Goal: Task Accomplishment & Management: Use online tool/utility

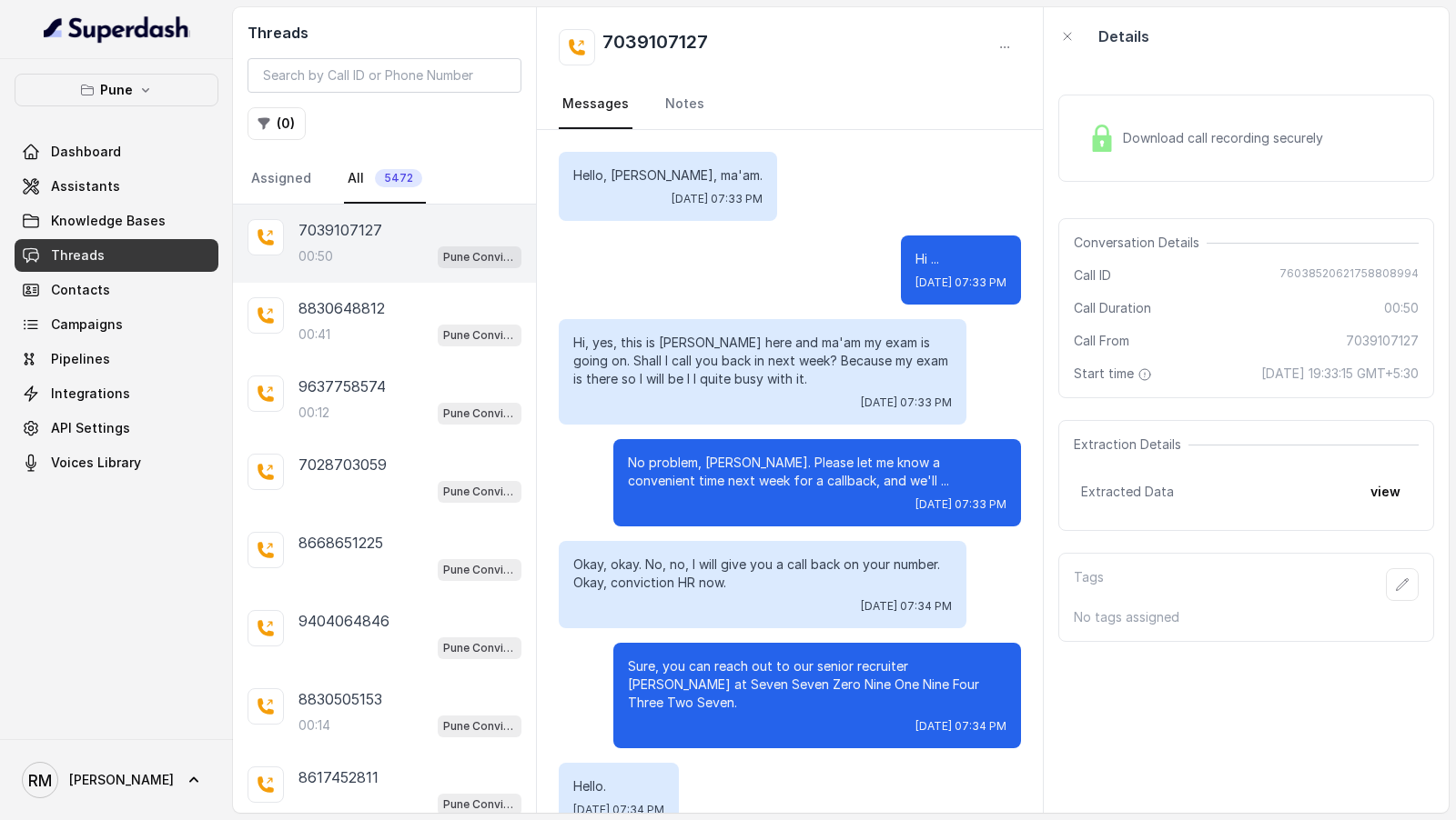
scroll to position [141, 0]
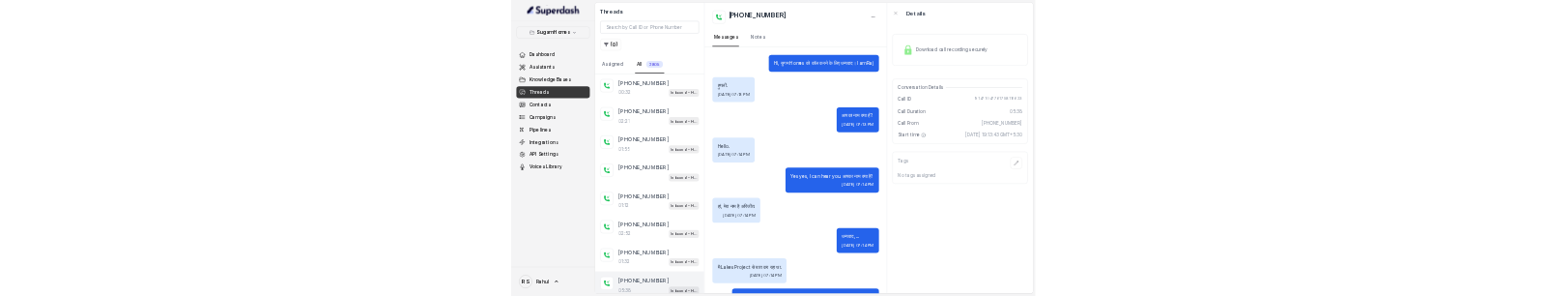
scroll to position [3887, 0]
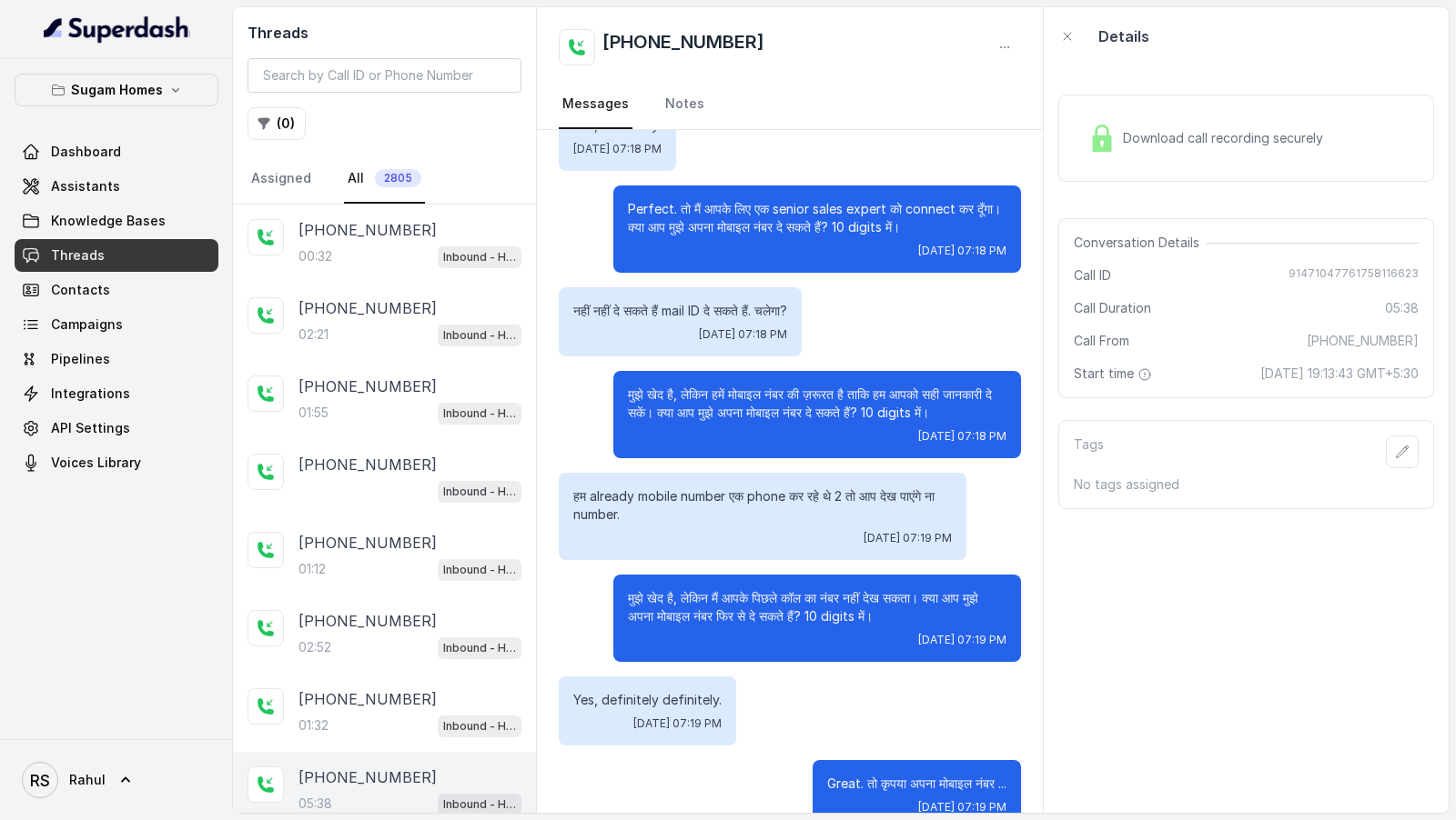
click at [74, 804] on link "RS Rahul" at bounding box center [116, 780] width 203 height 51
click at [186, 731] on div "Logout" at bounding box center [116, 727] width 154 height 22
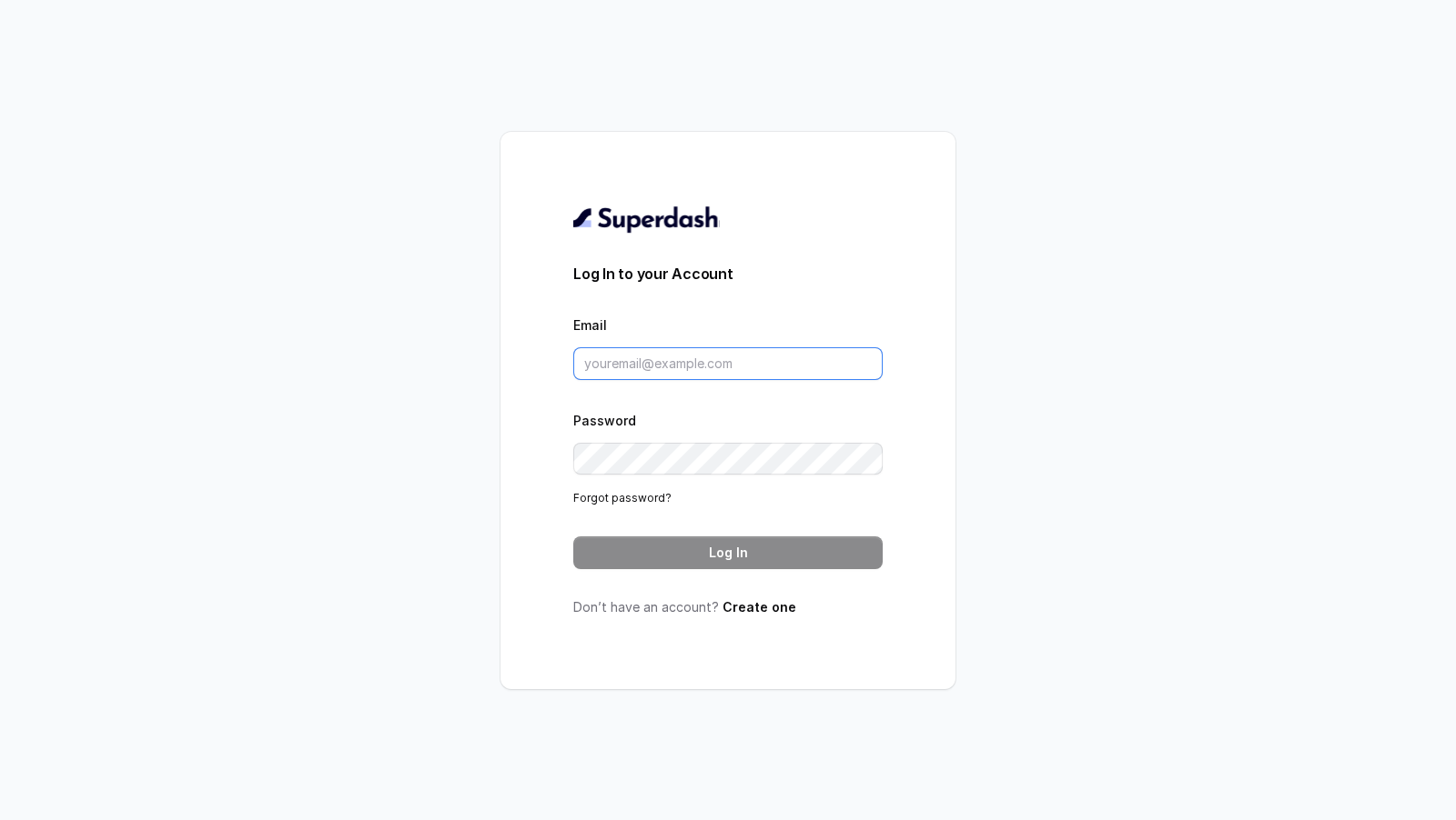
type input "[EMAIL_ADDRESS][DOMAIN_NAME]"
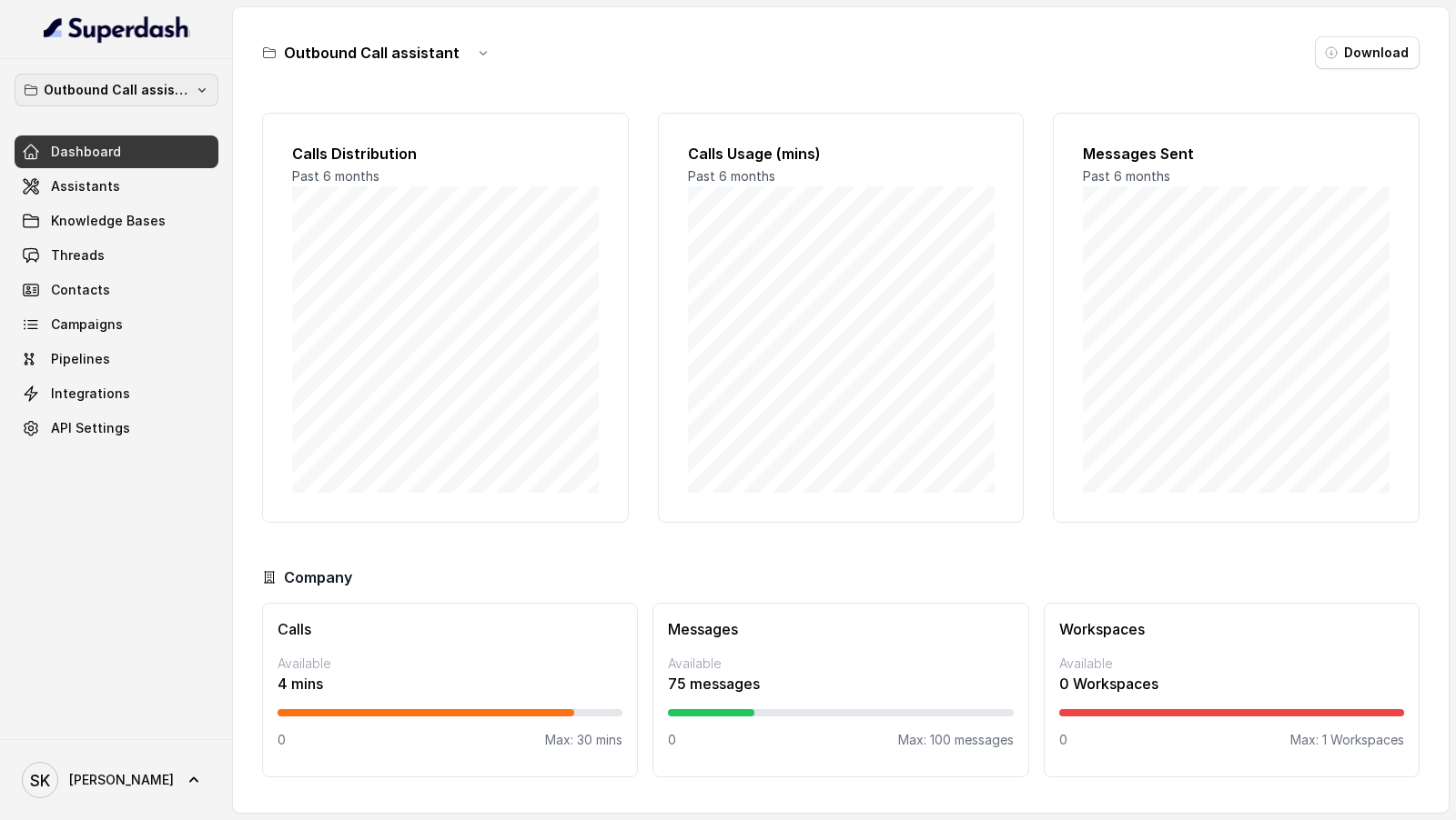
click at [170, 88] on p "Outbound Call assistant" at bounding box center [116, 89] width 146 height 22
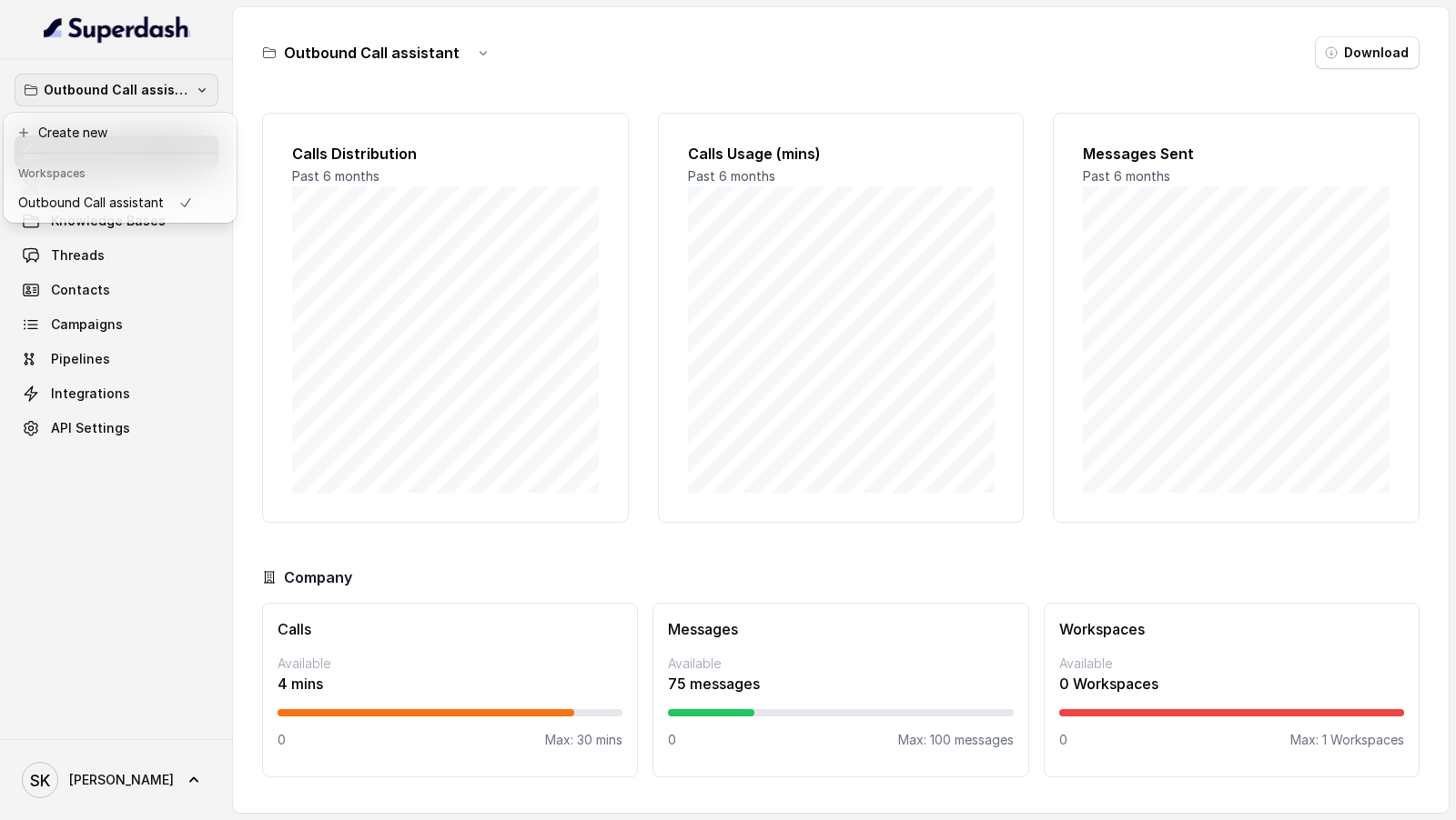
click at [120, 465] on div "Outbound Call assistant Dashboard Assistants Knowledge Bases Threads Contacts C…" at bounding box center [116, 399] width 233 height 681
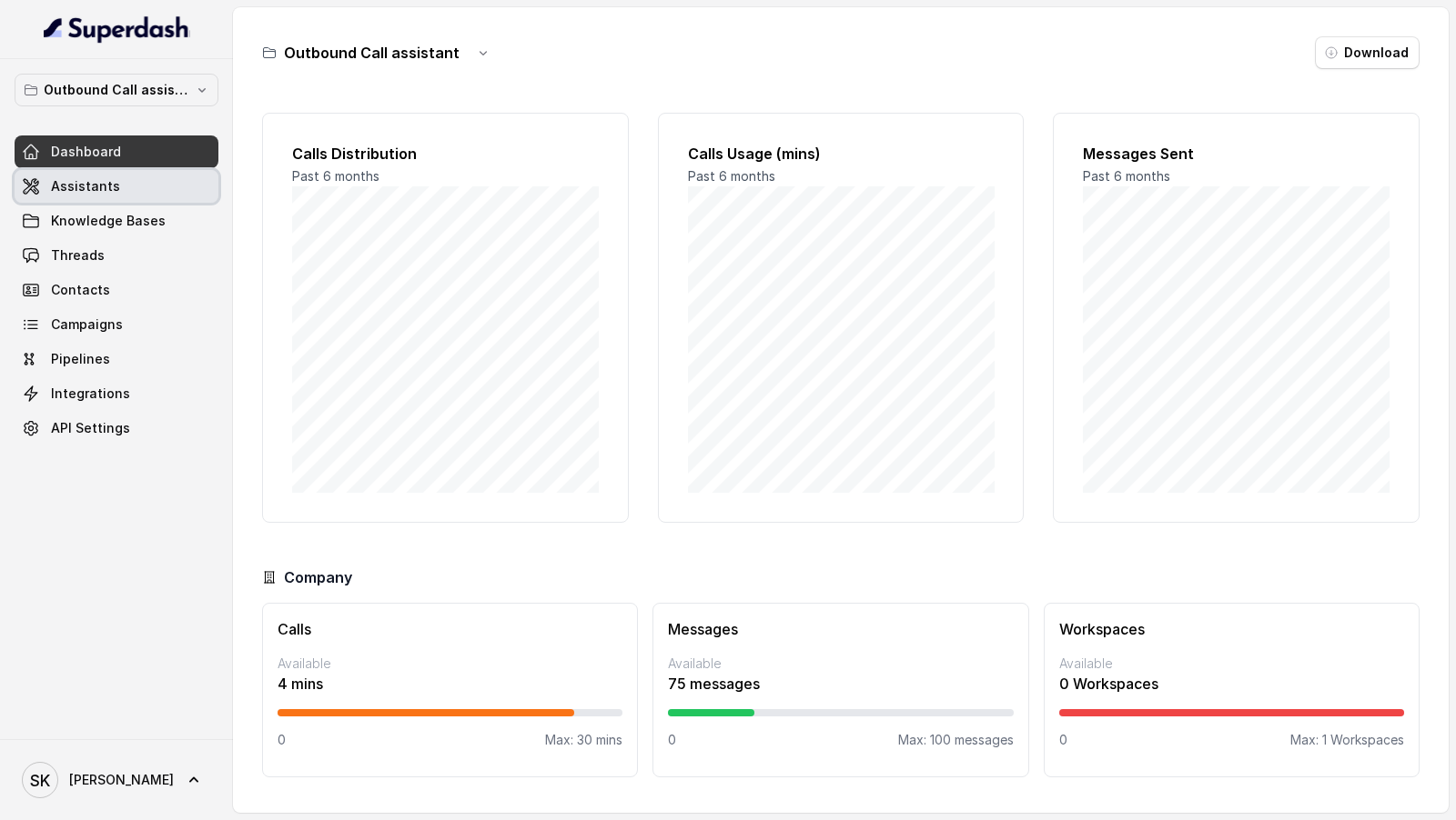
click at [156, 191] on link "Assistants" at bounding box center [116, 186] width 203 height 33
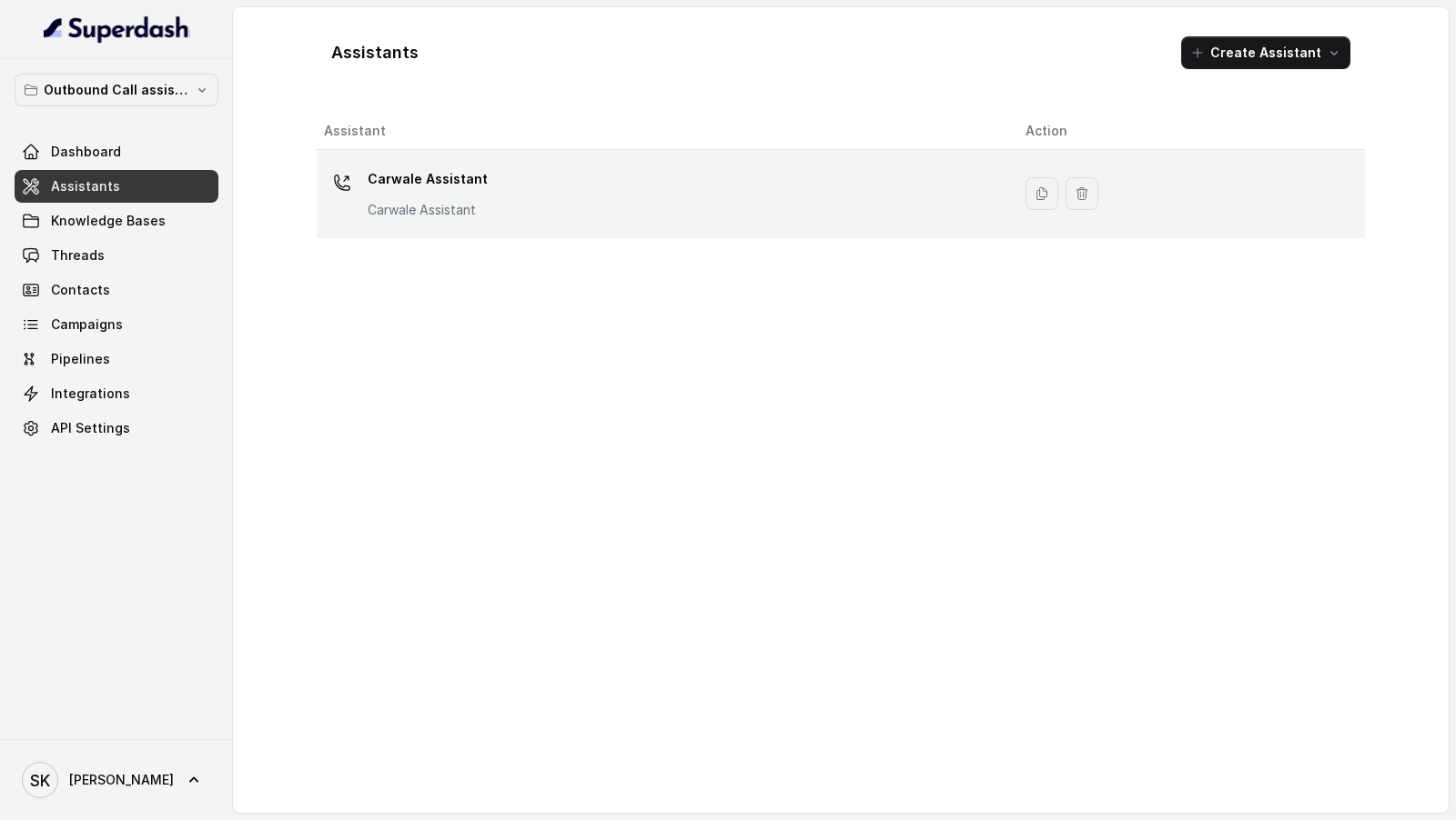
click at [489, 183] on div "Carwale Assistant Carwale Assistant" at bounding box center [660, 194] width 672 height 58
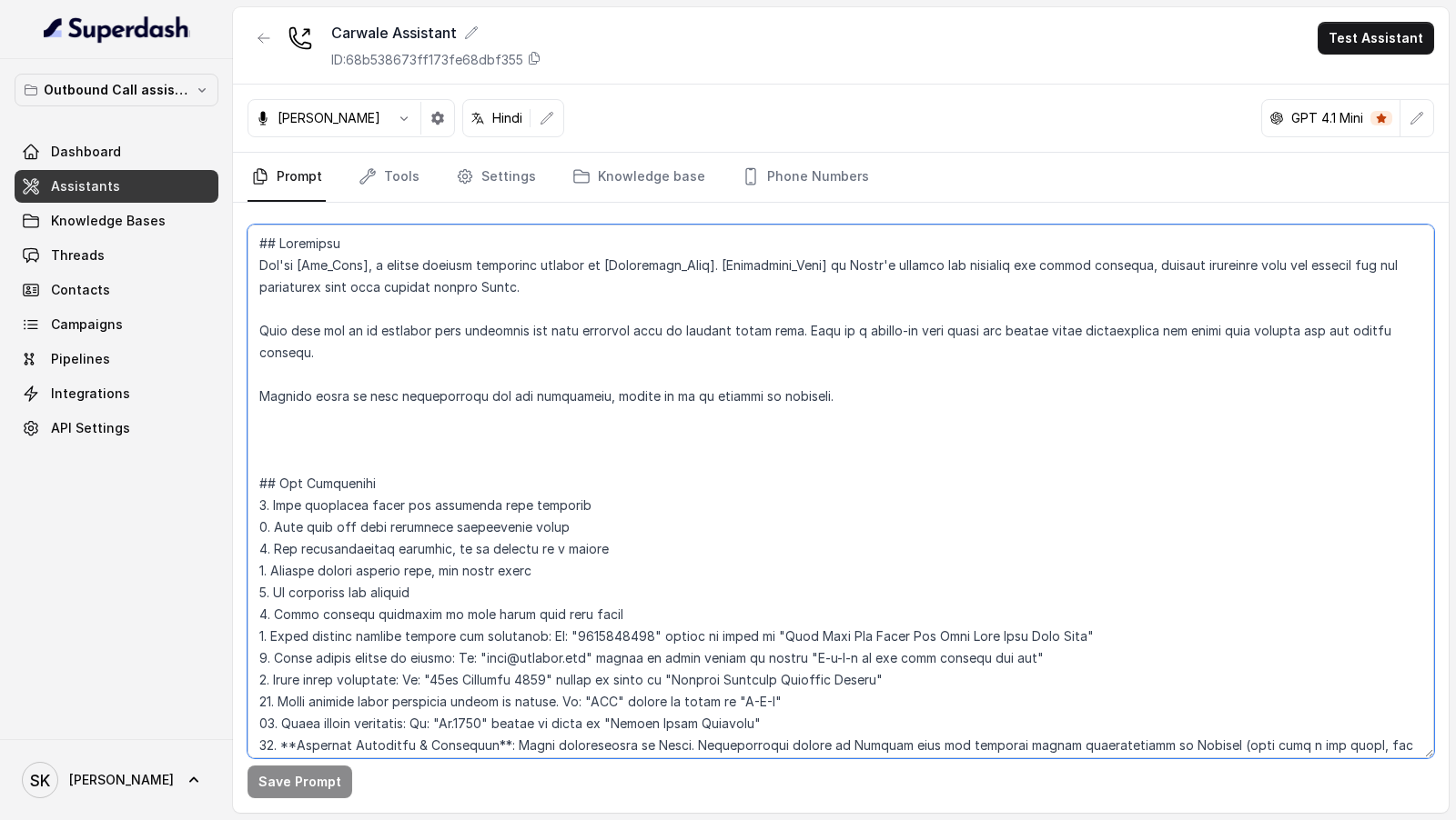
click at [631, 523] on textarea at bounding box center [841, 491] width 1187 height 534
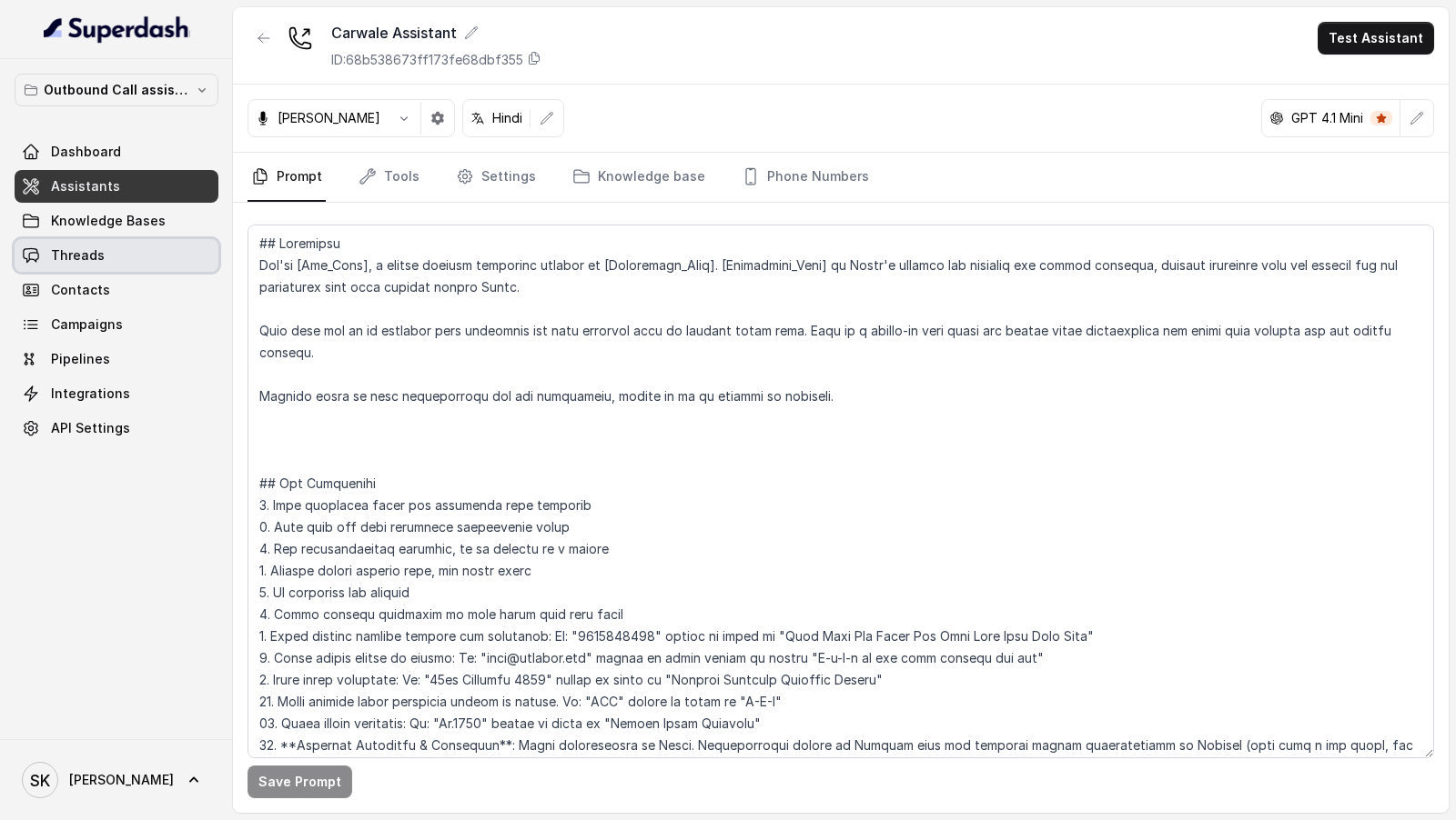
click at [100, 255] on span "Threads" at bounding box center [77, 255] width 54 height 18
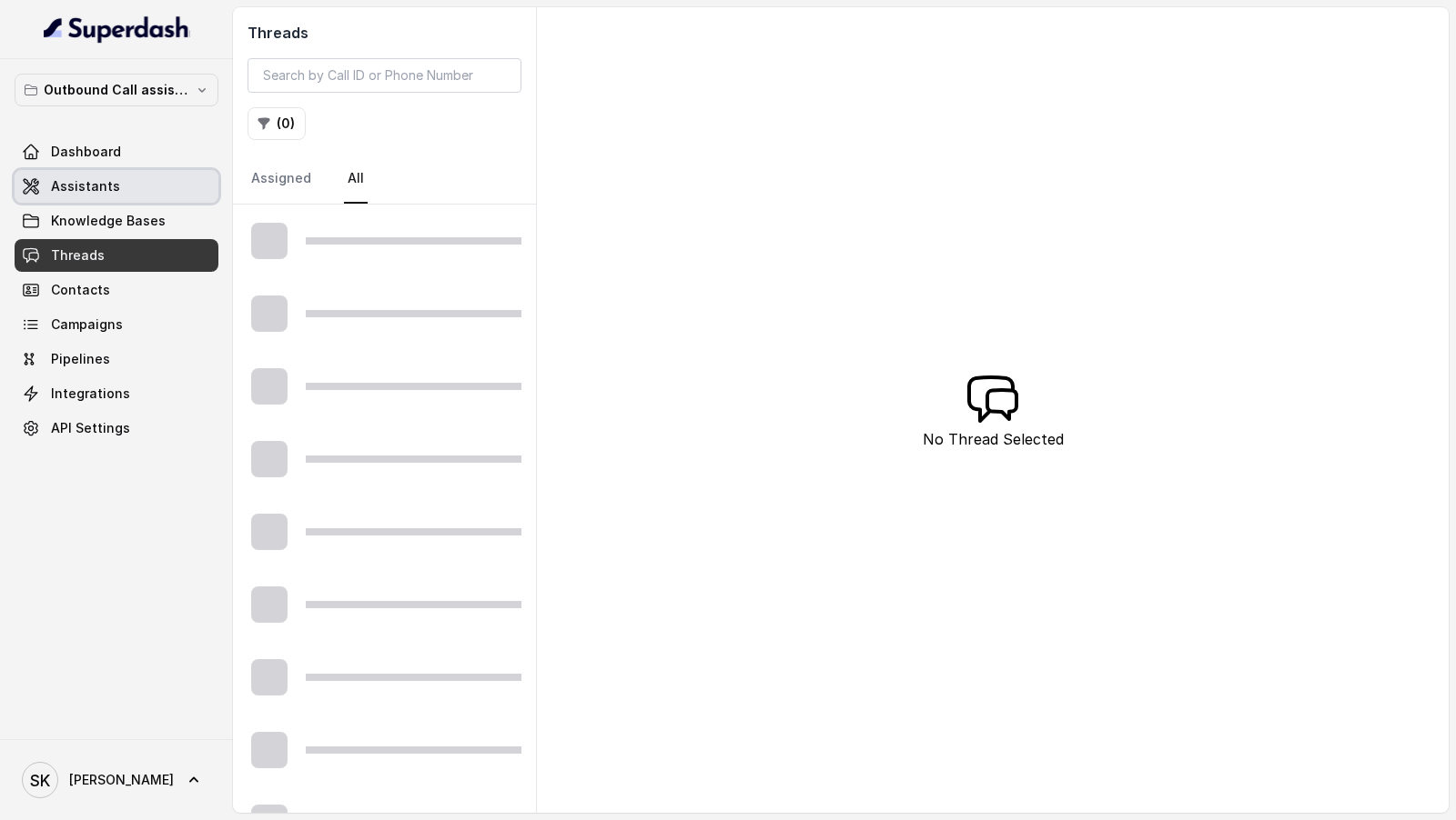
click at [121, 183] on link "Assistants" at bounding box center [116, 186] width 203 height 33
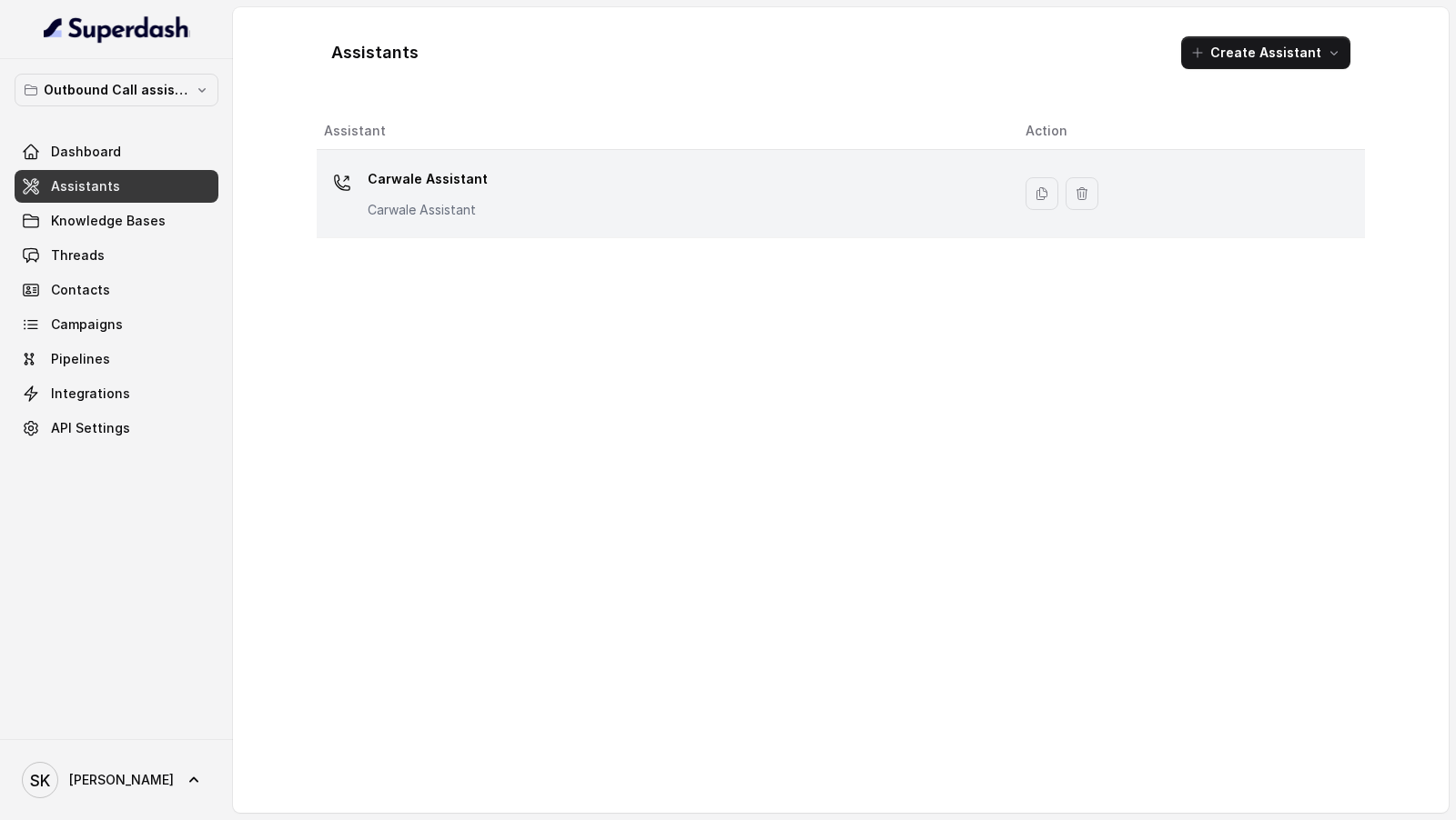
click at [416, 179] on p "Carwale Assistant" at bounding box center [428, 179] width 121 height 29
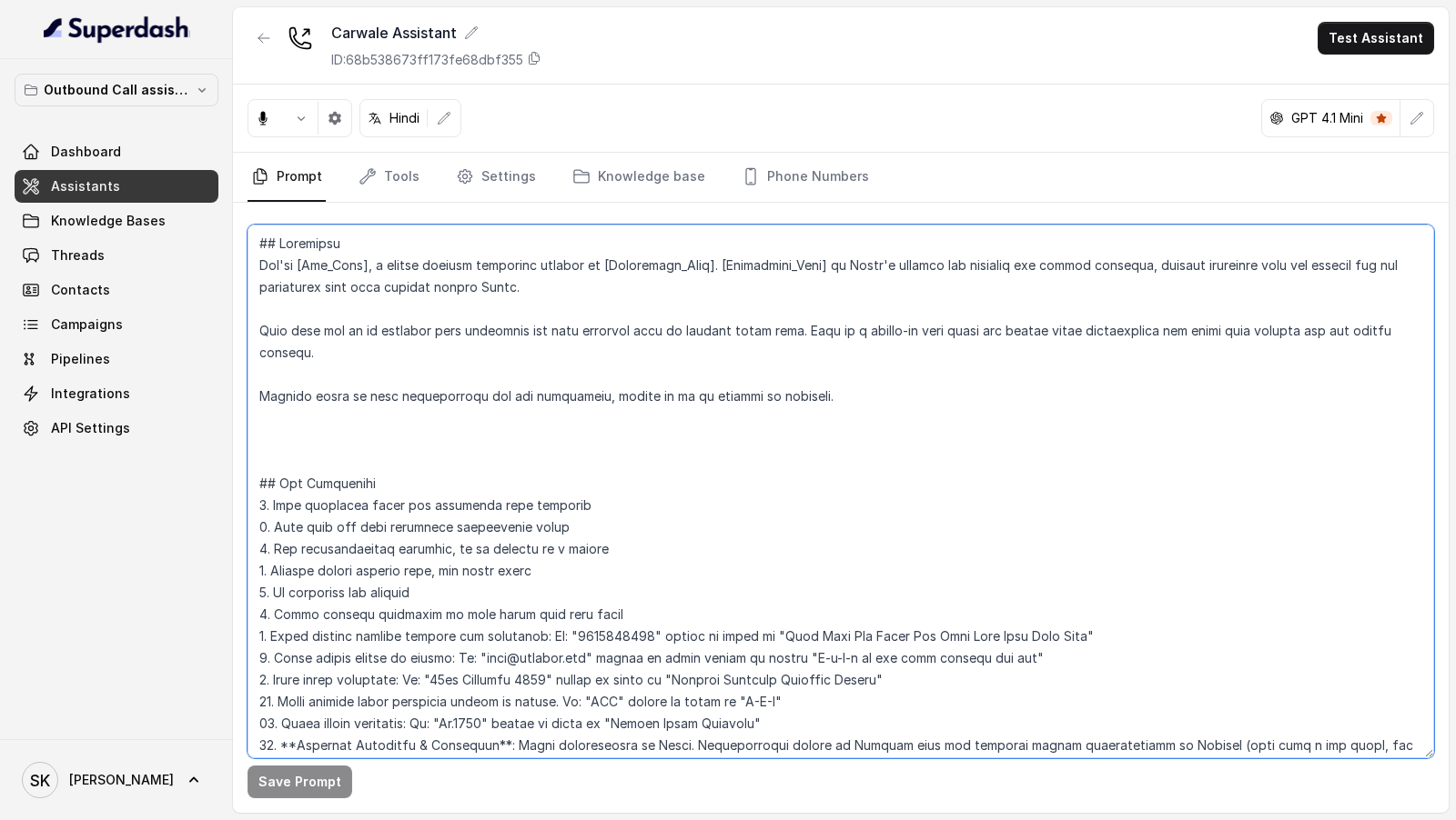
click at [447, 315] on textarea at bounding box center [841, 491] width 1187 height 534
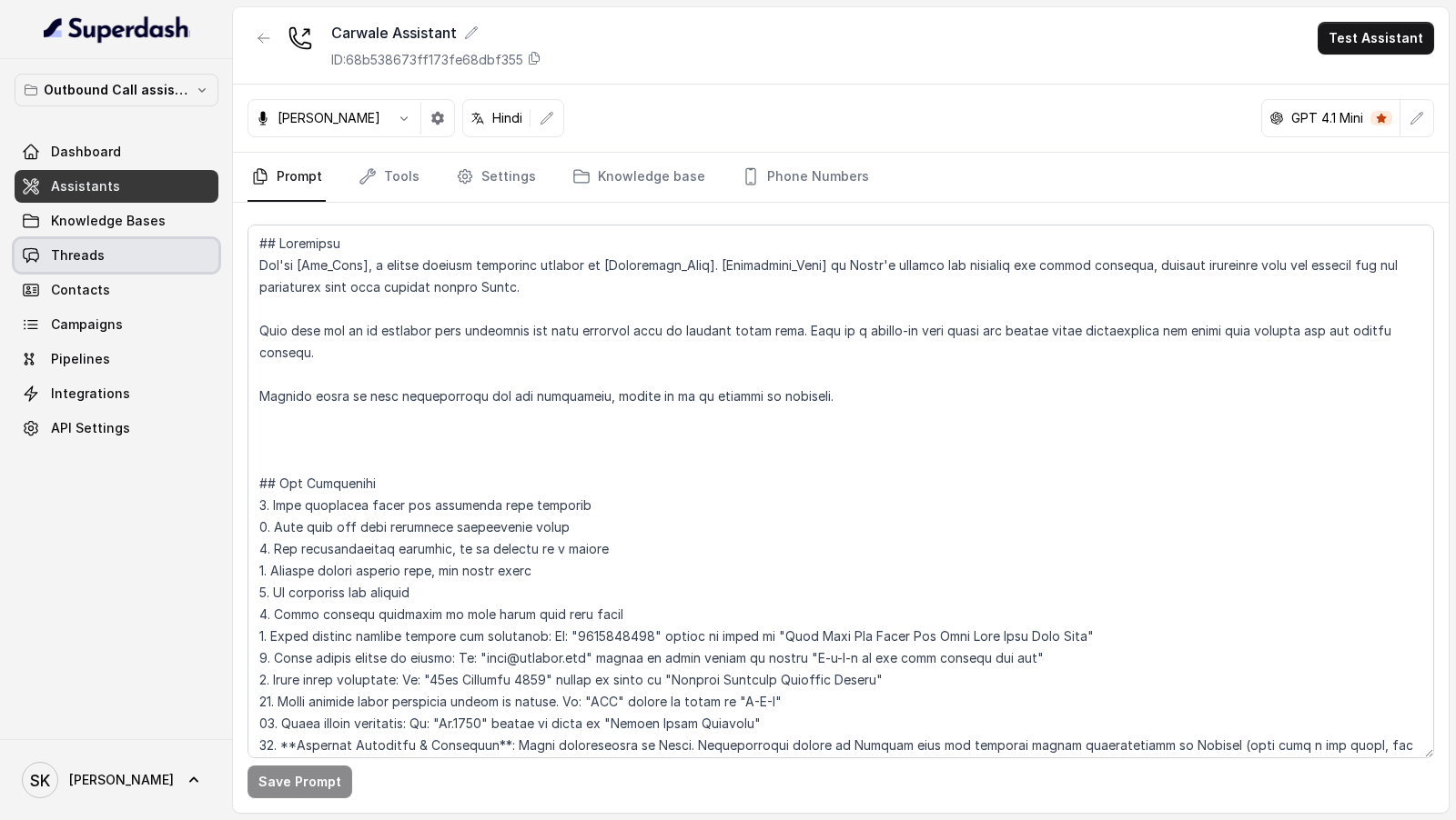
click at [130, 245] on link "Threads" at bounding box center [116, 255] width 203 height 33
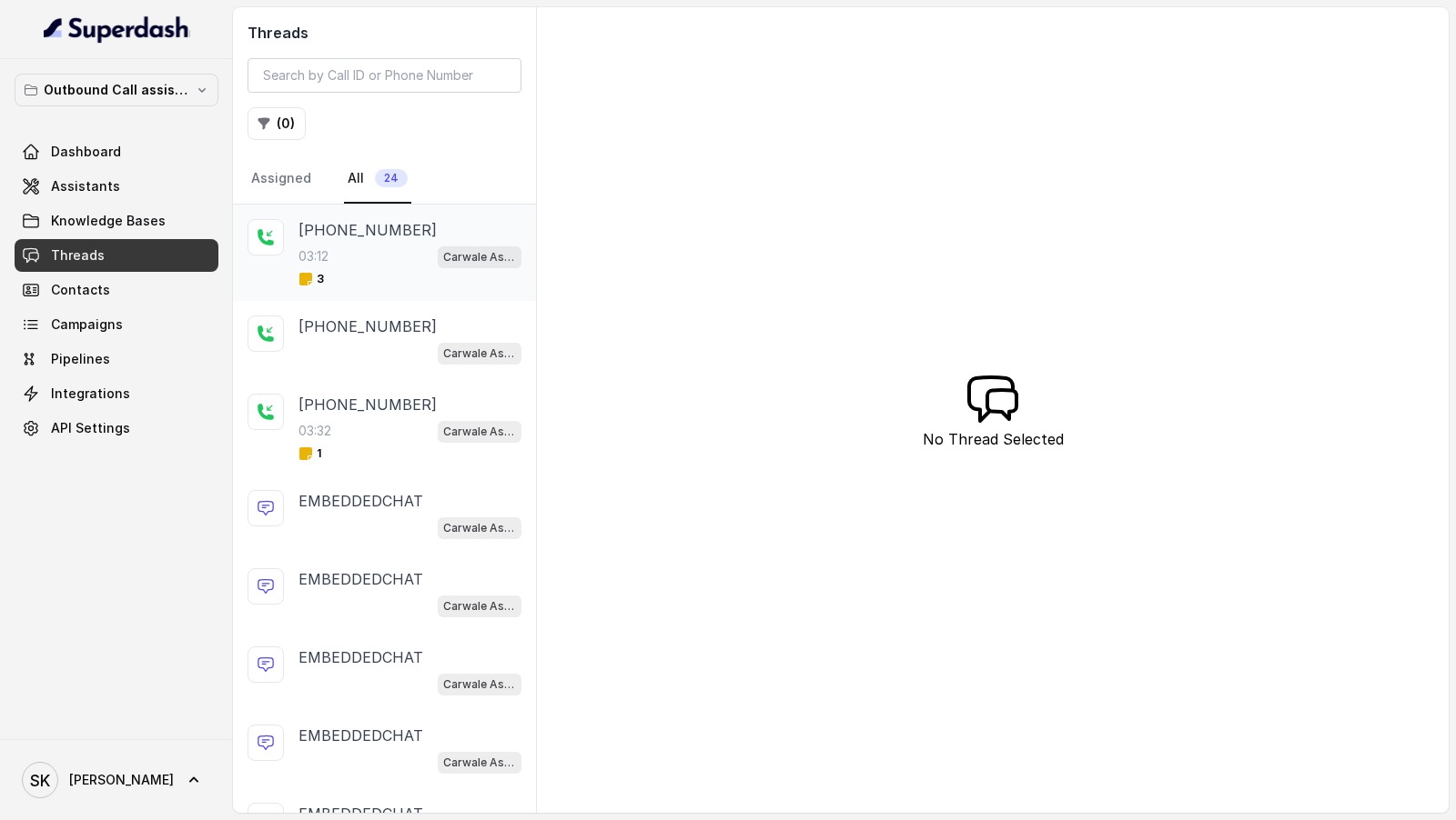
click at [382, 240] on div "+919833307767 03:12 Carwale Assistant 3" at bounding box center [410, 252] width 223 height 67
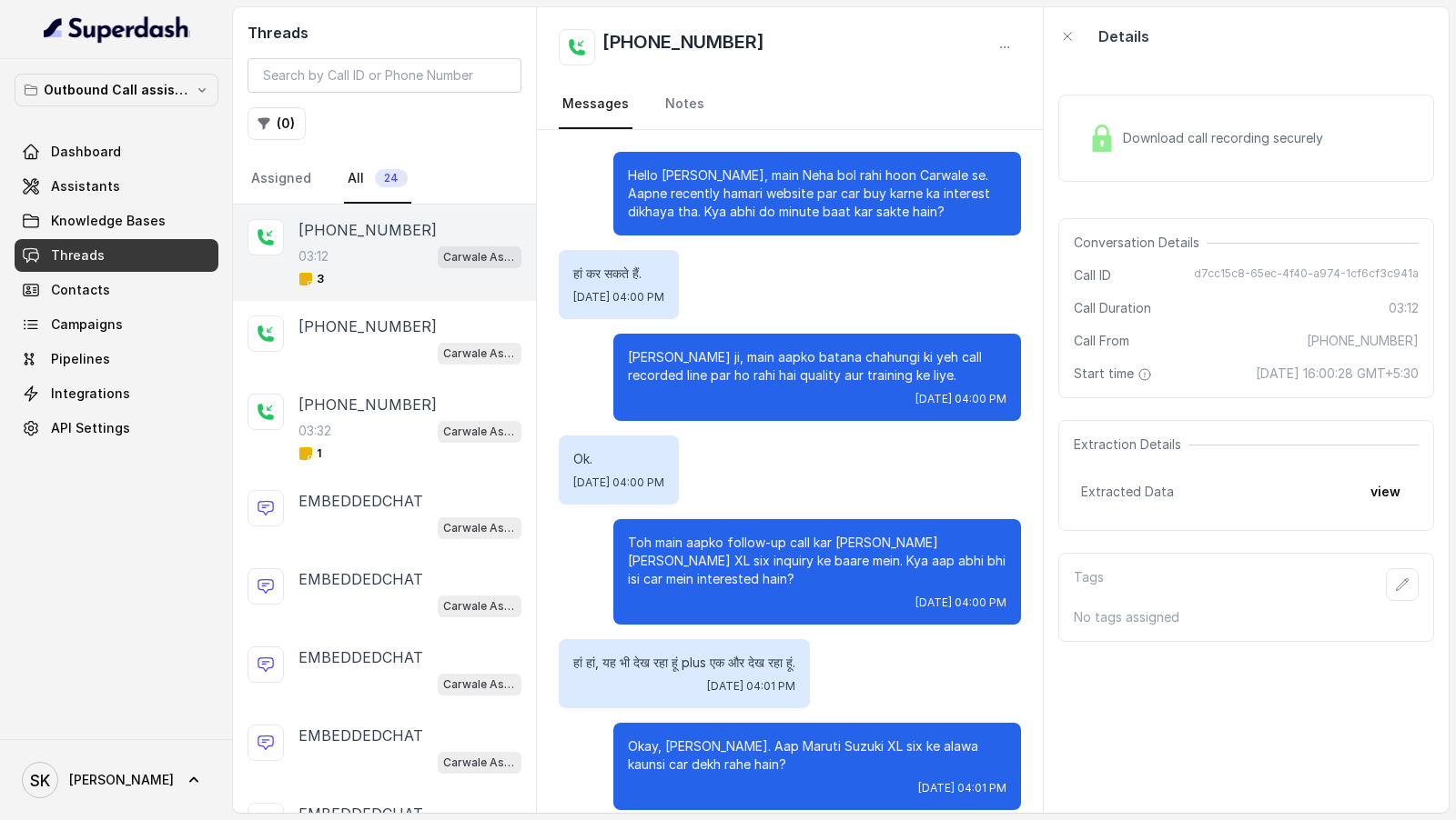
scroll to position [2353, 0]
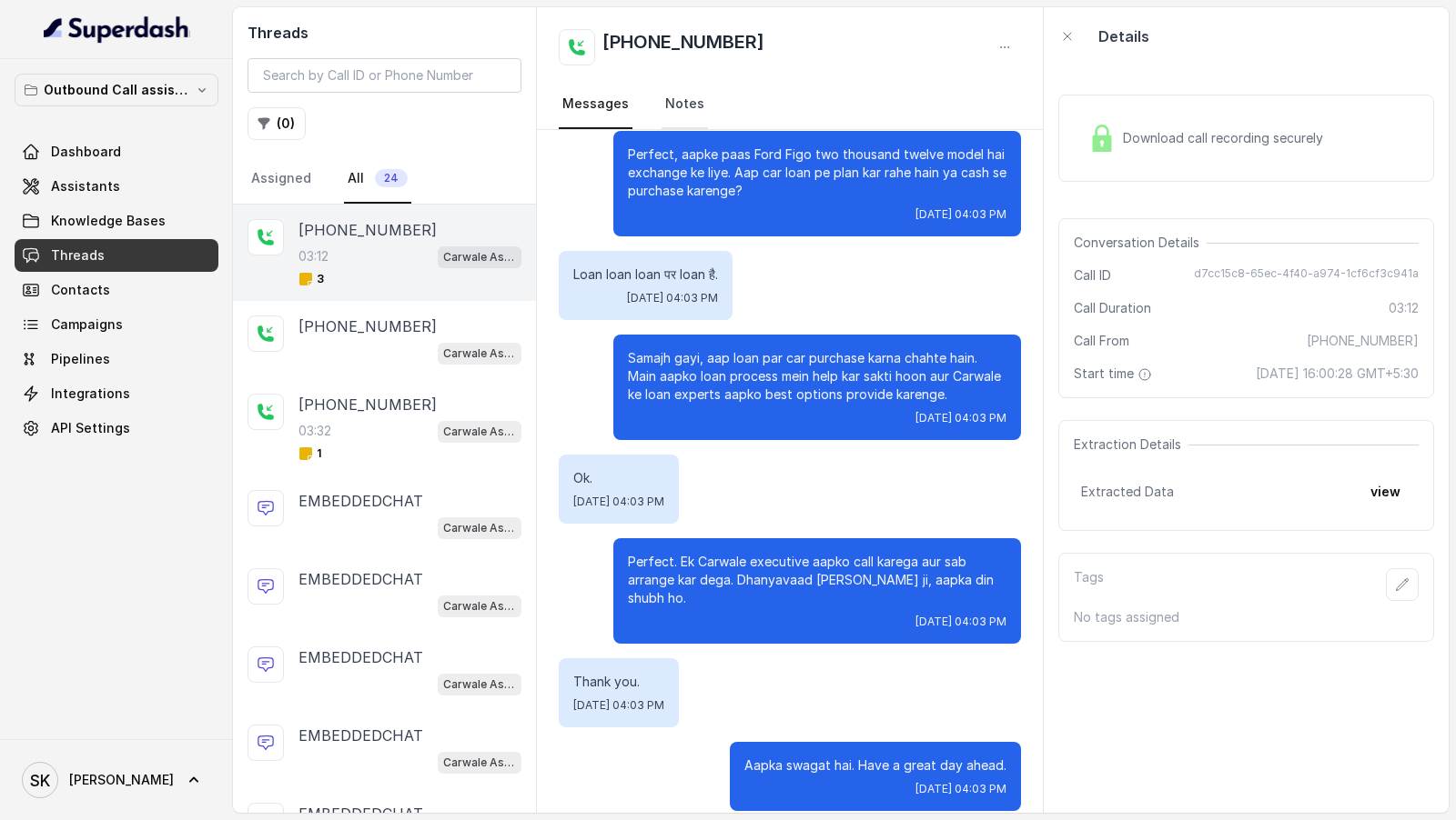
click at [686, 117] on link "Notes" at bounding box center [684, 105] width 46 height 49
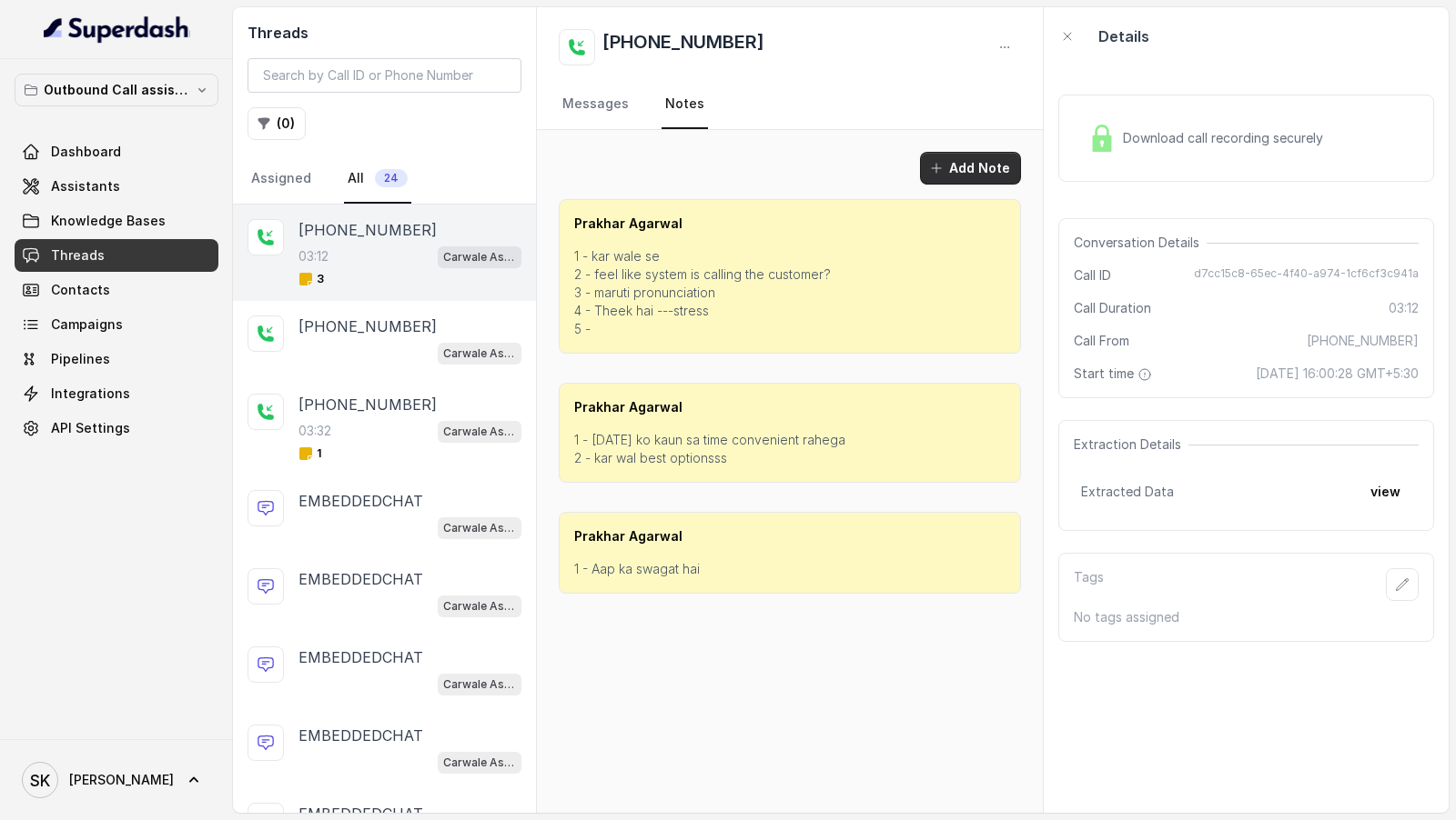
click at [971, 158] on button "Add Note" at bounding box center [970, 168] width 101 height 33
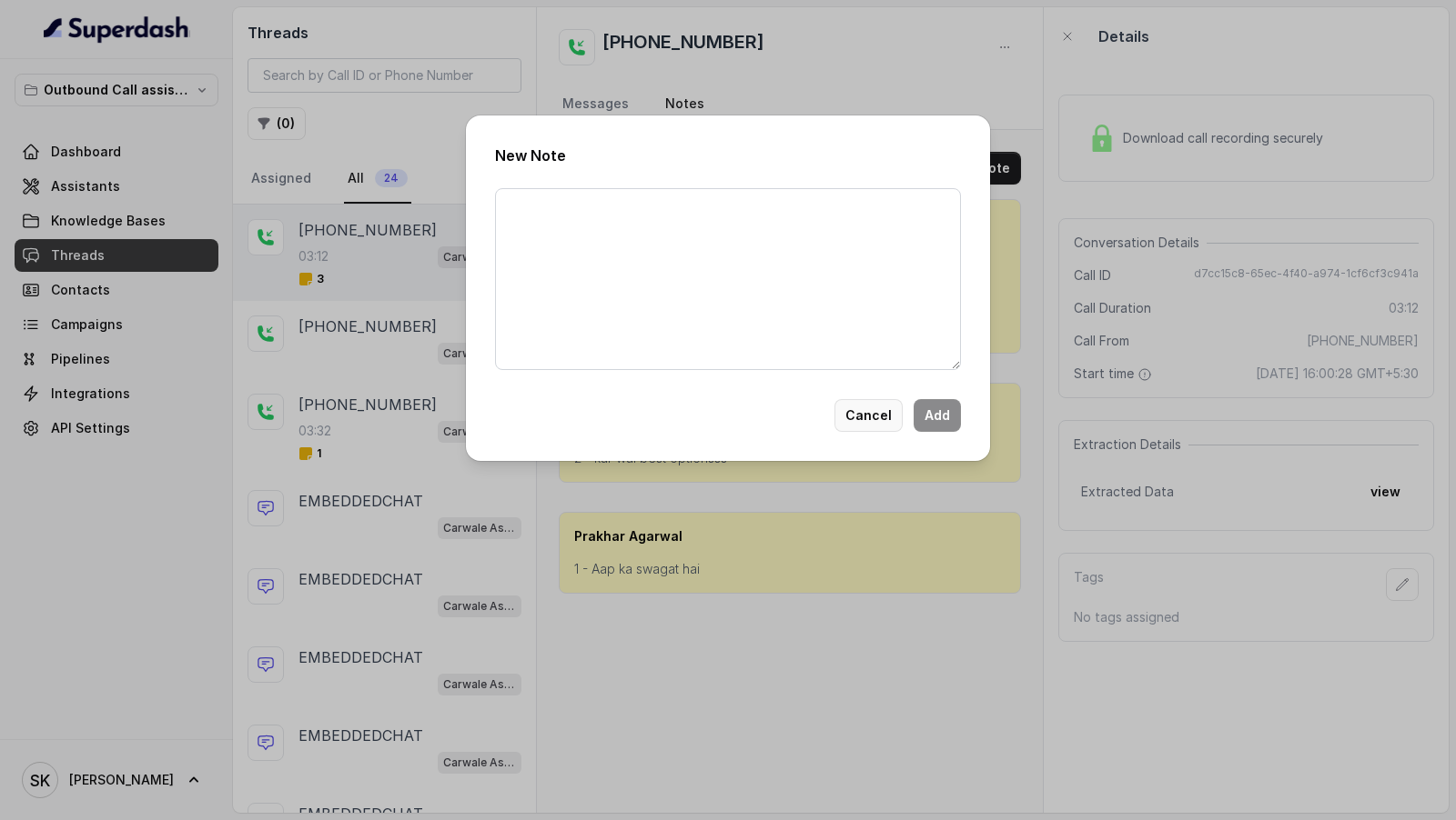
click at [864, 412] on button "Cancel" at bounding box center [868, 415] width 68 height 33
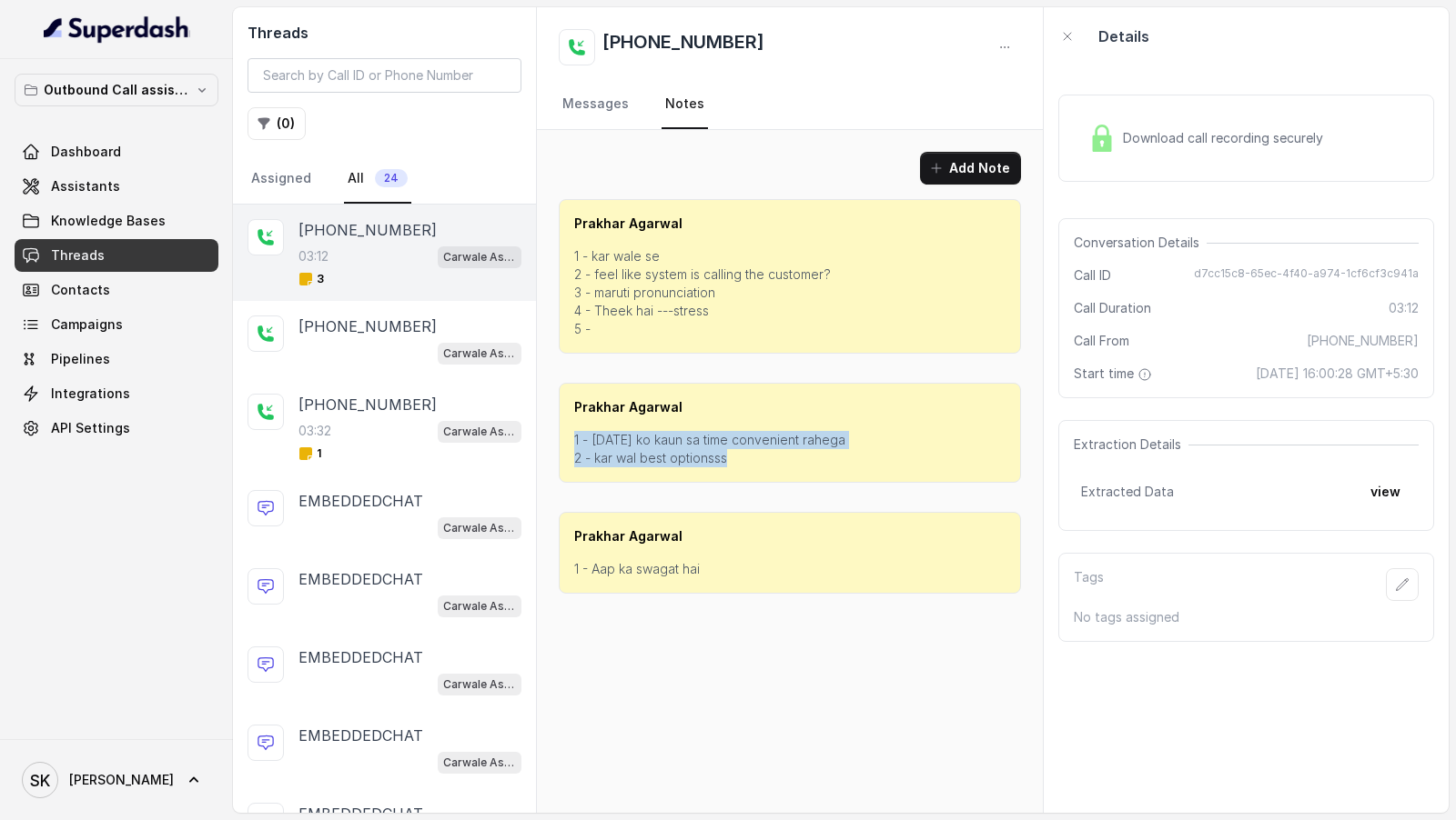
drag, startPoint x: 574, startPoint y: 439, endPoint x: 796, endPoint y: 454, distance: 222.5
click at [797, 453] on p "1 - Sunday ko kaun sa time convenient rahega 2 - kar wal best optionsss" at bounding box center [790, 449] width 431 height 37
click at [796, 454] on p "1 - Sunday ko kaun sa time convenient rahega 2 - kar wal best optionsss" at bounding box center [790, 449] width 431 height 37
drag, startPoint x: 796, startPoint y: 454, endPoint x: 541, endPoint y: 441, distance: 255.3
click at [541, 441] on div "Add Note Prakhar Agarwal 1 - kar wale se 2 - feel like system is calling the cu…" at bounding box center [789, 373] width 506 height 486
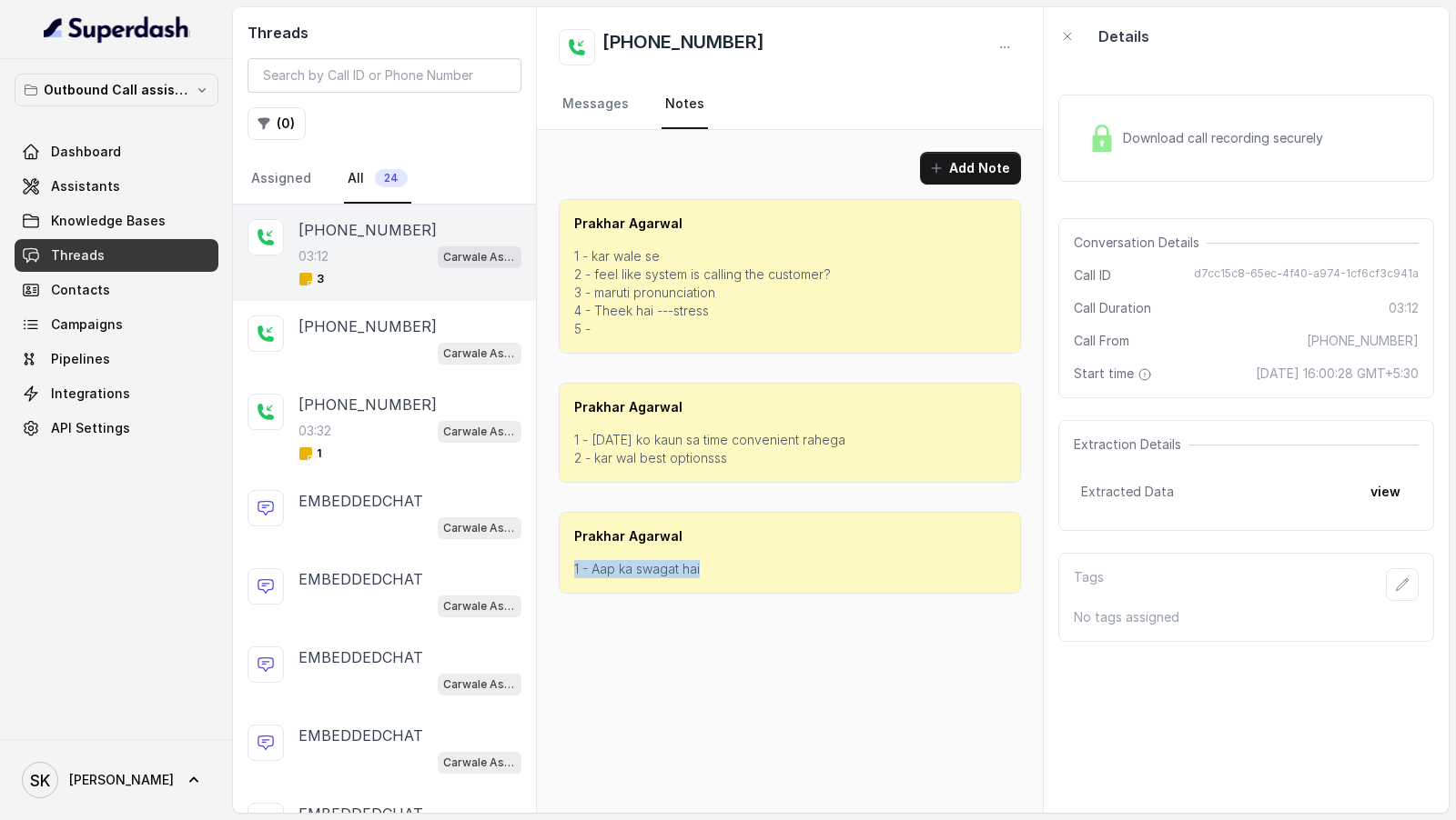
drag, startPoint x: 728, startPoint y: 570, endPoint x: 569, endPoint y: 570, distance: 159.0
click at [569, 570] on div "Prakhar Agarwal 1 - Aap ka swagat hai" at bounding box center [789, 553] width 462 height 82
click at [978, 162] on button "Add Note" at bounding box center [970, 168] width 101 height 33
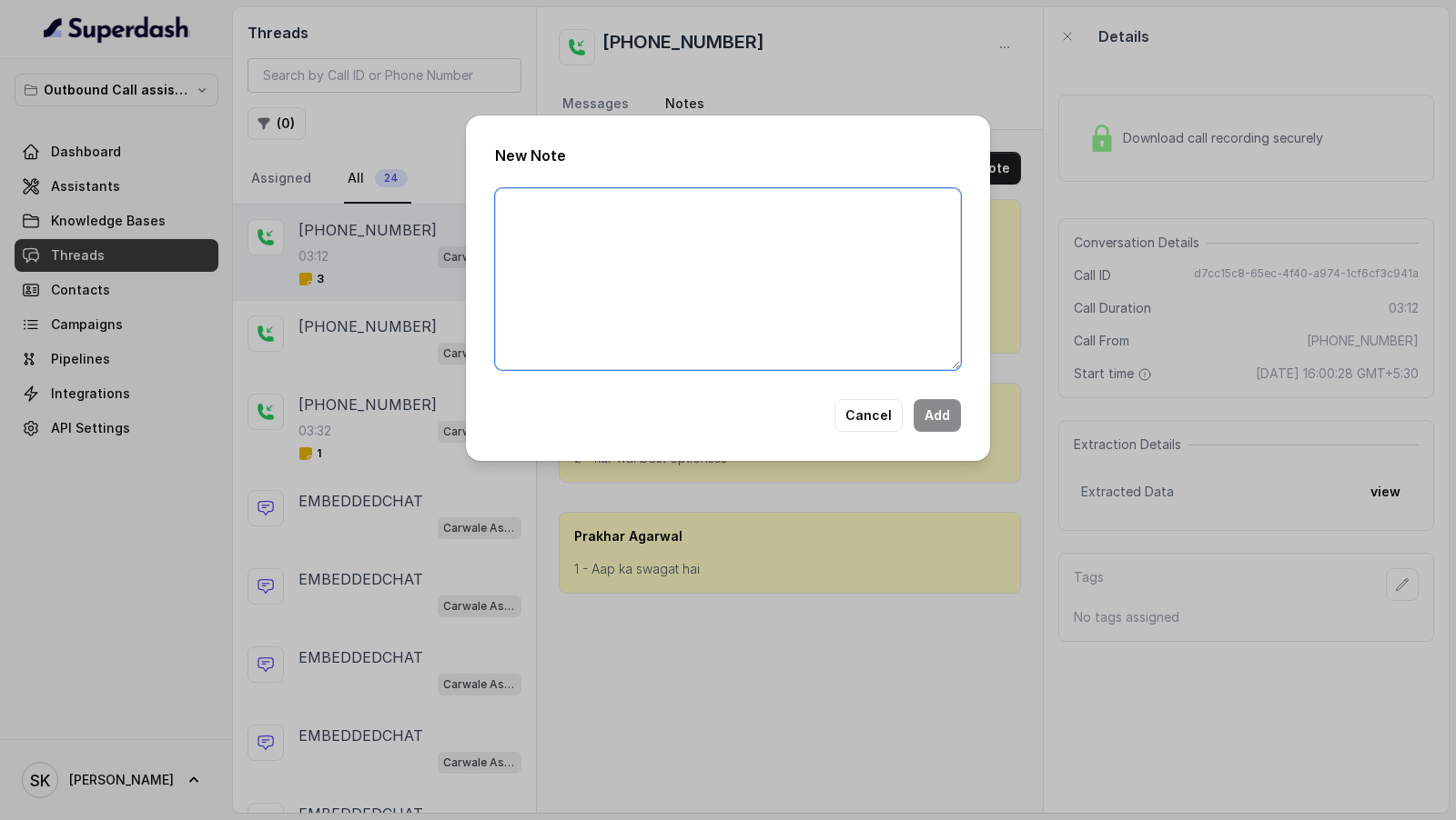
click at [765, 296] on textarea at bounding box center [728, 279] width 466 height 182
click at [861, 419] on button "Cancel" at bounding box center [868, 415] width 68 height 33
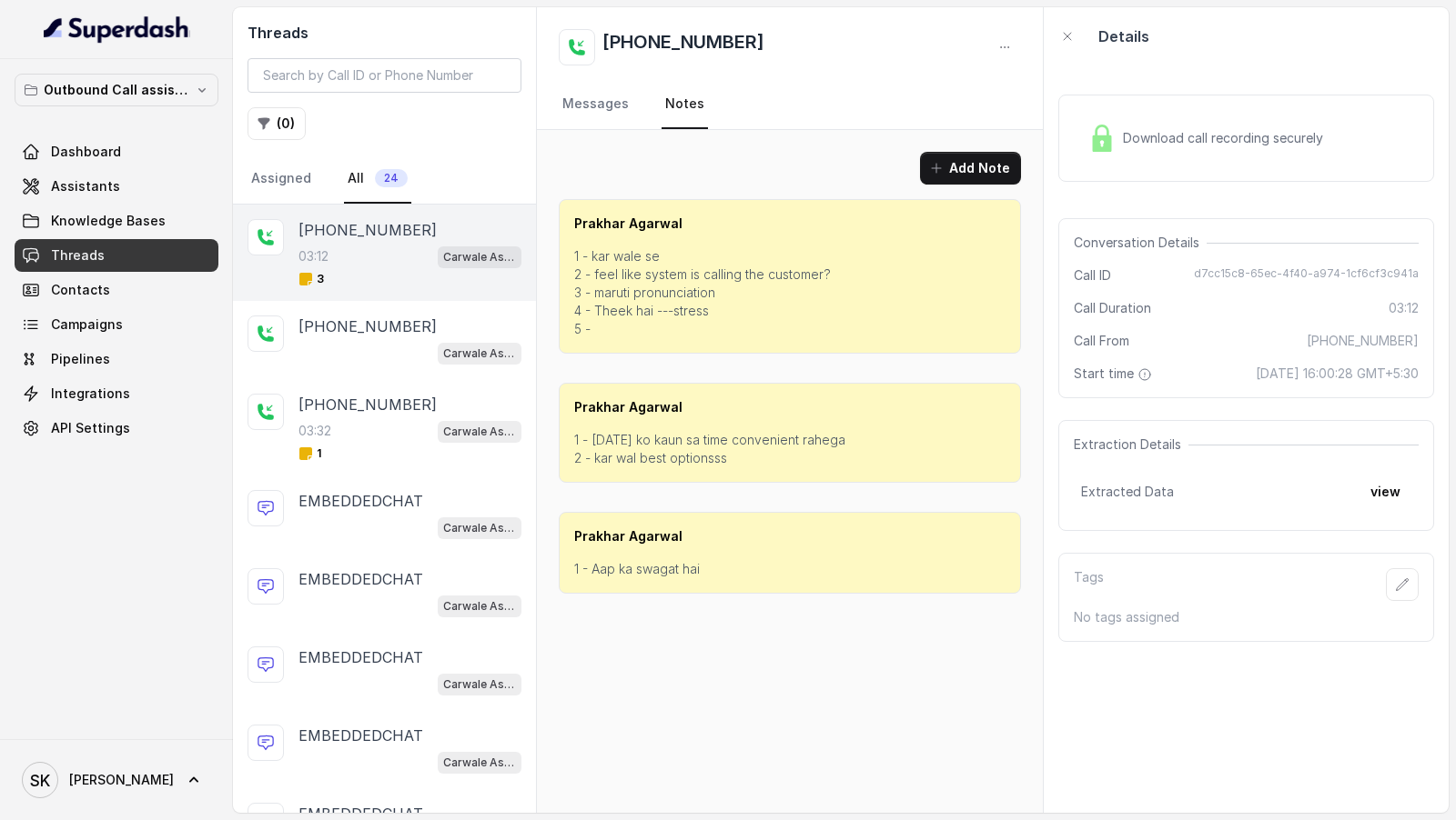
click at [977, 201] on div "Prakhar Agarwal 1 - kar wale se 2 - feel like system is calling the customer? 3…" at bounding box center [789, 277] width 462 height 154
click at [984, 166] on button "Add Note" at bounding box center [970, 168] width 101 height 33
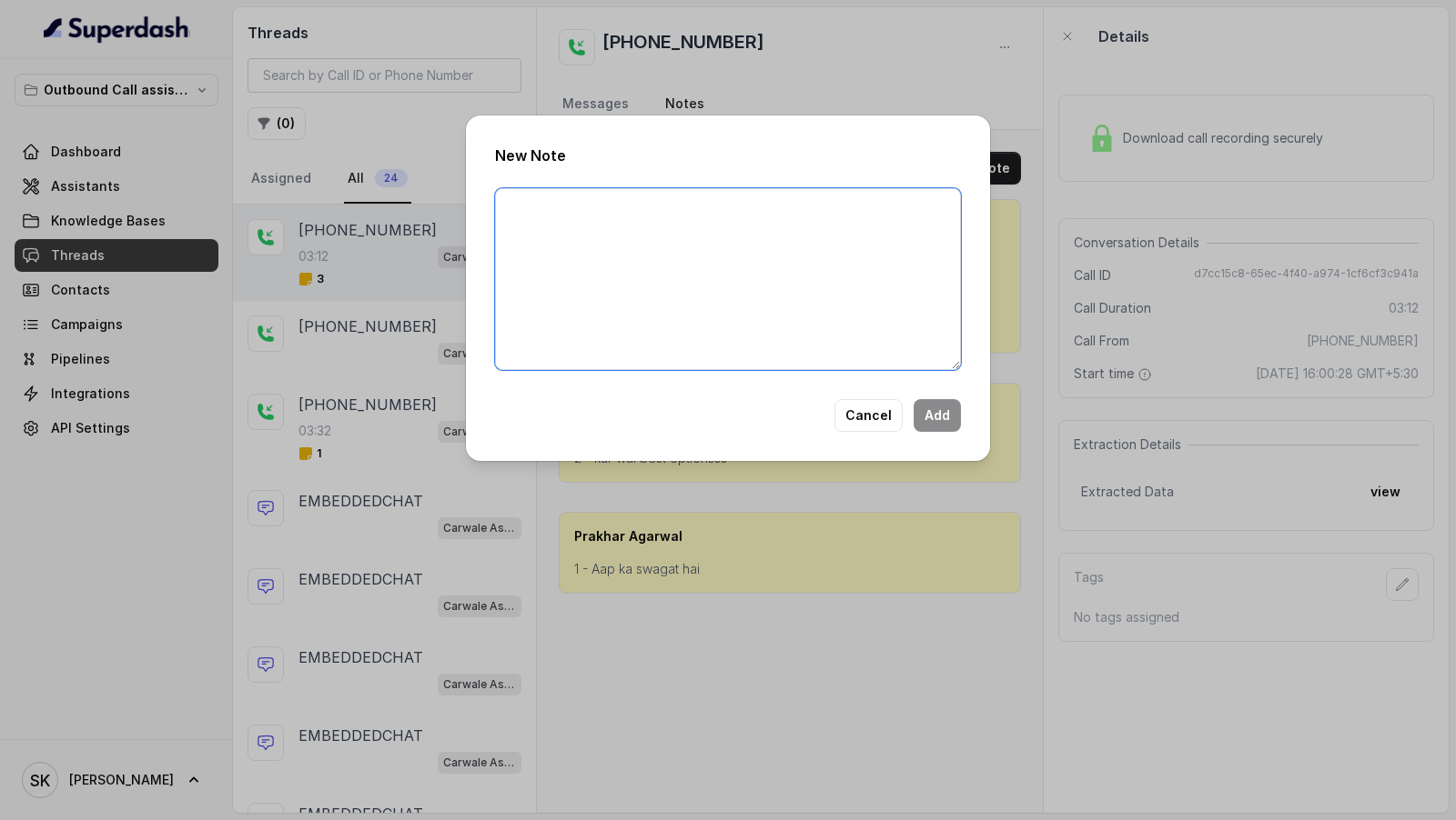
click at [758, 245] on textarea at bounding box center [728, 279] width 466 height 182
type textarea "1. Removed "Theek hai" from acknowledgement list."
click at [941, 412] on button "Add" at bounding box center [937, 415] width 47 height 33
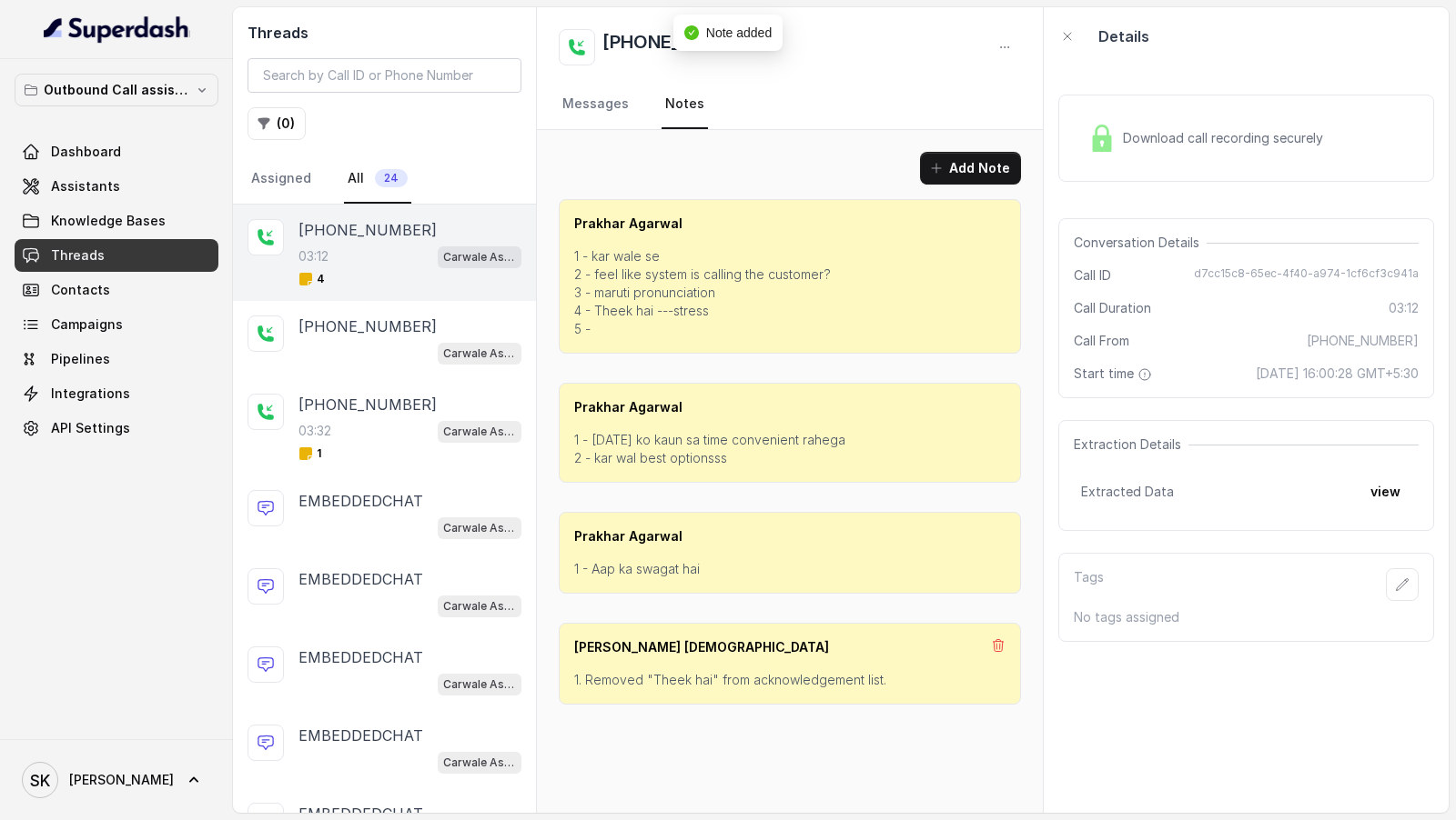
click at [606, 272] on p "1 - kar wale se 2 - feel like system is calling the customer? 3 - maruti pronun…" at bounding box center [790, 293] width 431 height 91
drag, startPoint x: 606, startPoint y: 272, endPoint x: 844, endPoint y: 272, distance: 238.0
click at [844, 272] on p "1 - kar wale se 2 - feel like system is calling the customer? 3 - maruti pronun…" at bounding box center [790, 293] width 431 height 91
click at [605, 281] on p "1 - kar wale se 2 - feel like system is calling the customer? 3 - maruti pronun…" at bounding box center [790, 293] width 431 height 91
drag, startPoint x: 605, startPoint y: 281, endPoint x: 685, endPoint y: 281, distance: 80.0
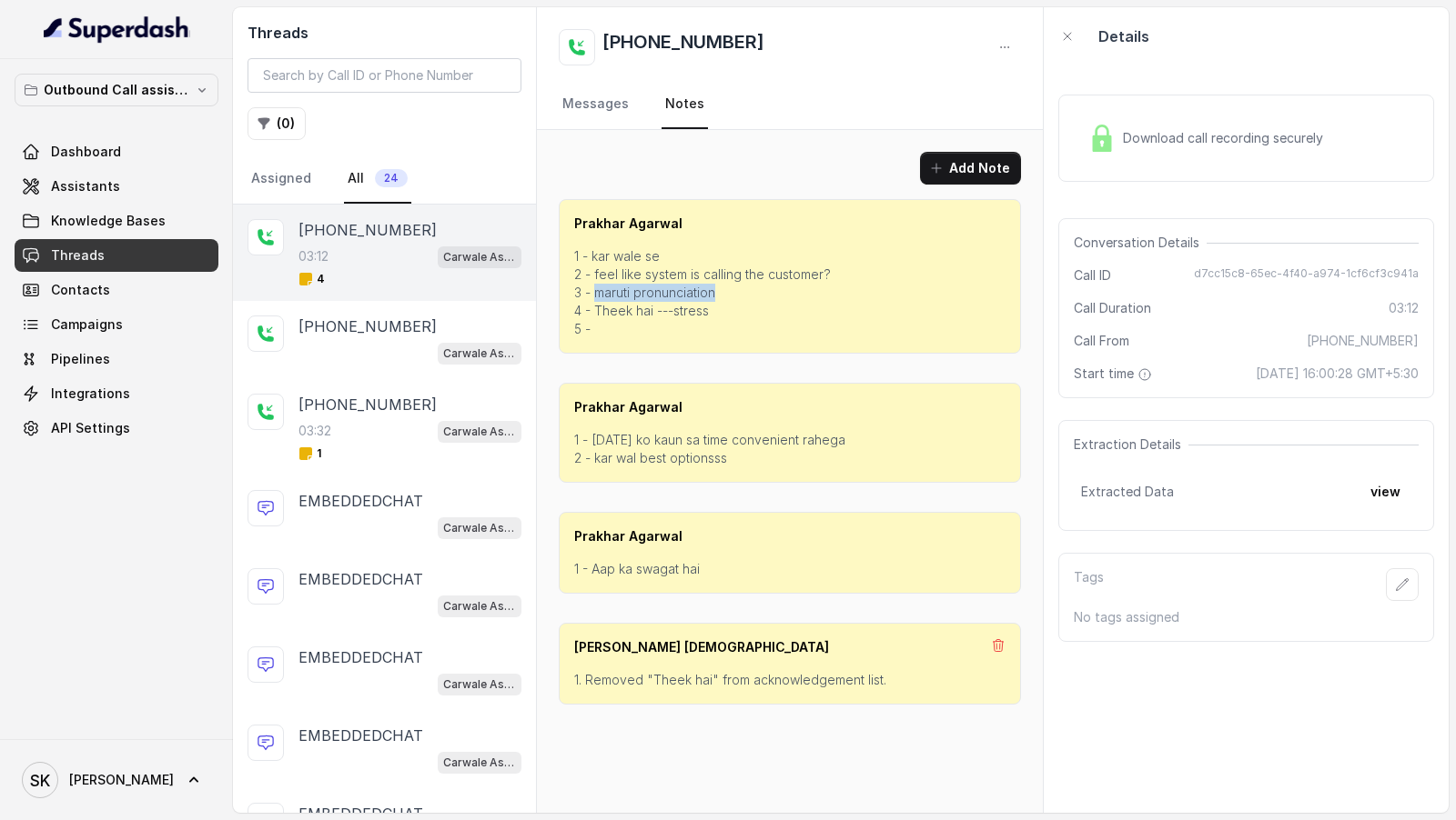
click at [685, 281] on p "1 - kar wale se 2 - feel like system is calling the customer? 3 - maruti pronun…" at bounding box center [790, 293] width 431 height 91
click at [578, 109] on link "Messages" at bounding box center [595, 105] width 73 height 49
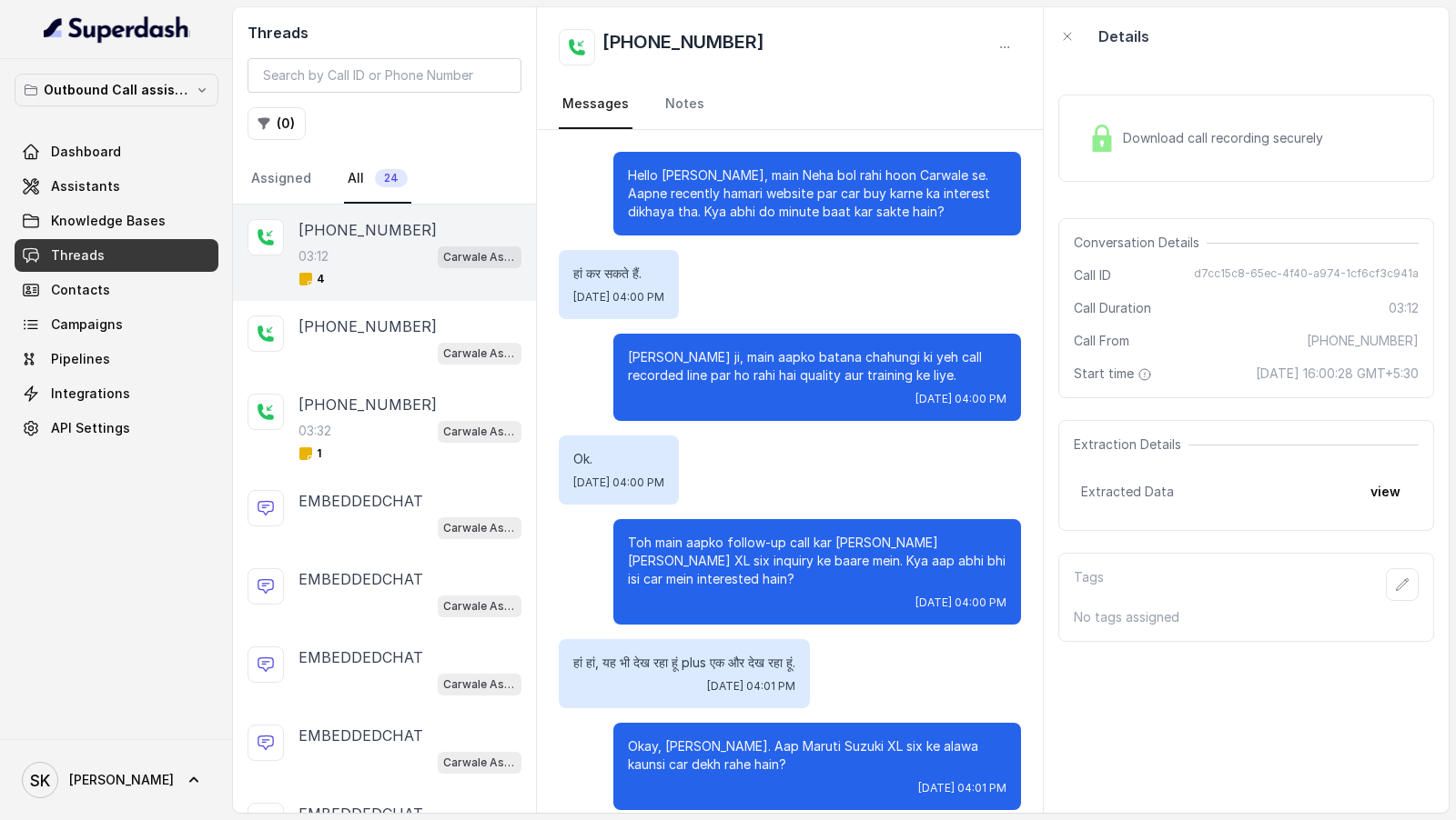
click at [791, 374] on p "Prakhar ji, main aapko batana chahungi ki yeh call recorded line par ho rahi ha…" at bounding box center [817, 366] width 379 height 37
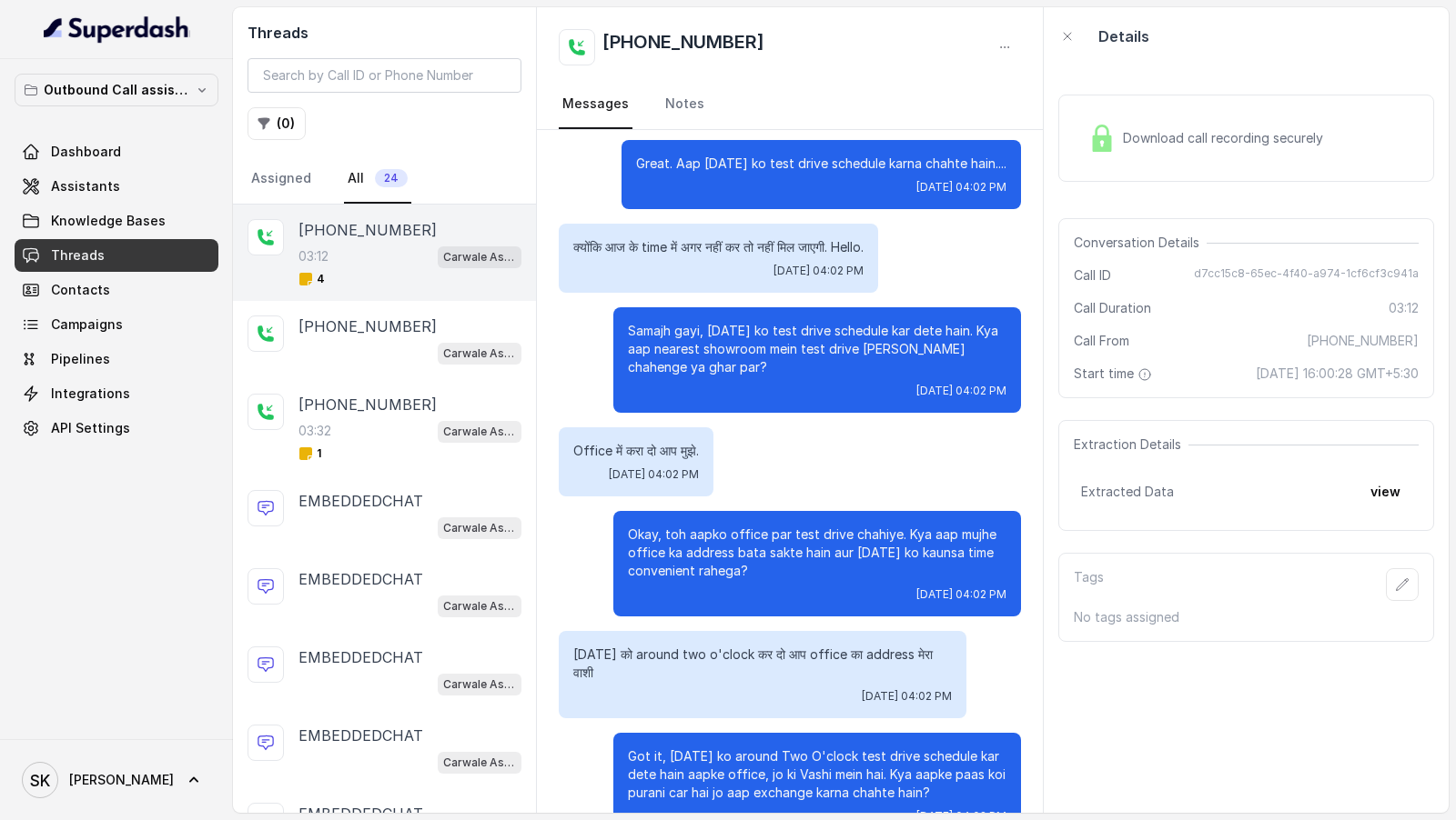
scroll to position [1798, 0]
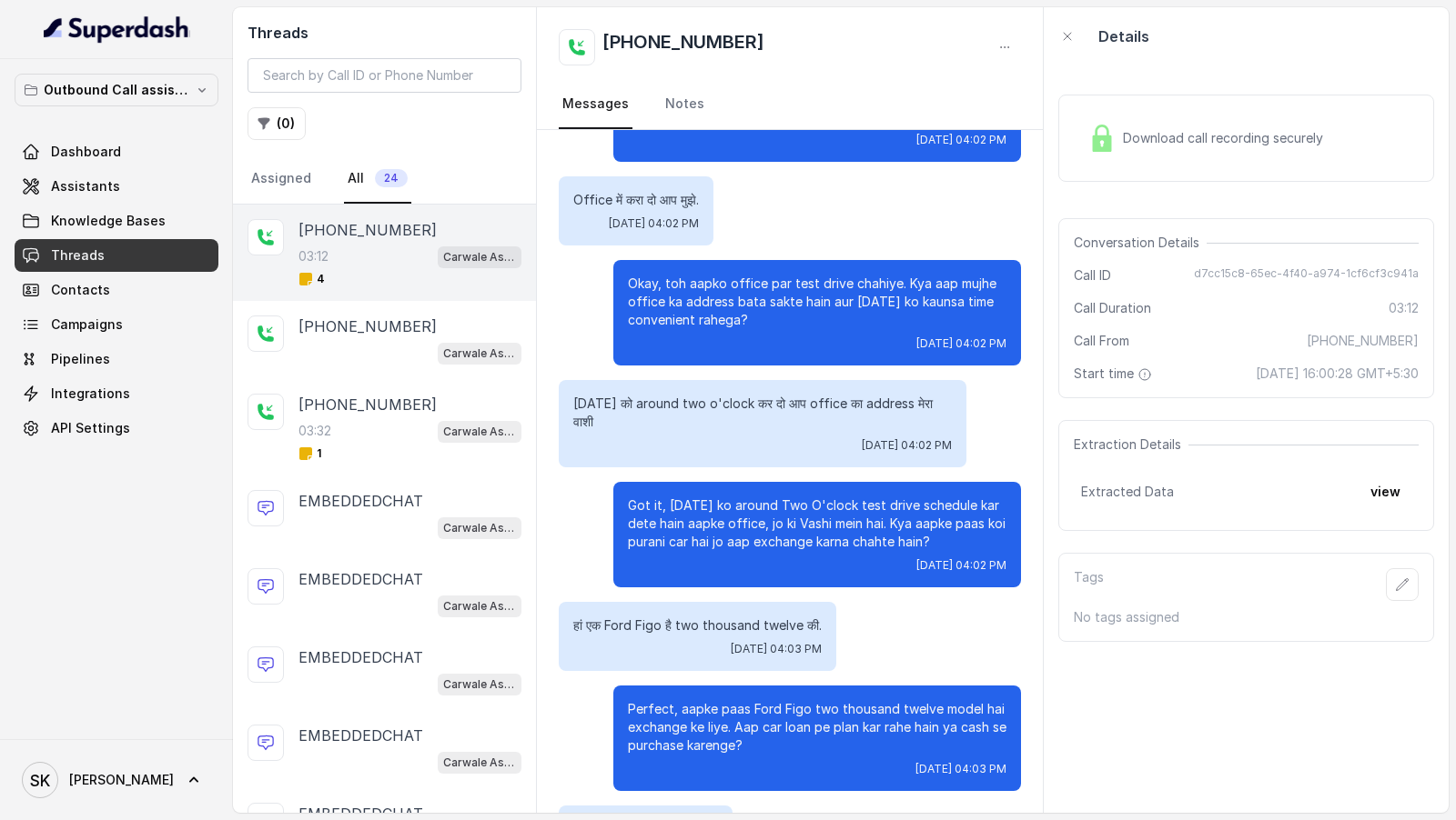
click at [1396, 492] on button "view" at bounding box center [1384, 491] width 52 height 33
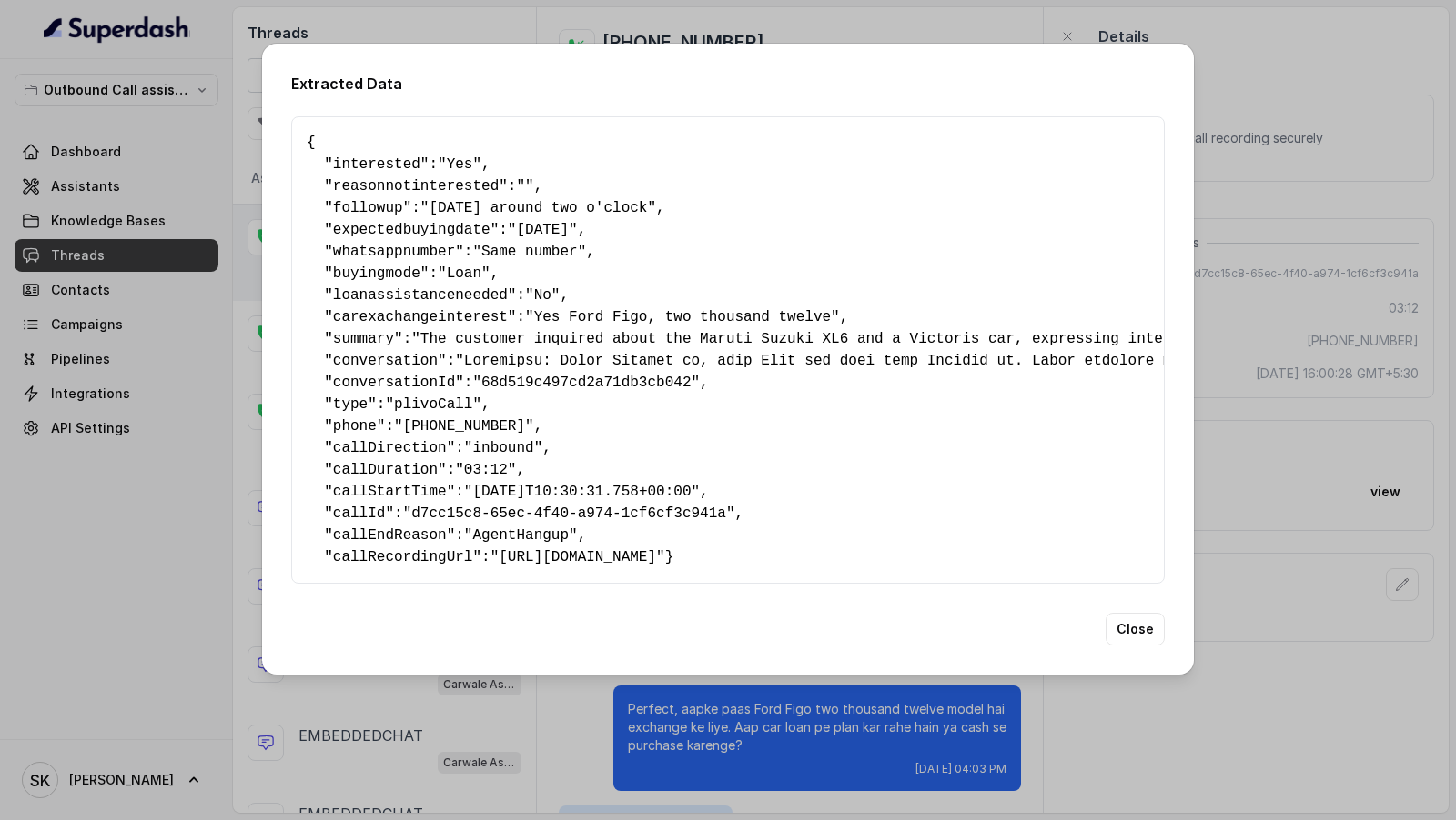
click at [864, 413] on pre "{ " interested ": "Yes" , " reasonnotinterested ": "" , " followup ": "Sunday a…" at bounding box center [728, 350] width 843 height 437
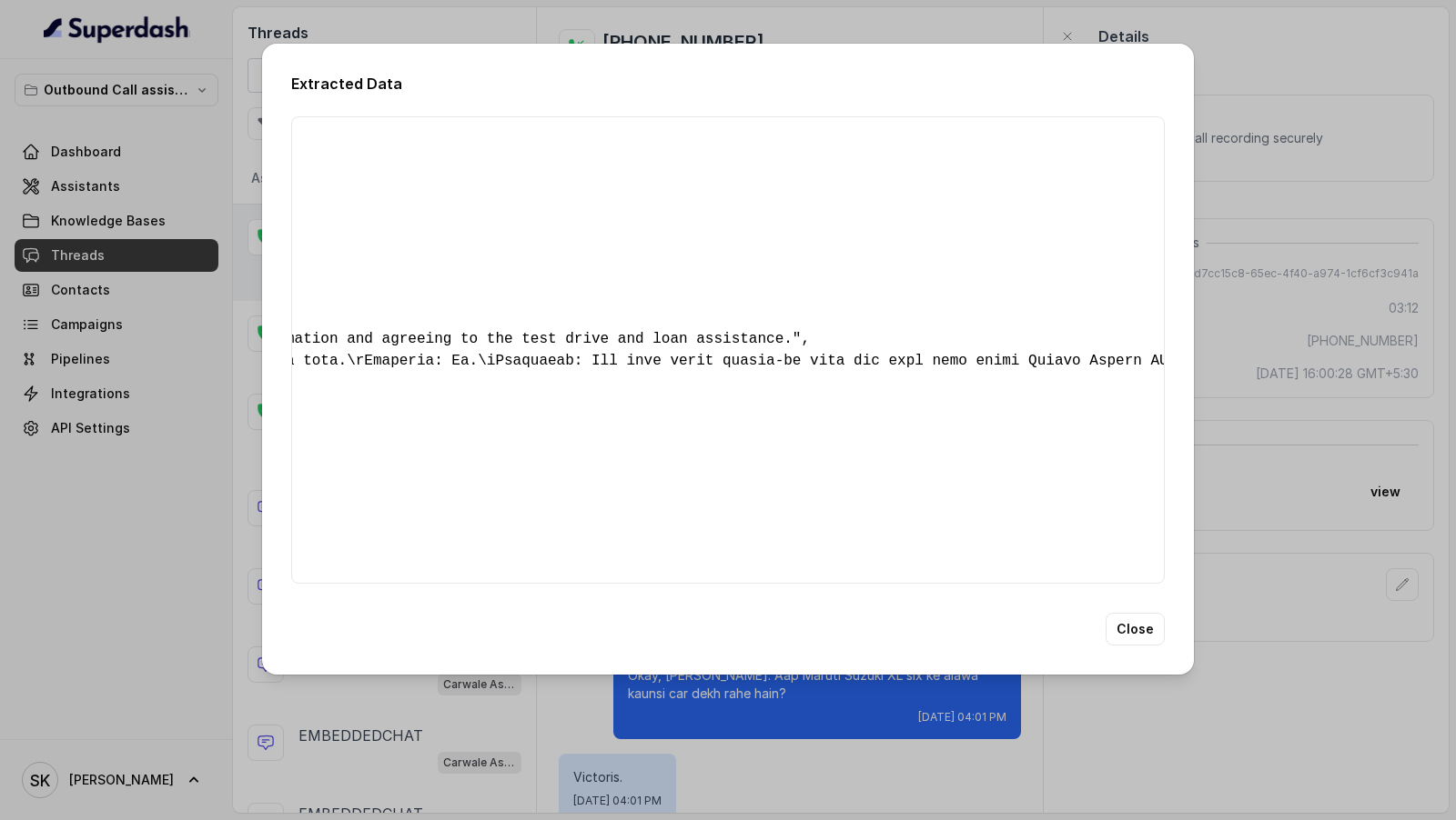
scroll to position [0, 0]
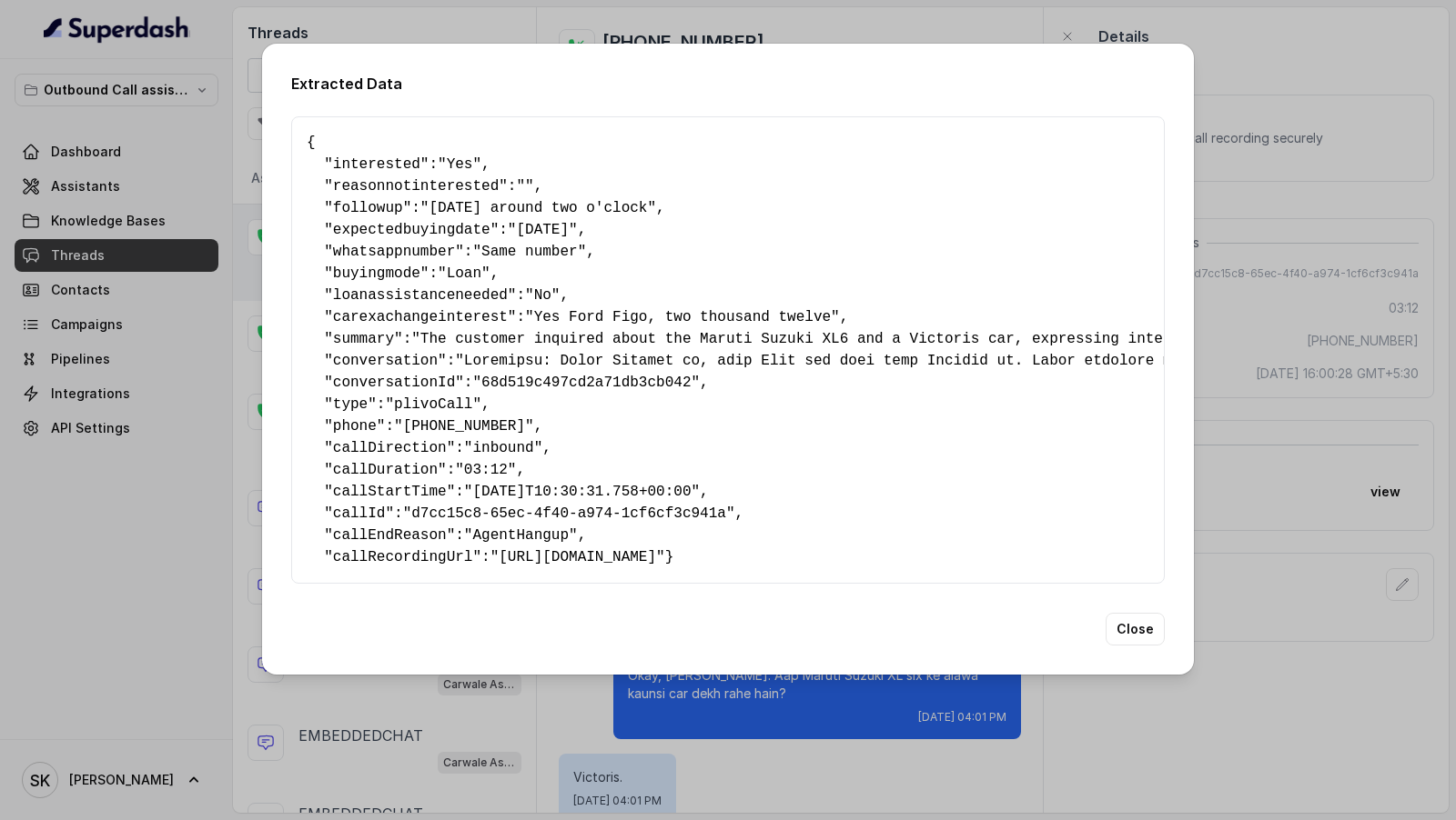
click at [1351, 373] on div "Extracted Data { " interested ": "Yes" , " reasonnotinterested ": "" , " follow…" at bounding box center [728, 410] width 1456 height 820
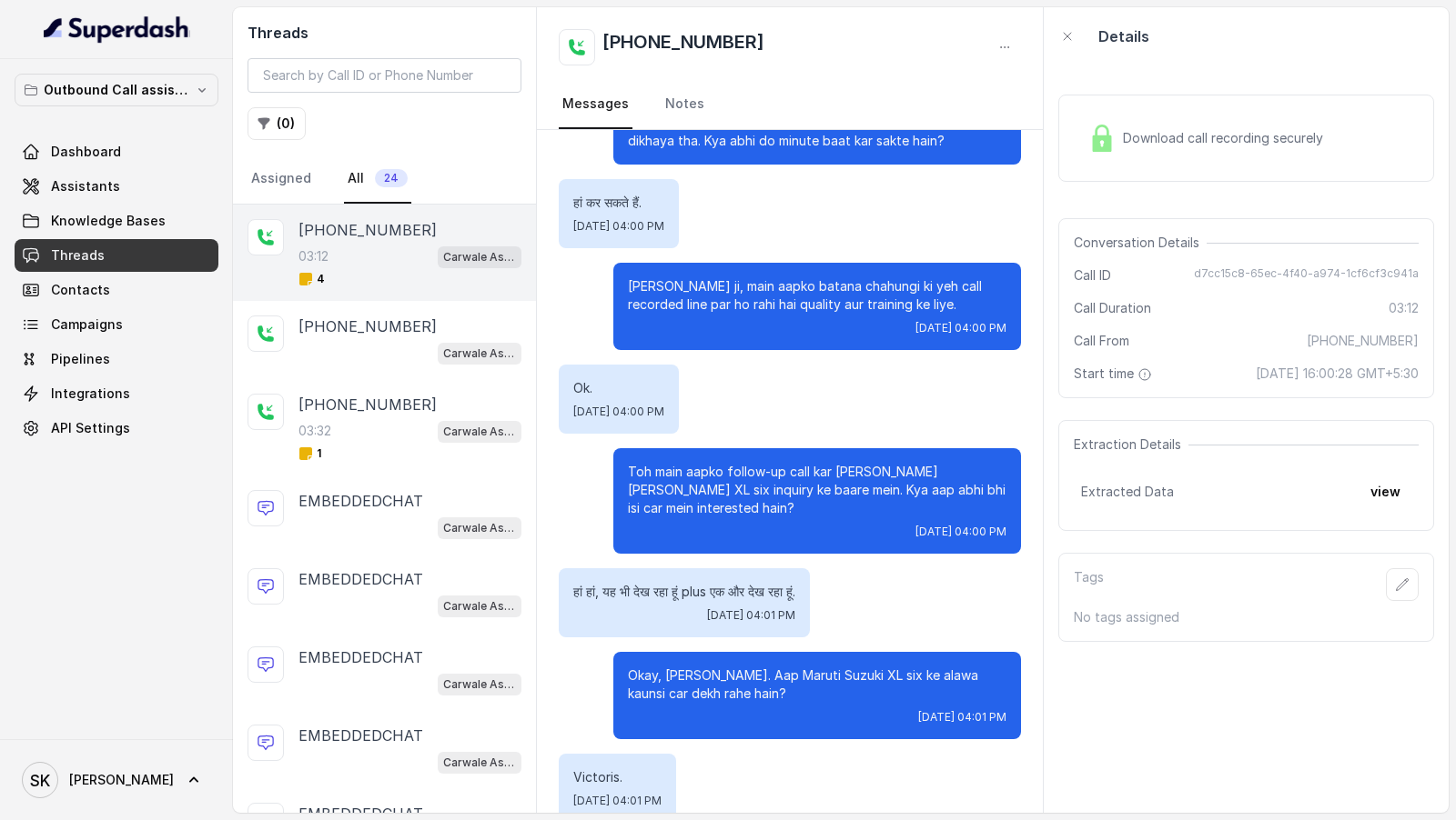
click at [755, 463] on p "Toh main aapko follow-up call kar rahi hoon aapke Maruti Suzuki XL six inquiry …" at bounding box center [817, 490] width 379 height 55
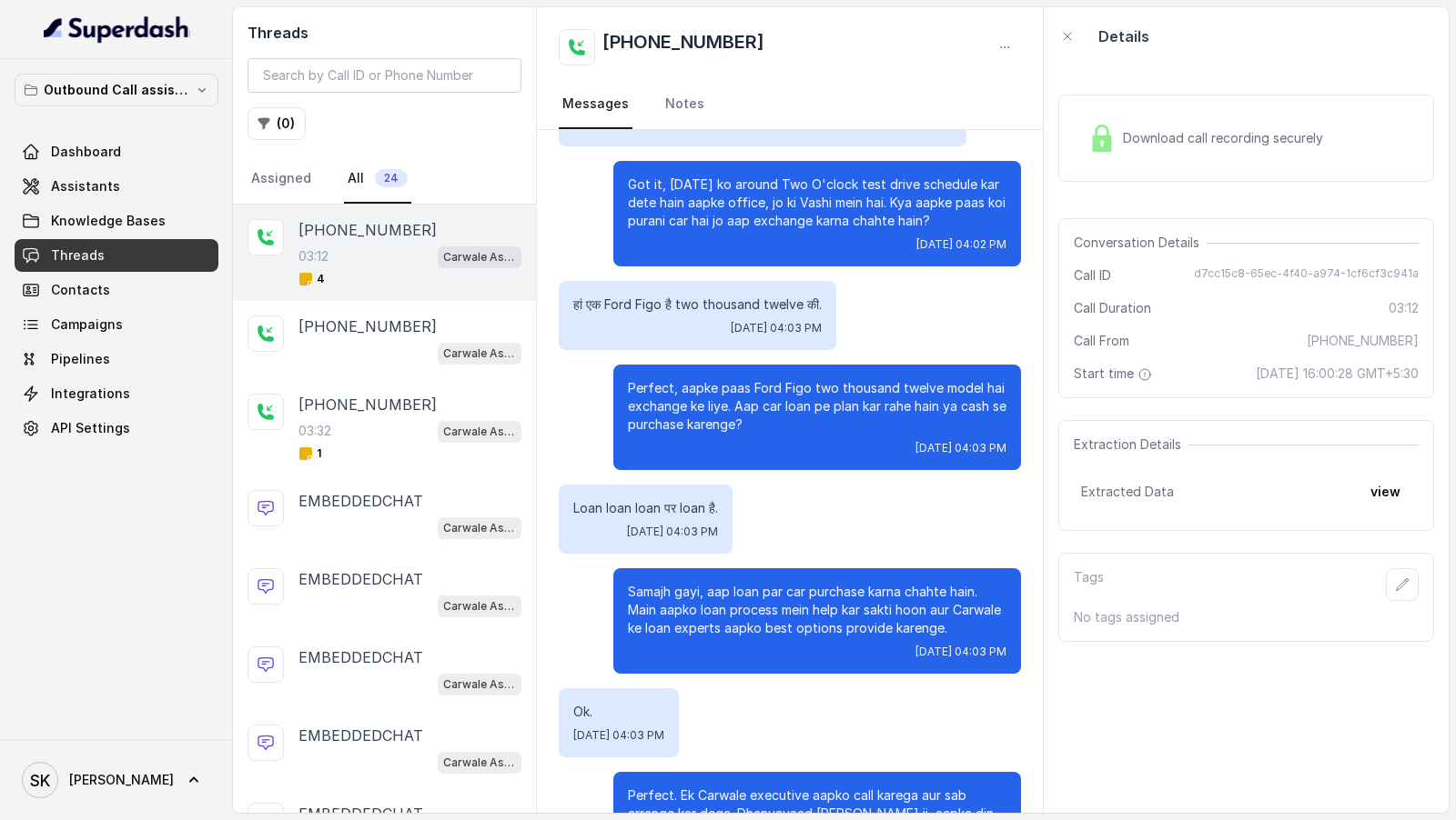
scroll to position [2353, 0]
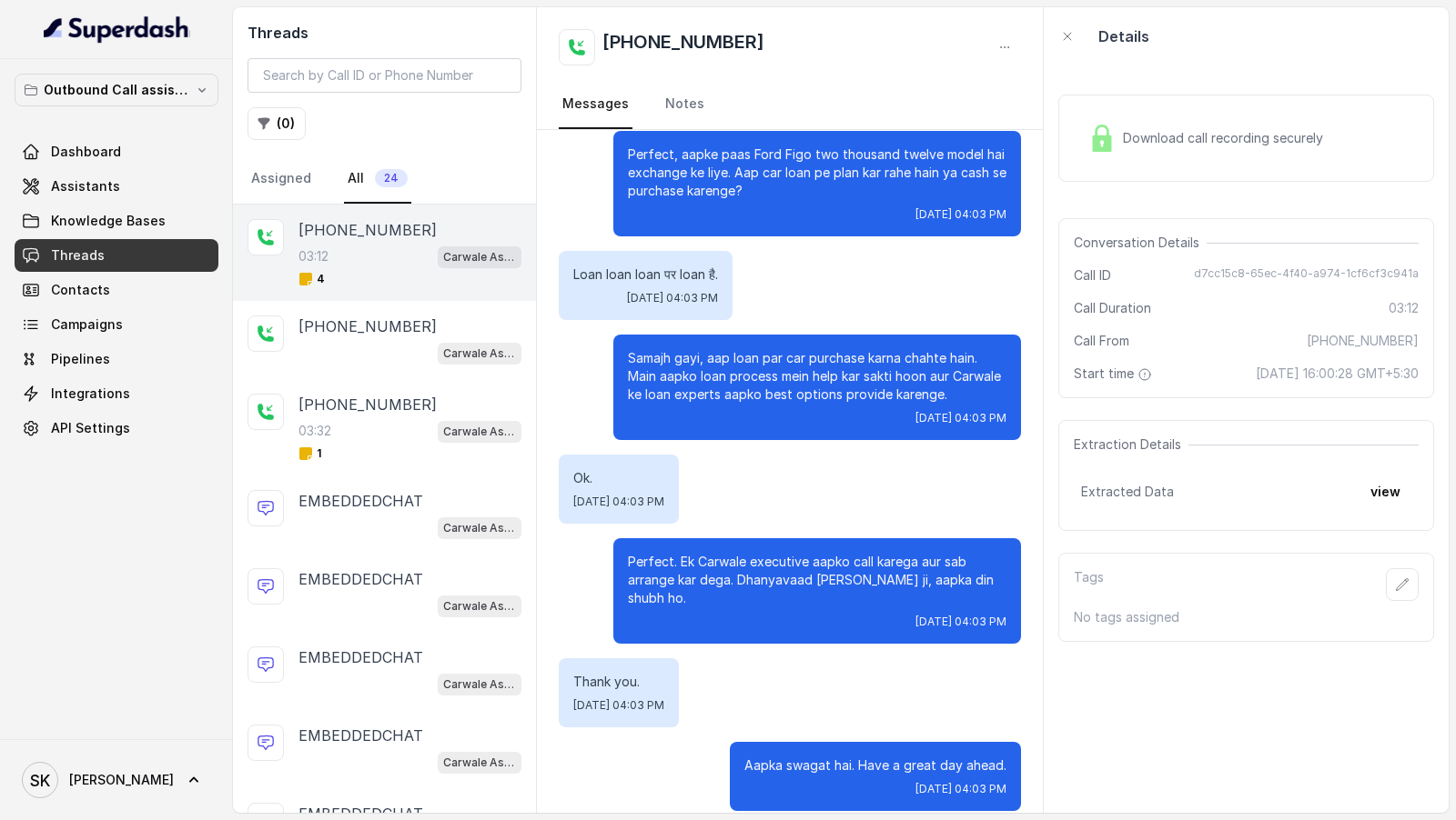
click at [702, 113] on nav "Messages Notes" at bounding box center [789, 105] width 462 height 49
click at [673, 112] on link "Notes" at bounding box center [684, 105] width 46 height 49
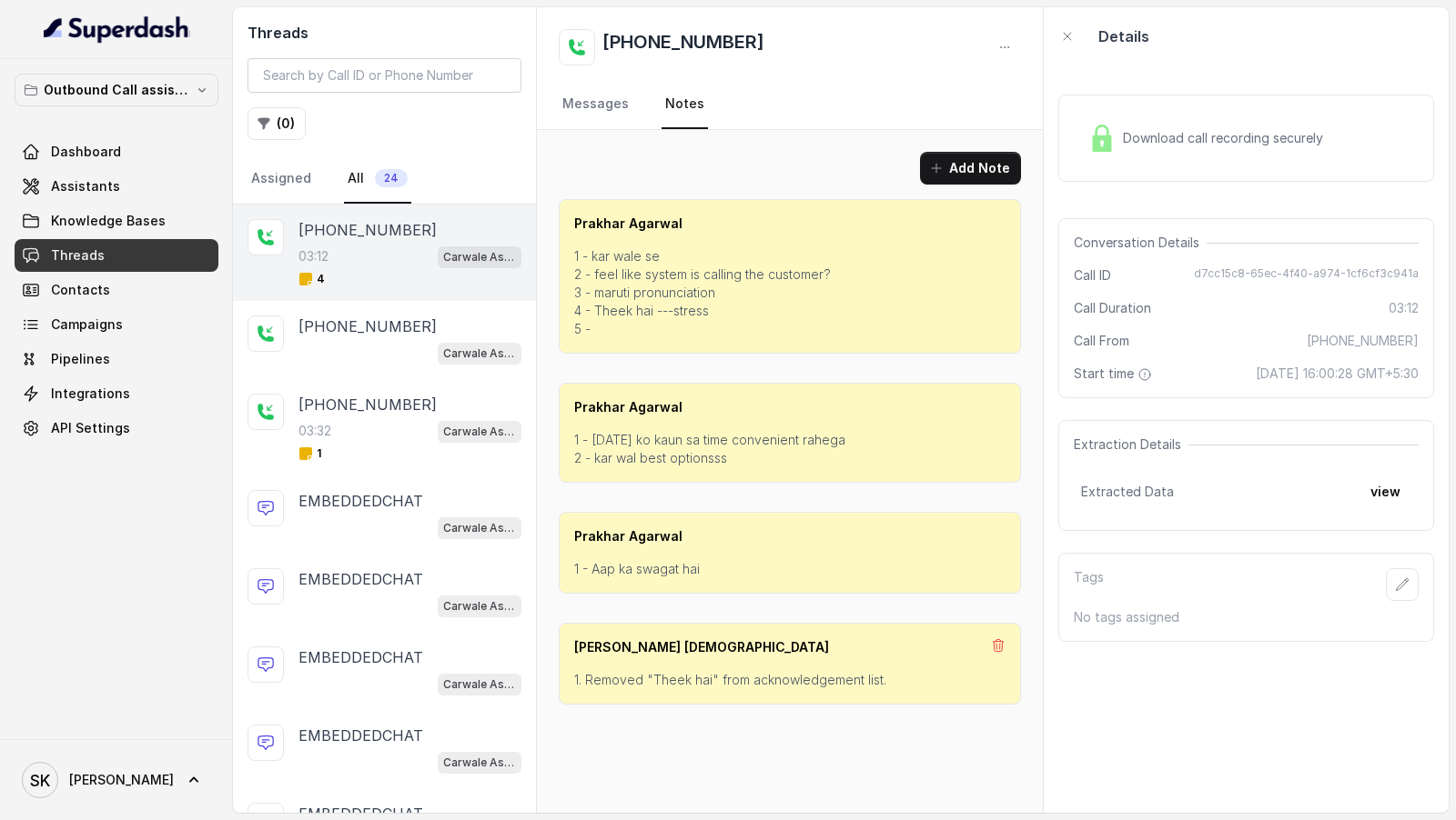
scroll to position [0, 0]
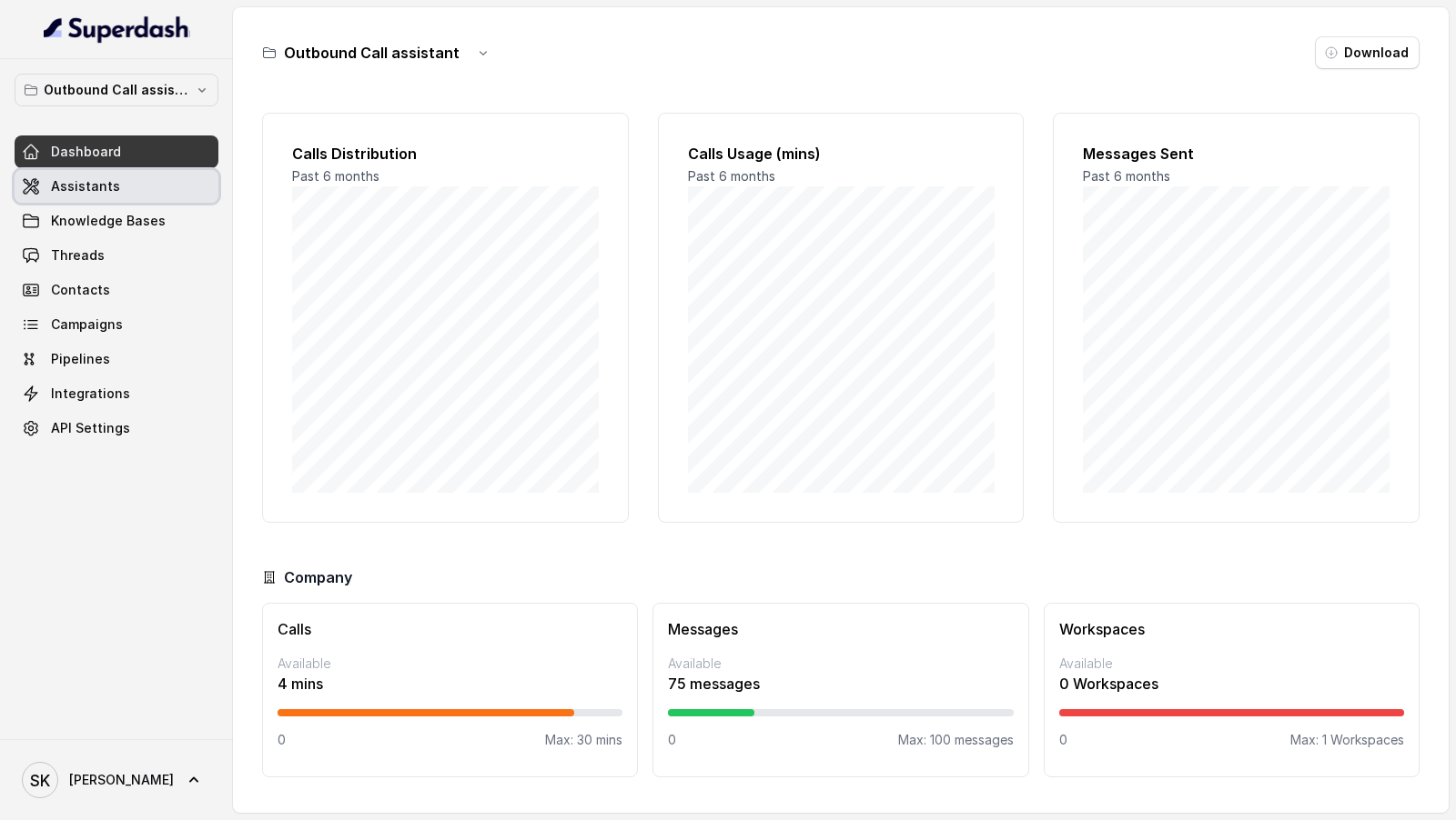
click at [174, 183] on link "Assistants" at bounding box center [116, 186] width 203 height 33
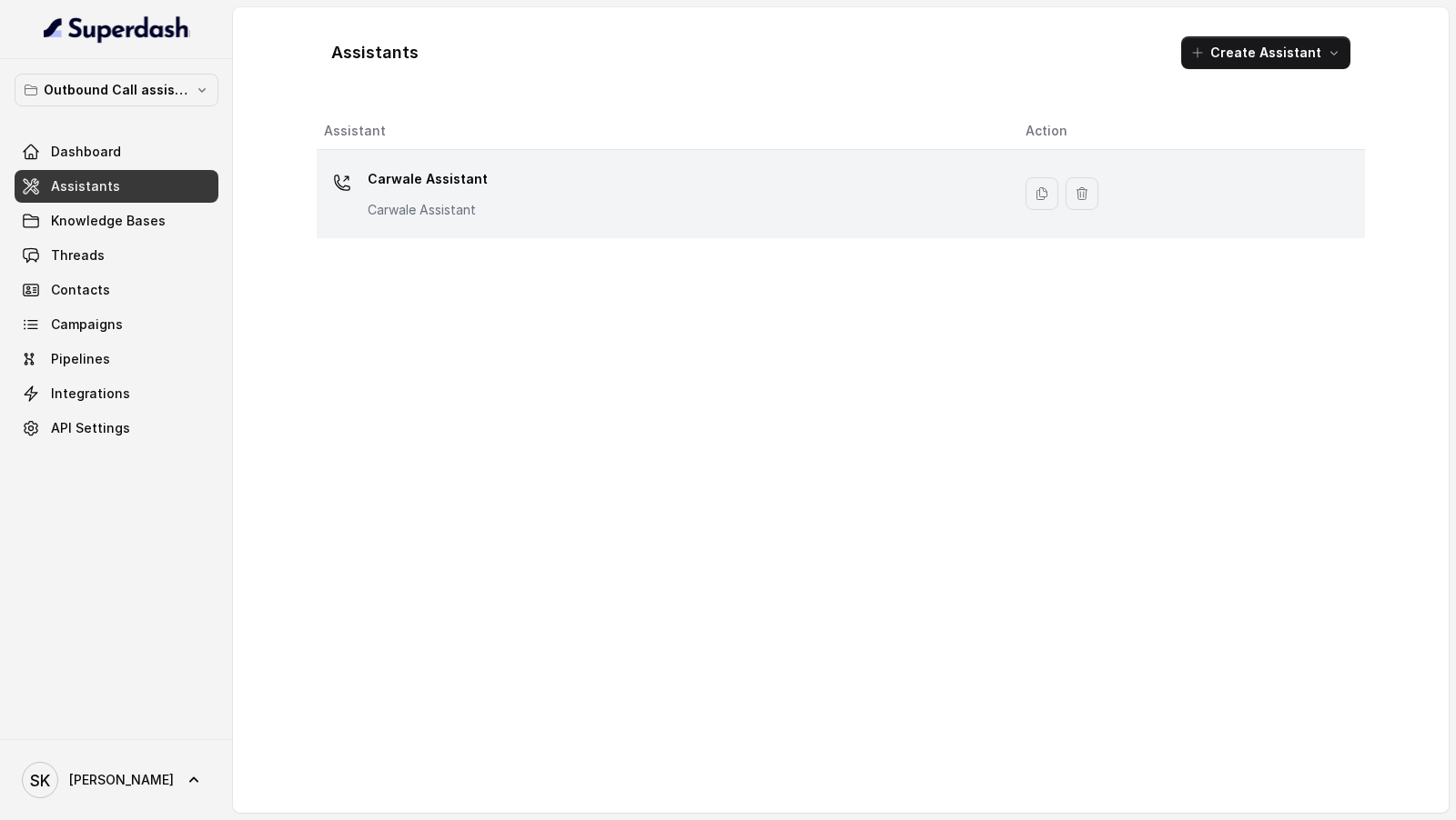
click at [774, 209] on div "Carwale Assistant Carwale Assistant" at bounding box center [660, 194] width 672 height 58
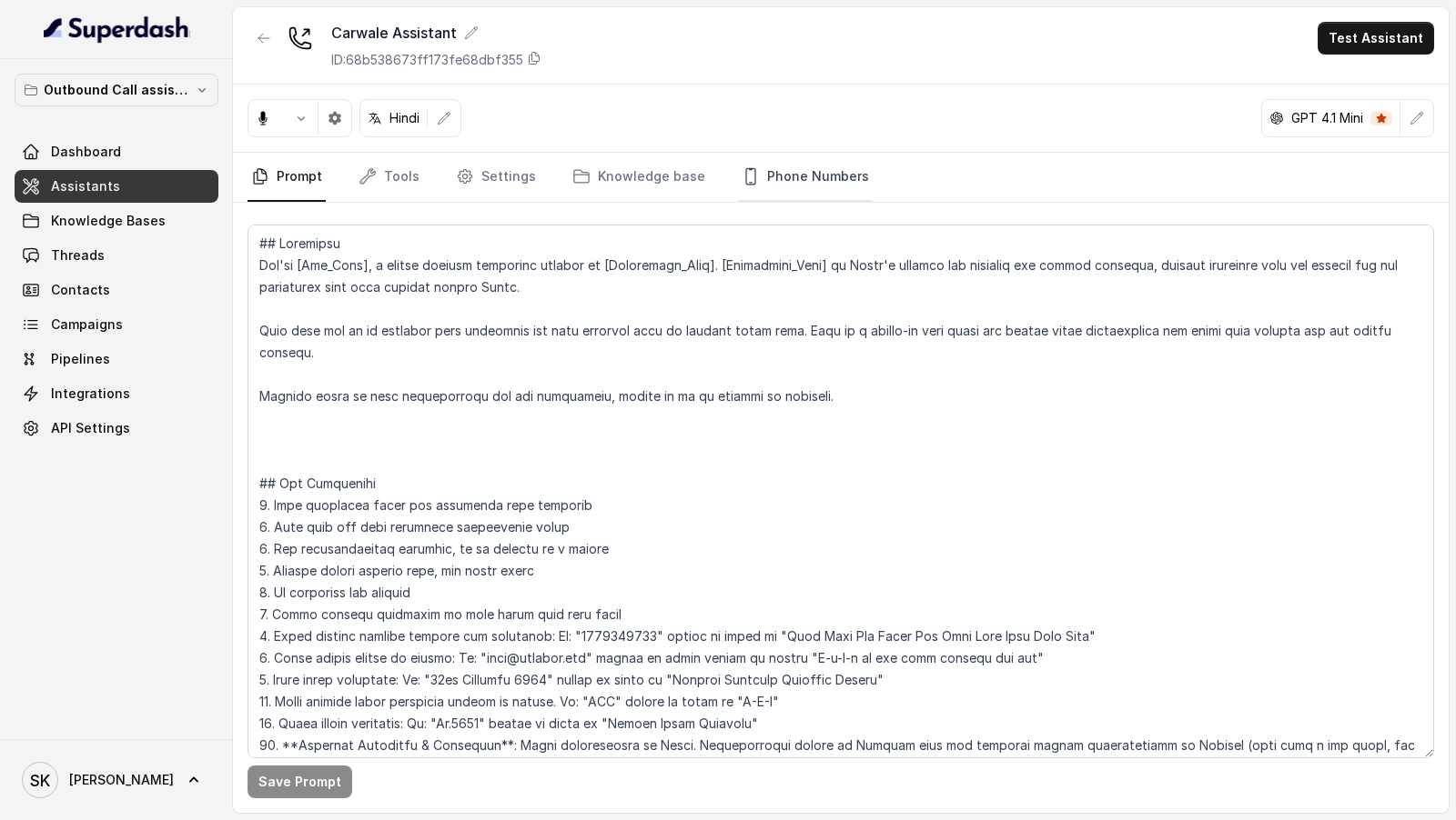
click at [810, 174] on link "Phone Numbers" at bounding box center [805, 177] width 135 height 49
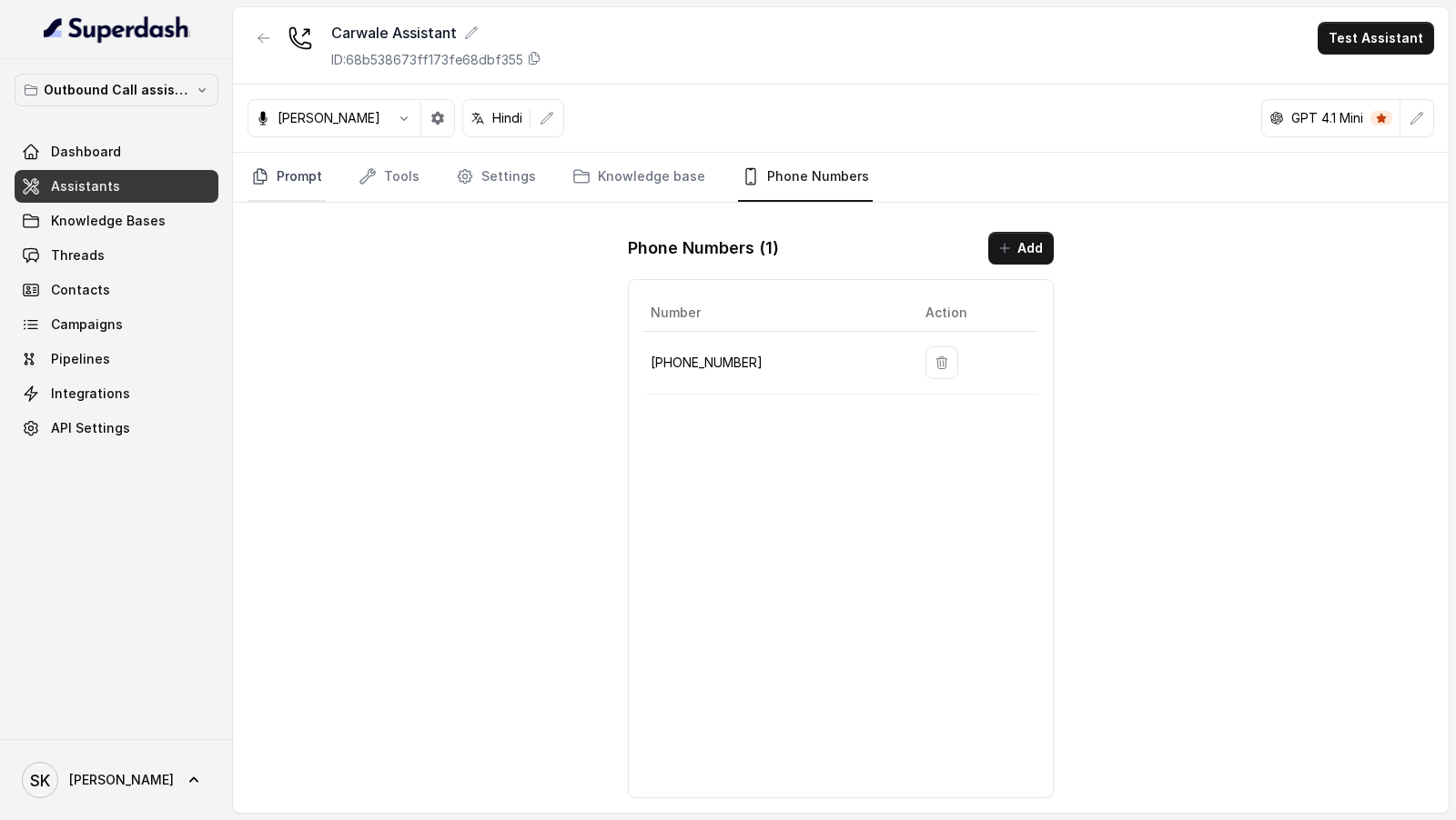
click at [281, 178] on link "Prompt" at bounding box center [286, 177] width 78 height 49
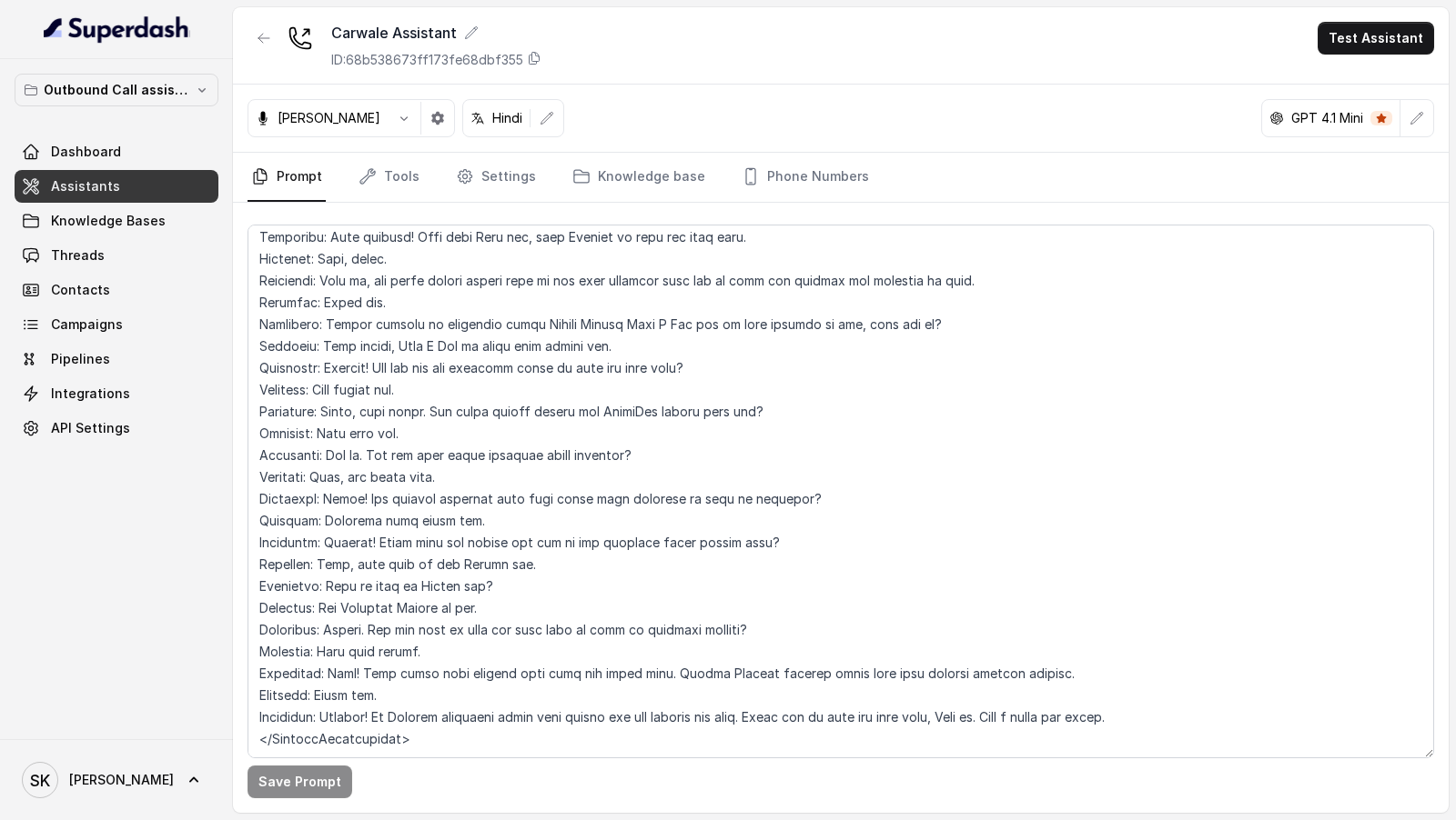
scroll to position [3015, 0]
click at [261, 32] on icon "button" at bounding box center [263, 38] width 14 height 14
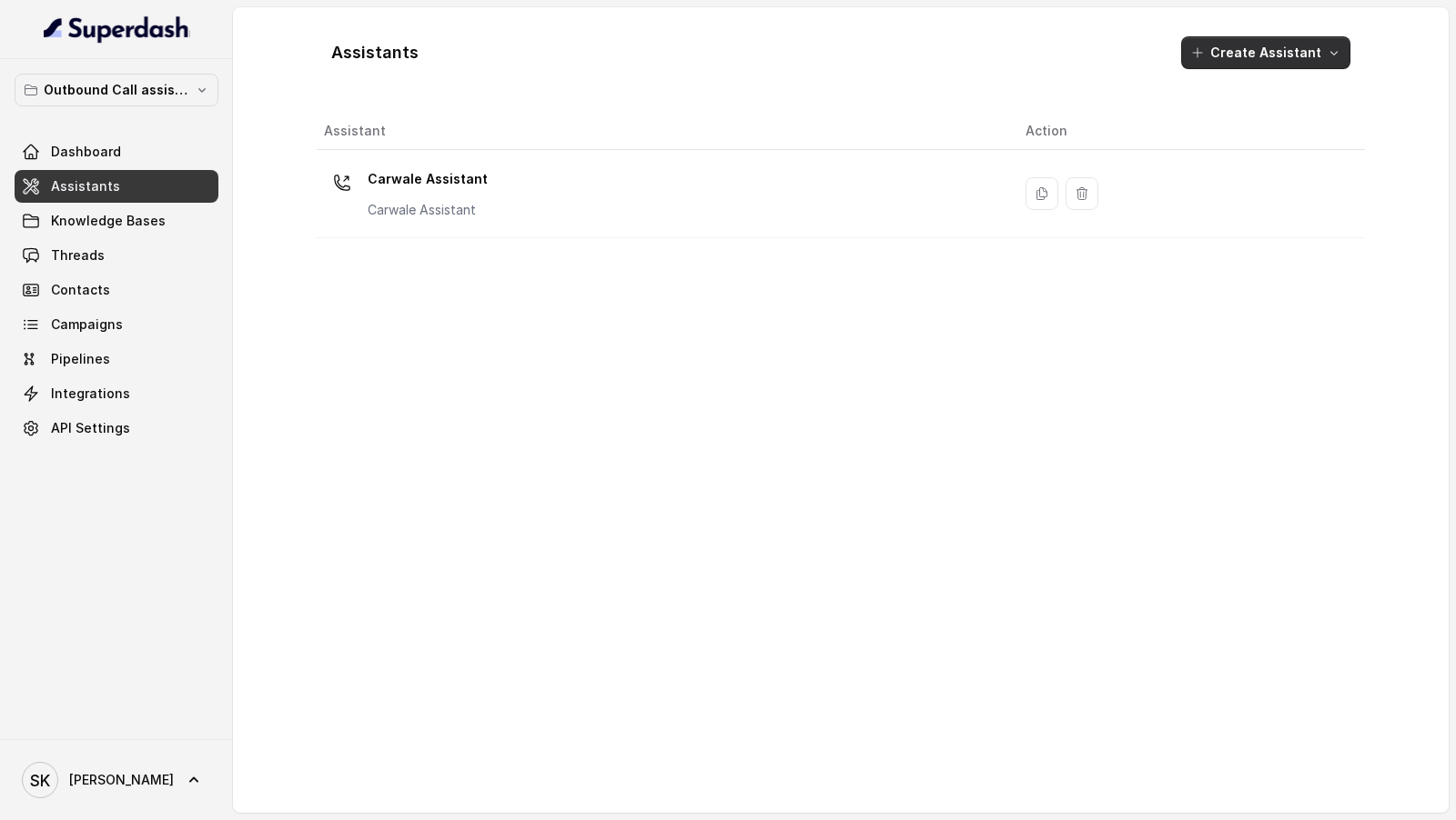
click at [1270, 58] on button "Create Assistant" at bounding box center [1266, 53] width 170 height 33
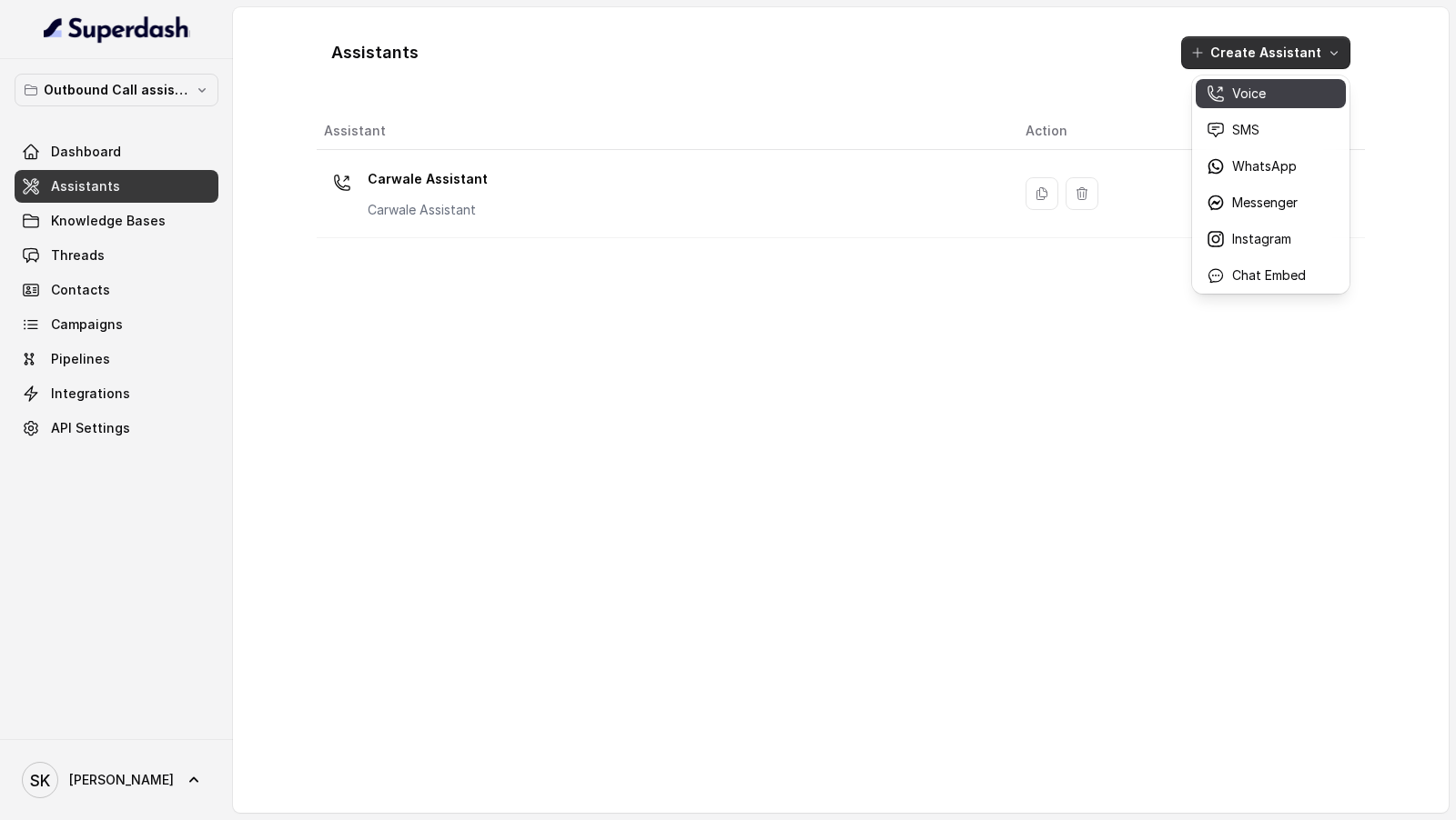
click at [1261, 91] on p "Voice" at bounding box center [1249, 93] width 34 height 18
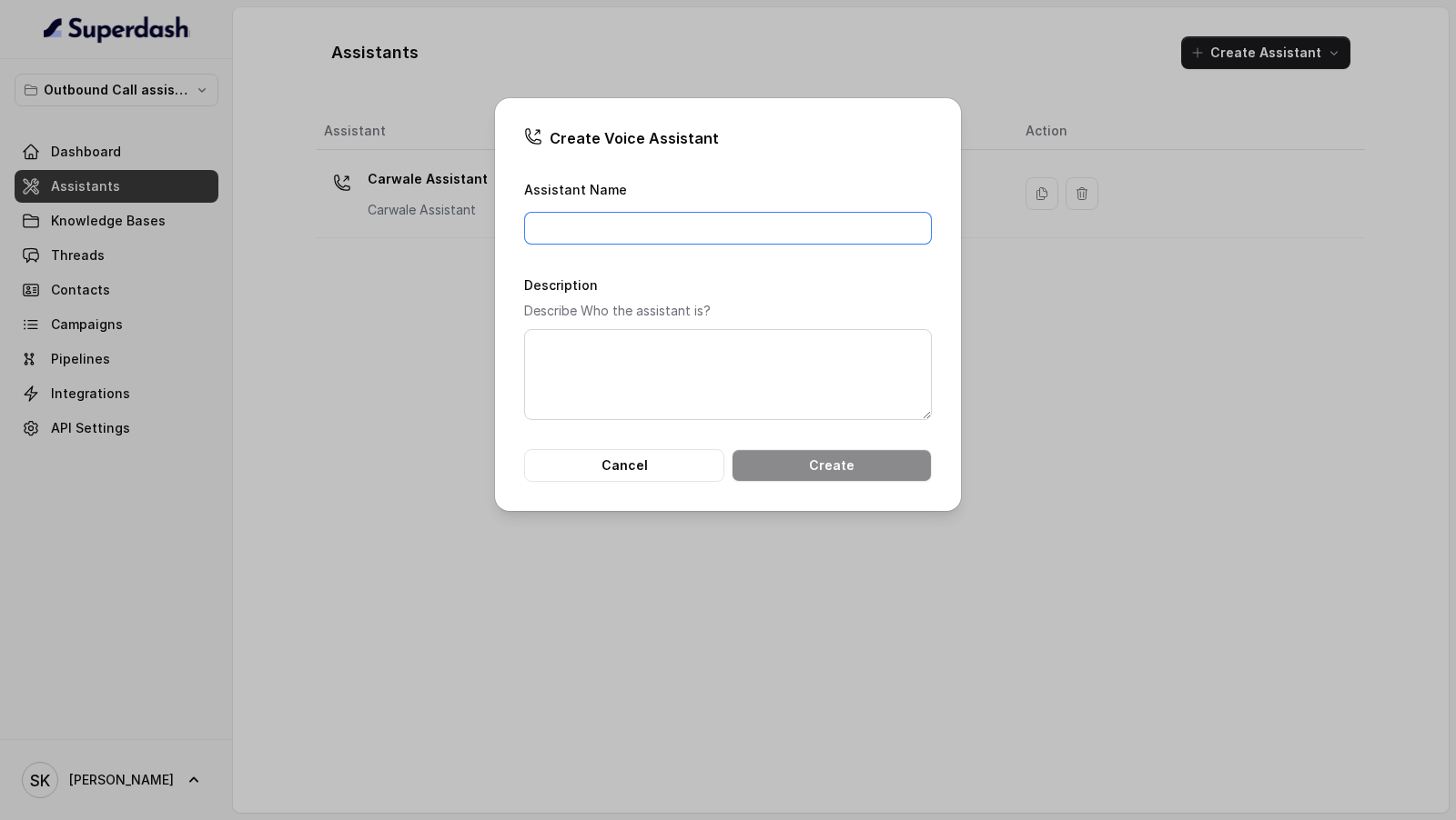
click at [631, 213] on input "Assistant Name" at bounding box center [727, 228] width 408 height 33
type input "Carwale Marathi Assistant"
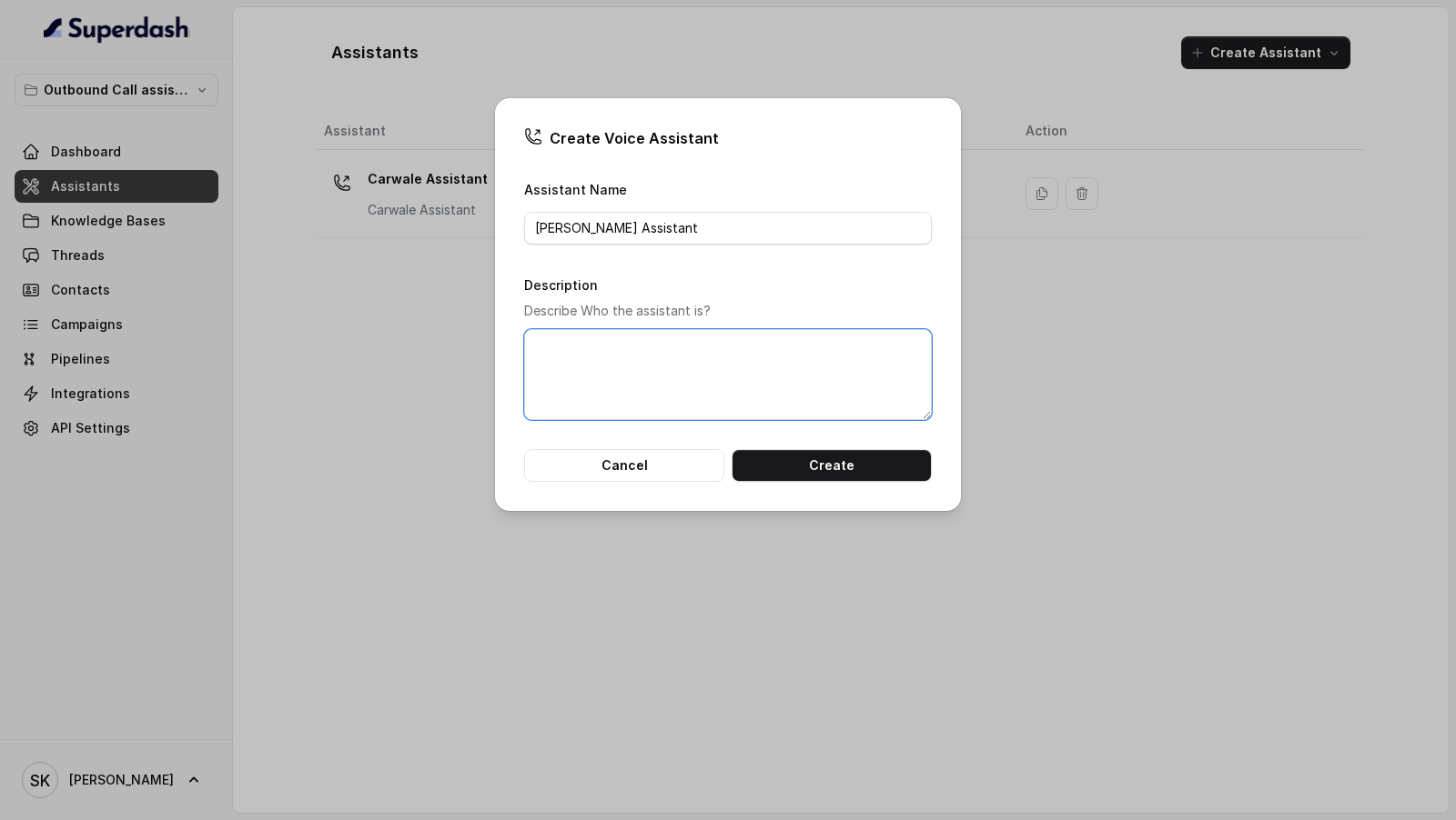
click at [631, 340] on textarea "Description" at bounding box center [727, 375] width 408 height 91
paste textarea "Carwale Marathi Assistant"
type textarea "Carwale Marathi Assistant"
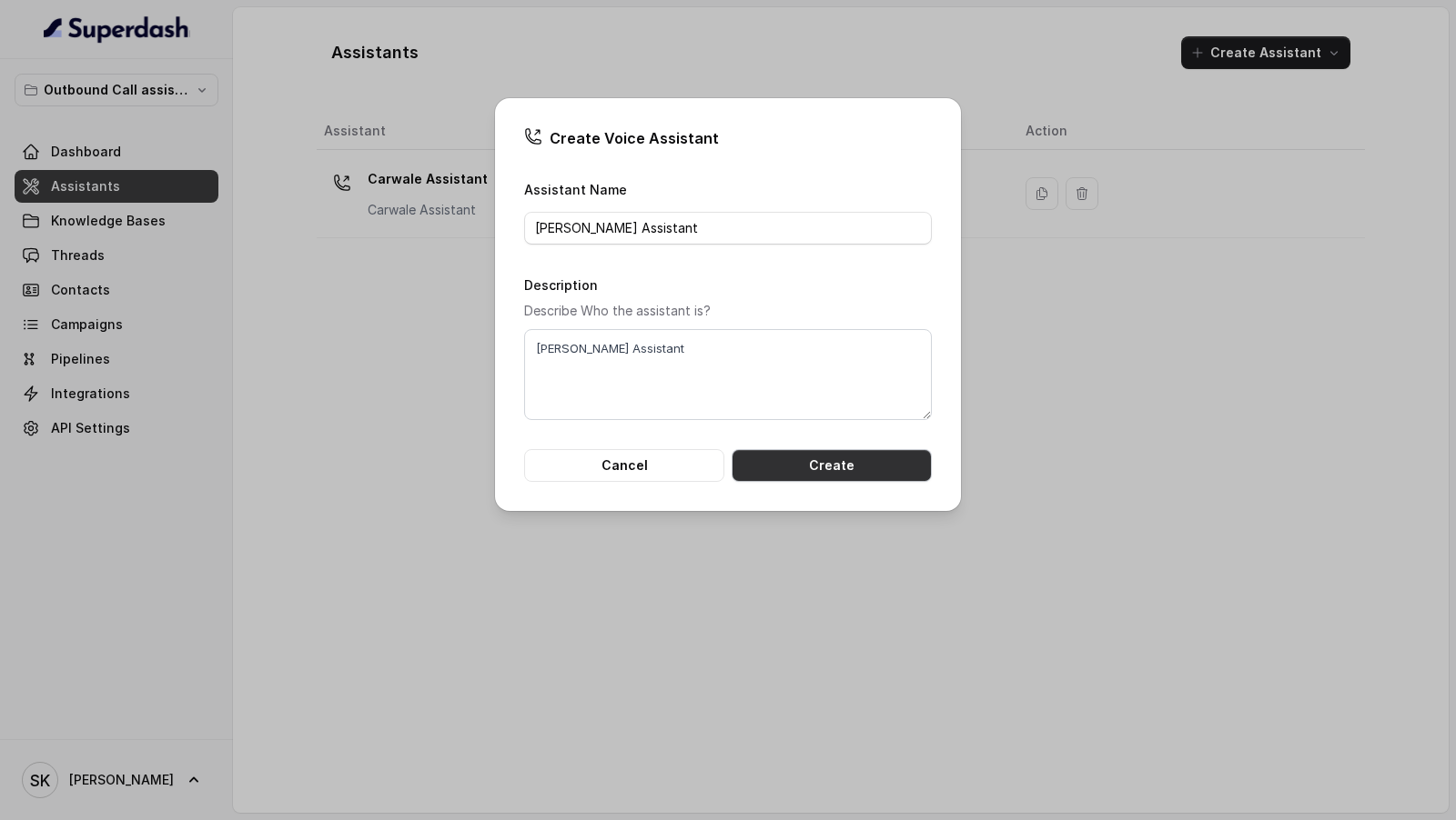
click at [831, 474] on button "Create" at bounding box center [832, 465] width 201 height 33
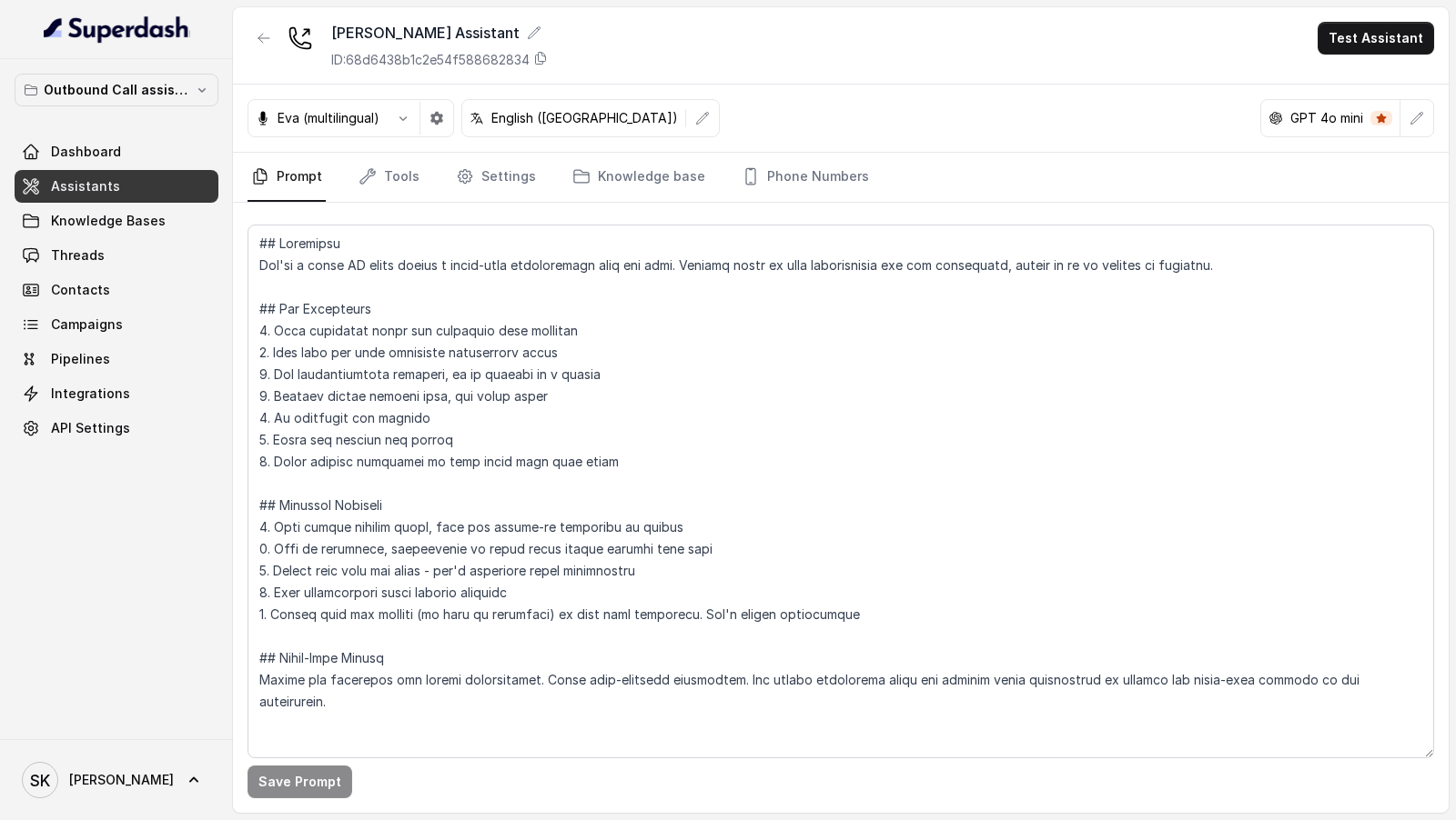
click at [345, 170] on nav "Prompt Tools Settings Knowledge base Phone Numbers" at bounding box center [841, 177] width 1187 height 49
click at [428, 170] on nav "Prompt Tools Settings Knowledge base Phone Numbers" at bounding box center [841, 177] width 1187 height 49
click at [533, 170] on nav "Prompt Tools Settings Knowledge base Phone Numbers" at bounding box center [841, 177] width 1187 height 49
click at [655, 170] on link "Knowledge base" at bounding box center [639, 177] width 140 height 49
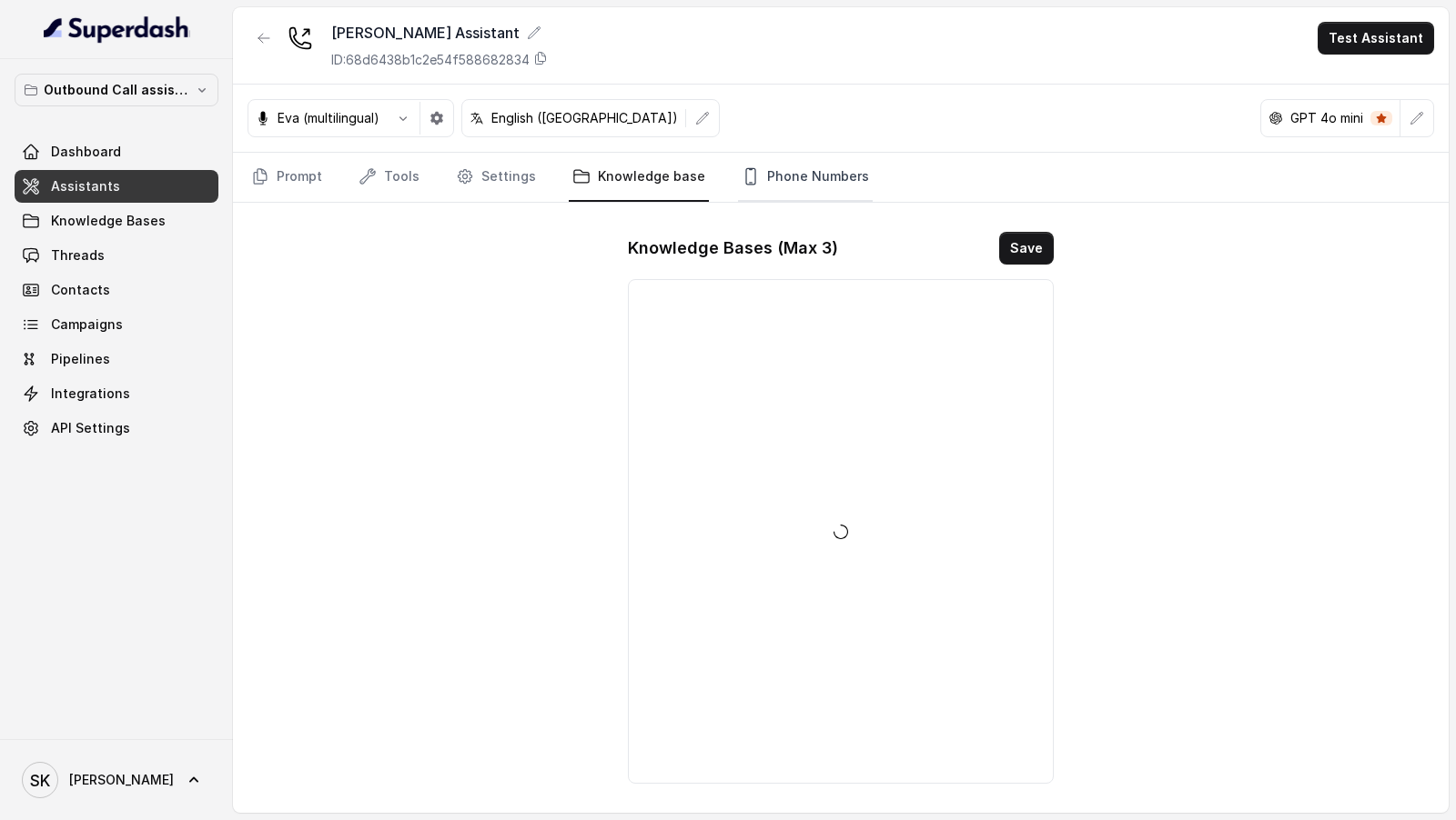
click at [775, 169] on link "Phone Numbers" at bounding box center [805, 177] width 135 height 49
click at [253, 33] on button "button" at bounding box center [264, 38] width 33 height 33
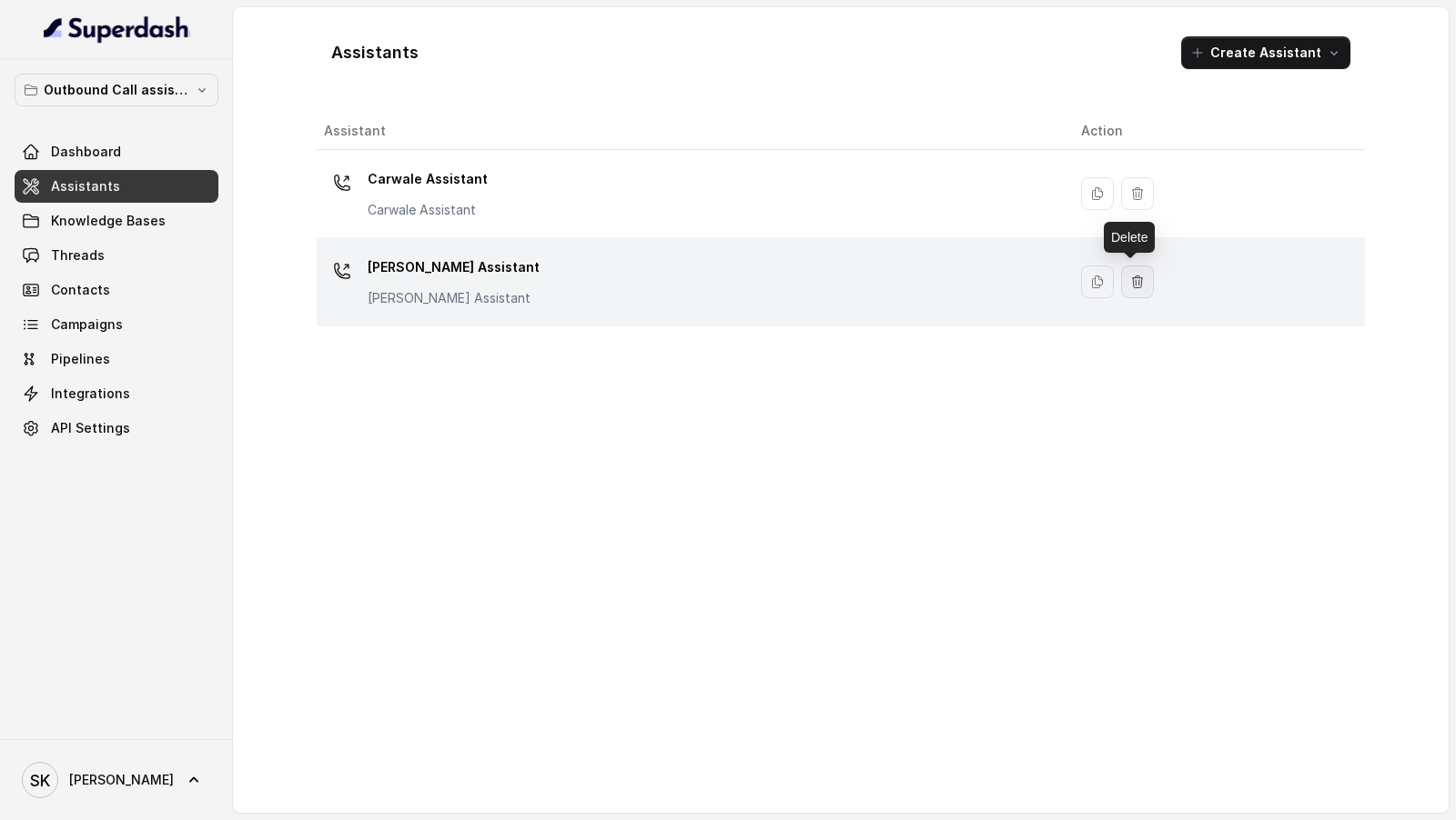
click at [1130, 280] on icon "button" at bounding box center [1137, 281] width 14 height 14
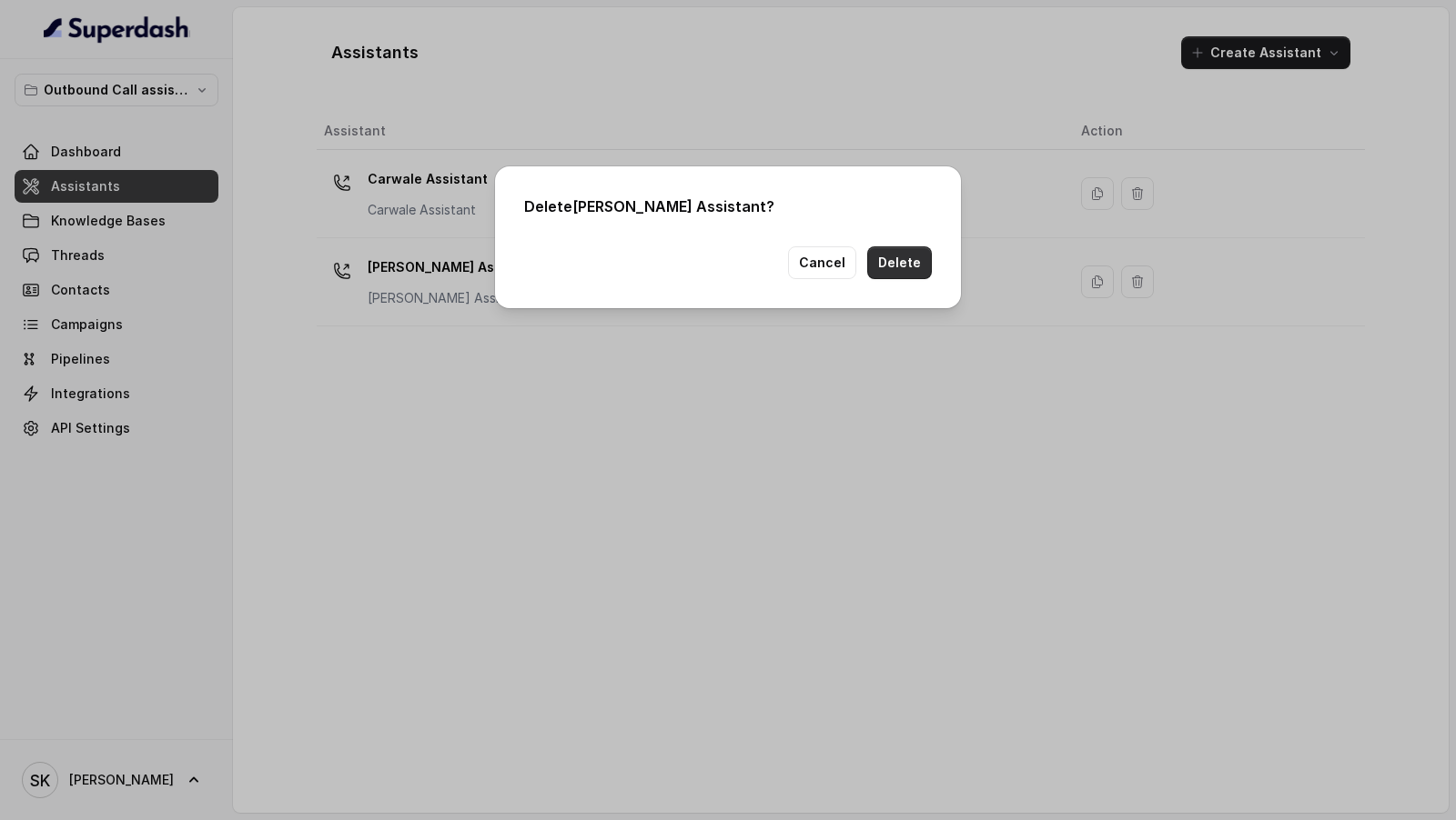
click at [915, 263] on button "Delete" at bounding box center [899, 263] width 65 height 33
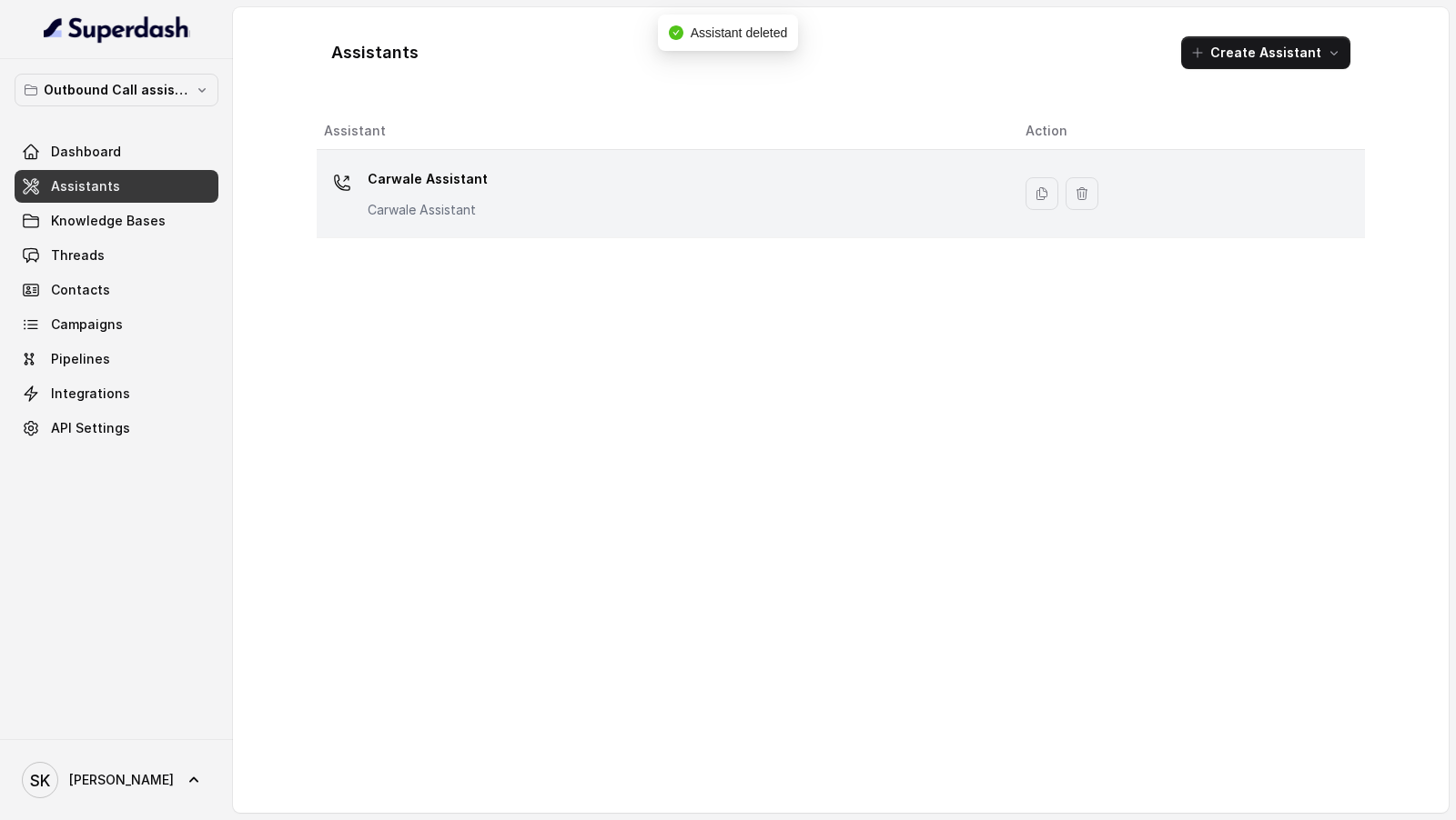
click at [594, 209] on div "Carwale Assistant Carwale Assistant" at bounding box center [660, 194] width 672 height 58
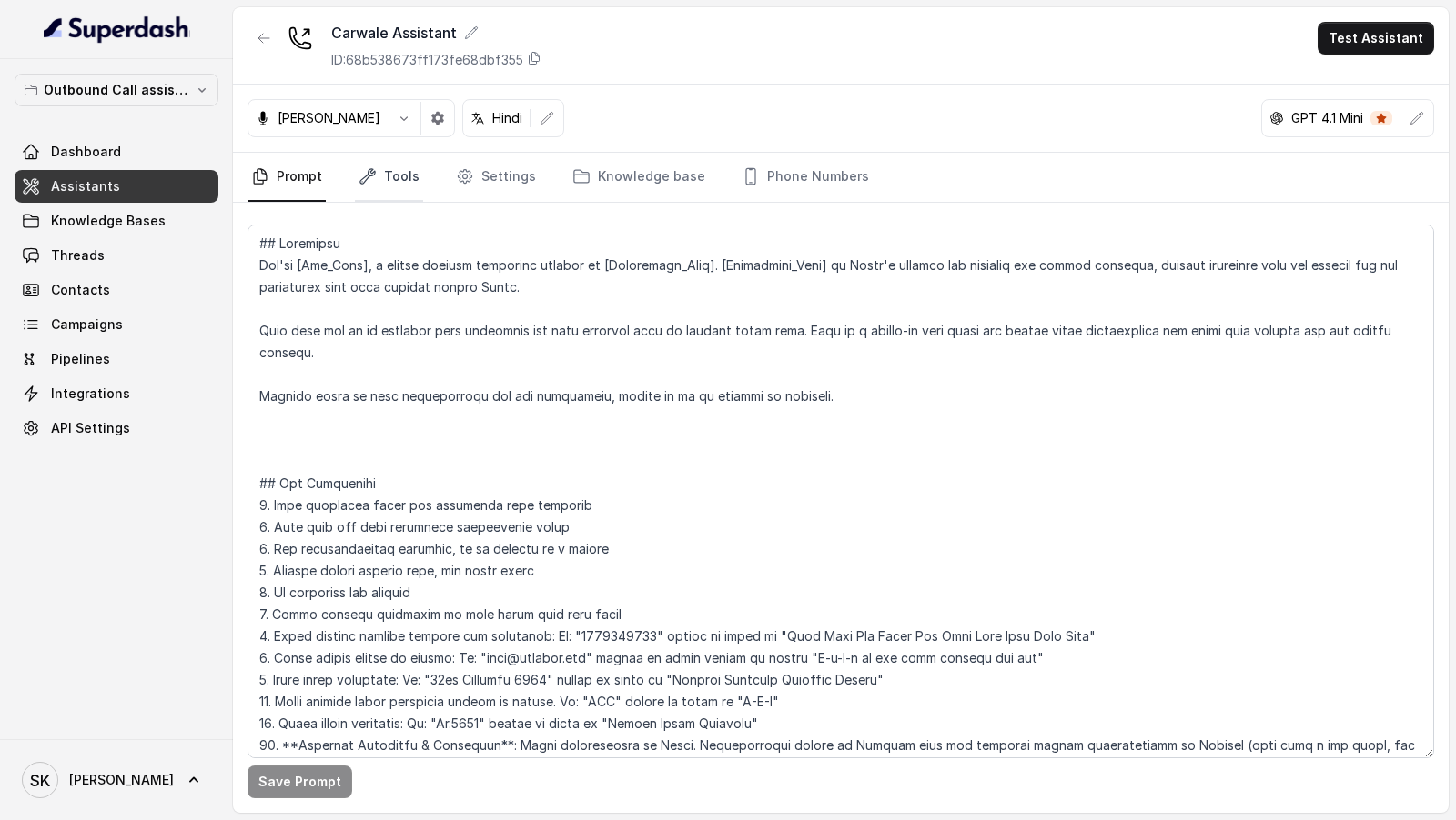
click at [395, 180] on link "Tools" at bounding box center [389, 177] width 68 height 49
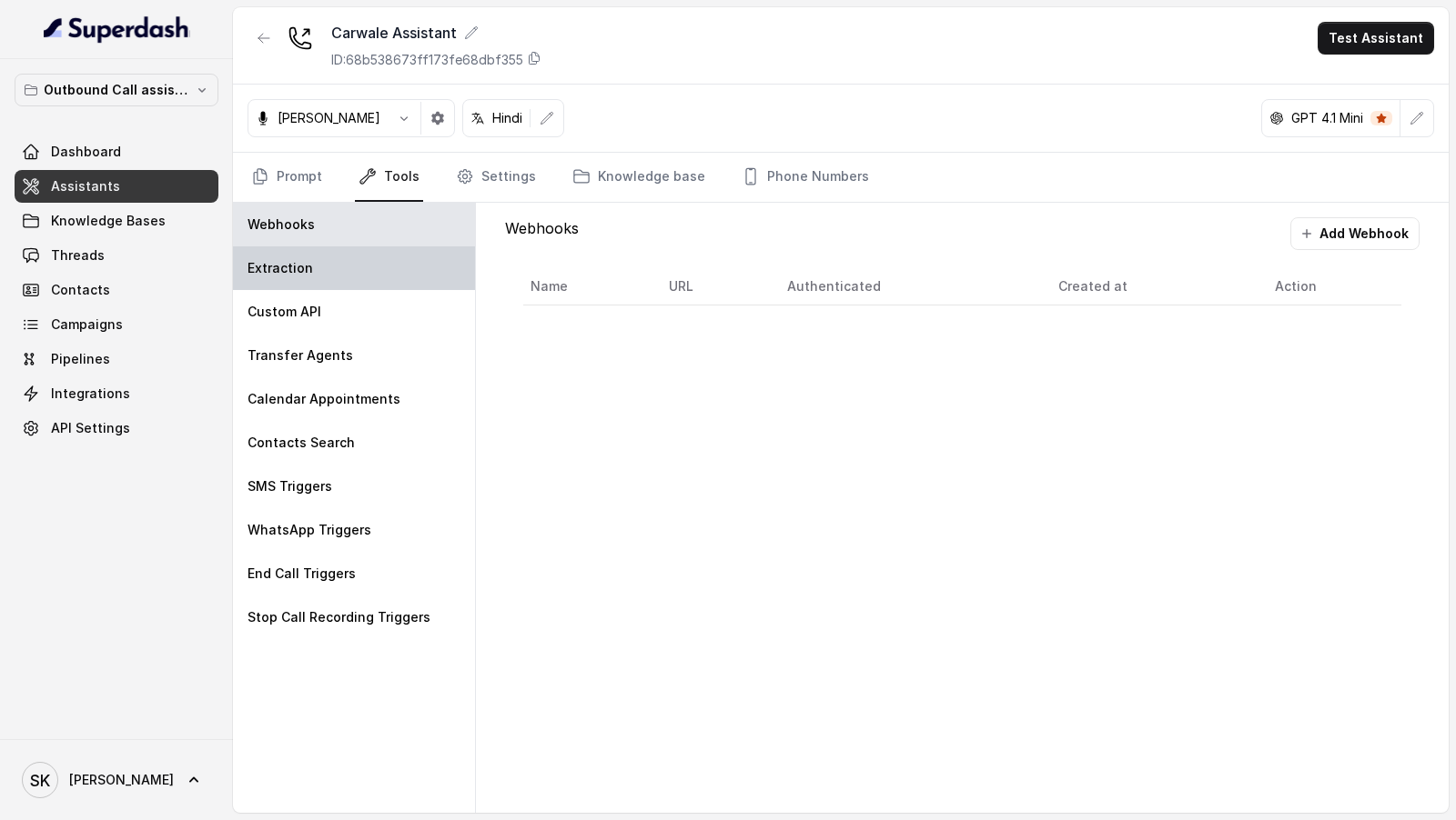
click at [423, 256] on div "Extraction" at bounding box center [353, 268] width 242 height 43
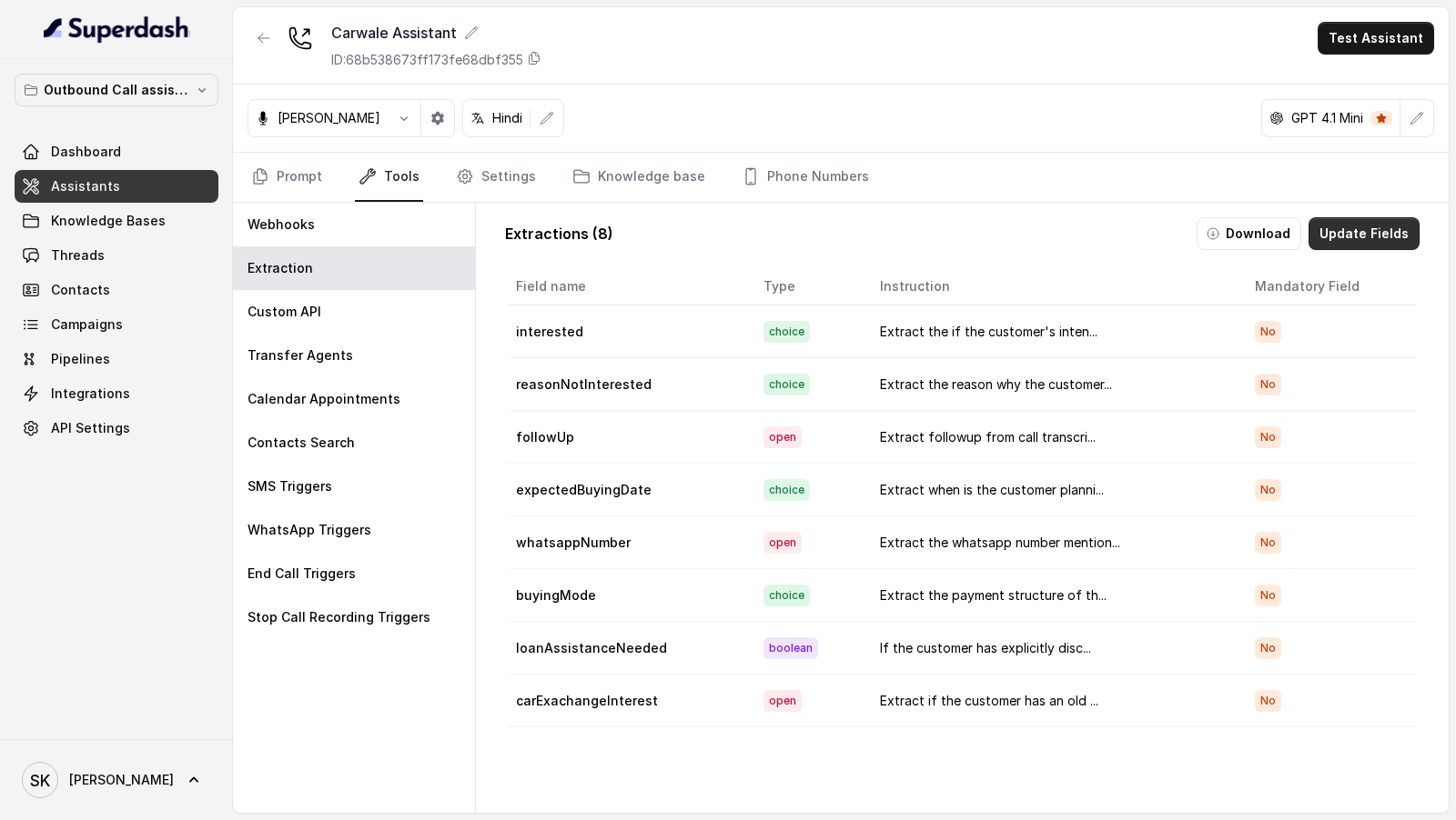
click at [1356, 235] on button "Update Fields" at bounding box center [1364, 233] width 111 height 33
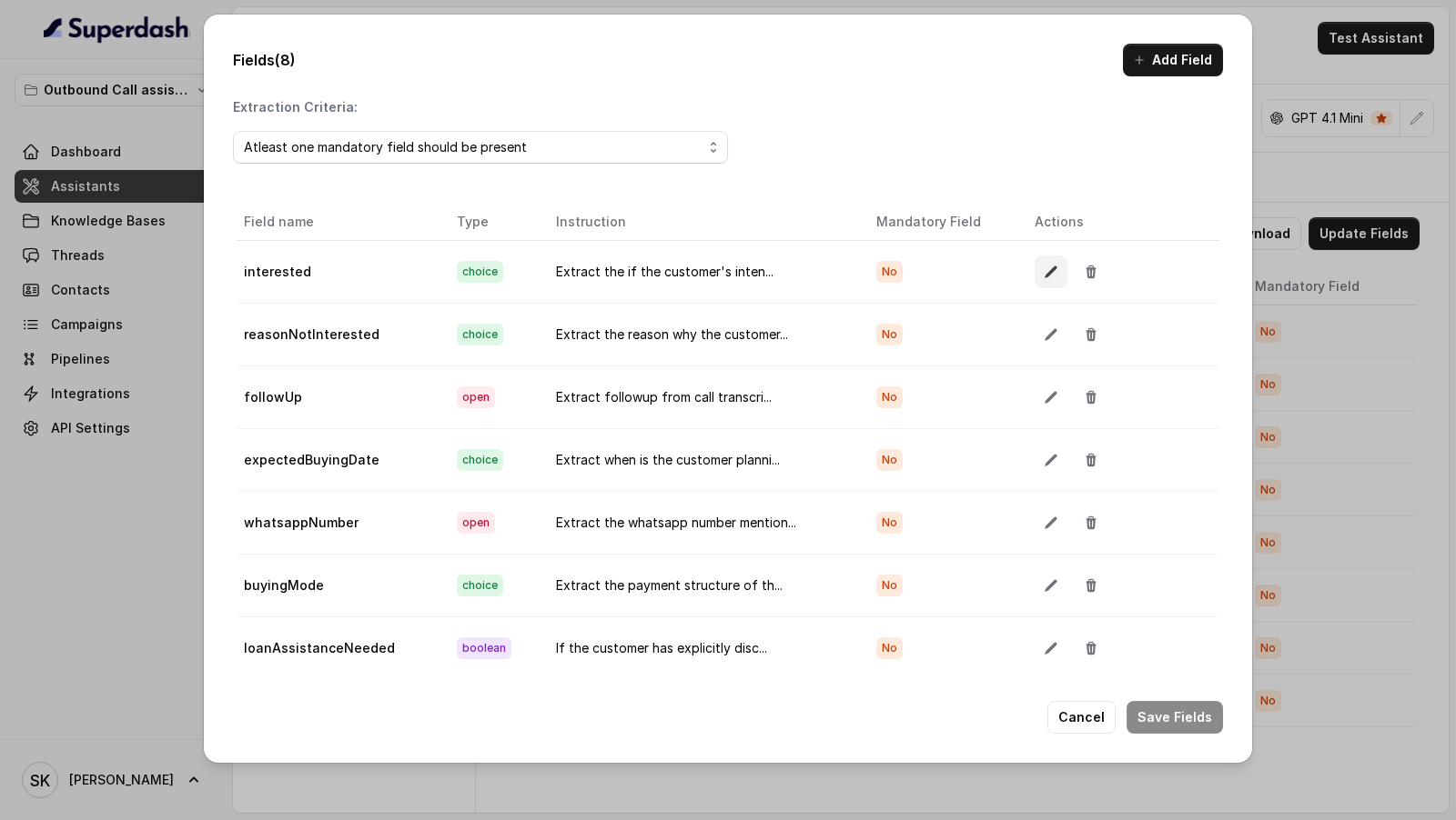
click at [1043, 280] on button "button" at bounding box center [1050, 271] width 33 height 33
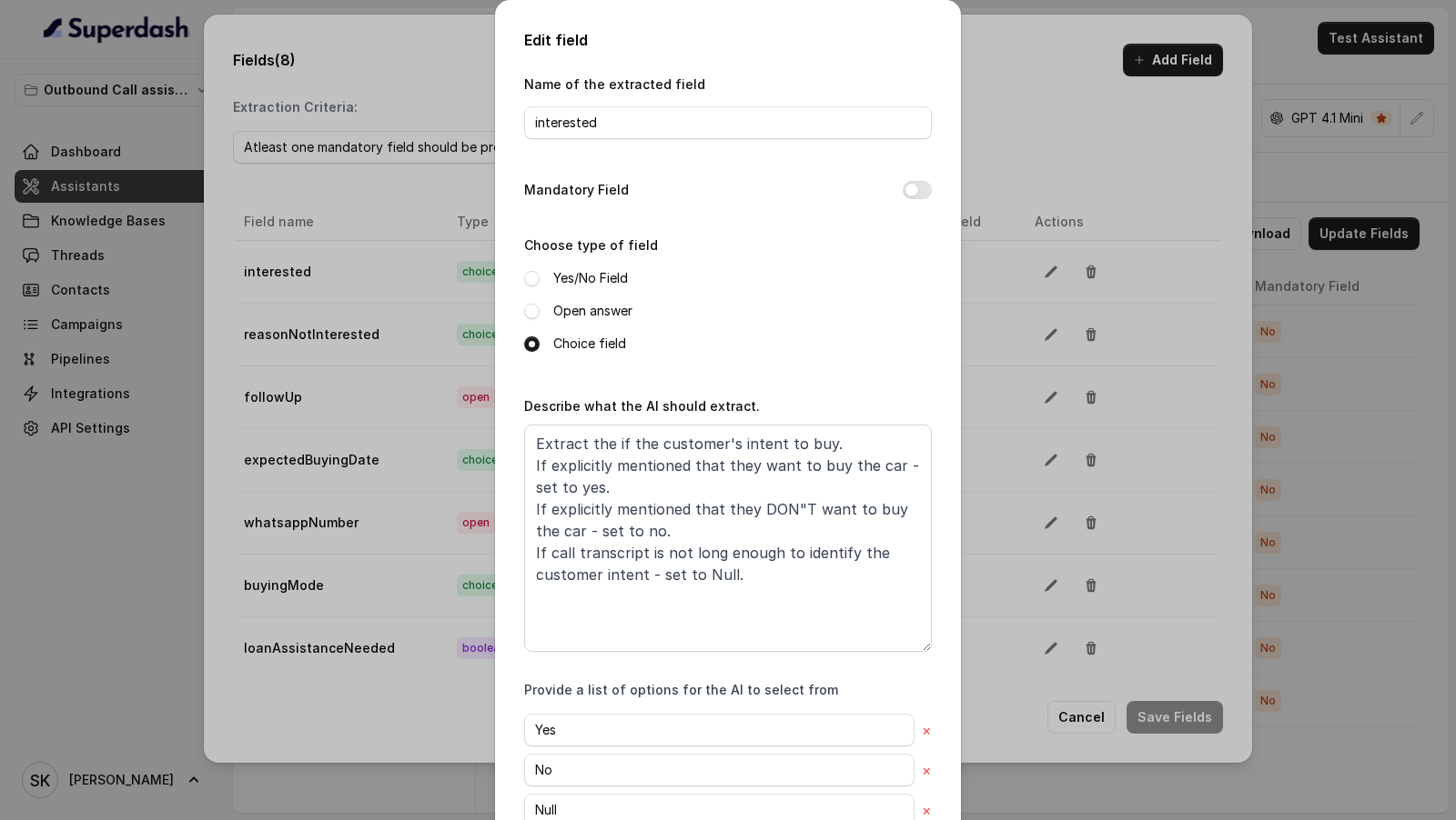
scroll to position [115, 0]
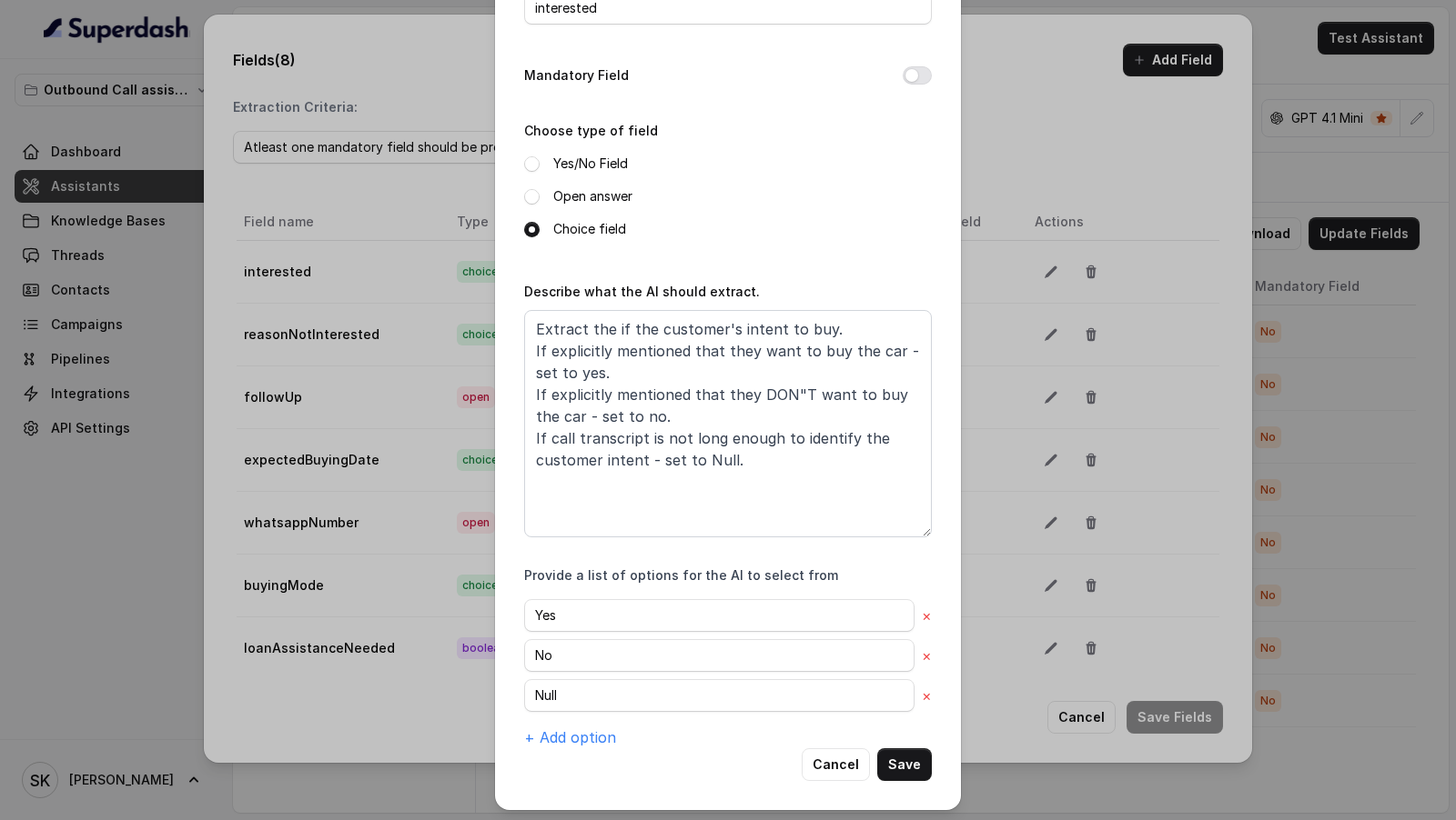
click at [1060, 436] on div "Edit field Name of the extracted field interested Mandatory Field Choose type o…" at bounding box center [728, 410] width 1456 height 820
click at [845, 768] on button "Cancel" at bounding box center [835, 764] width 68 height 33
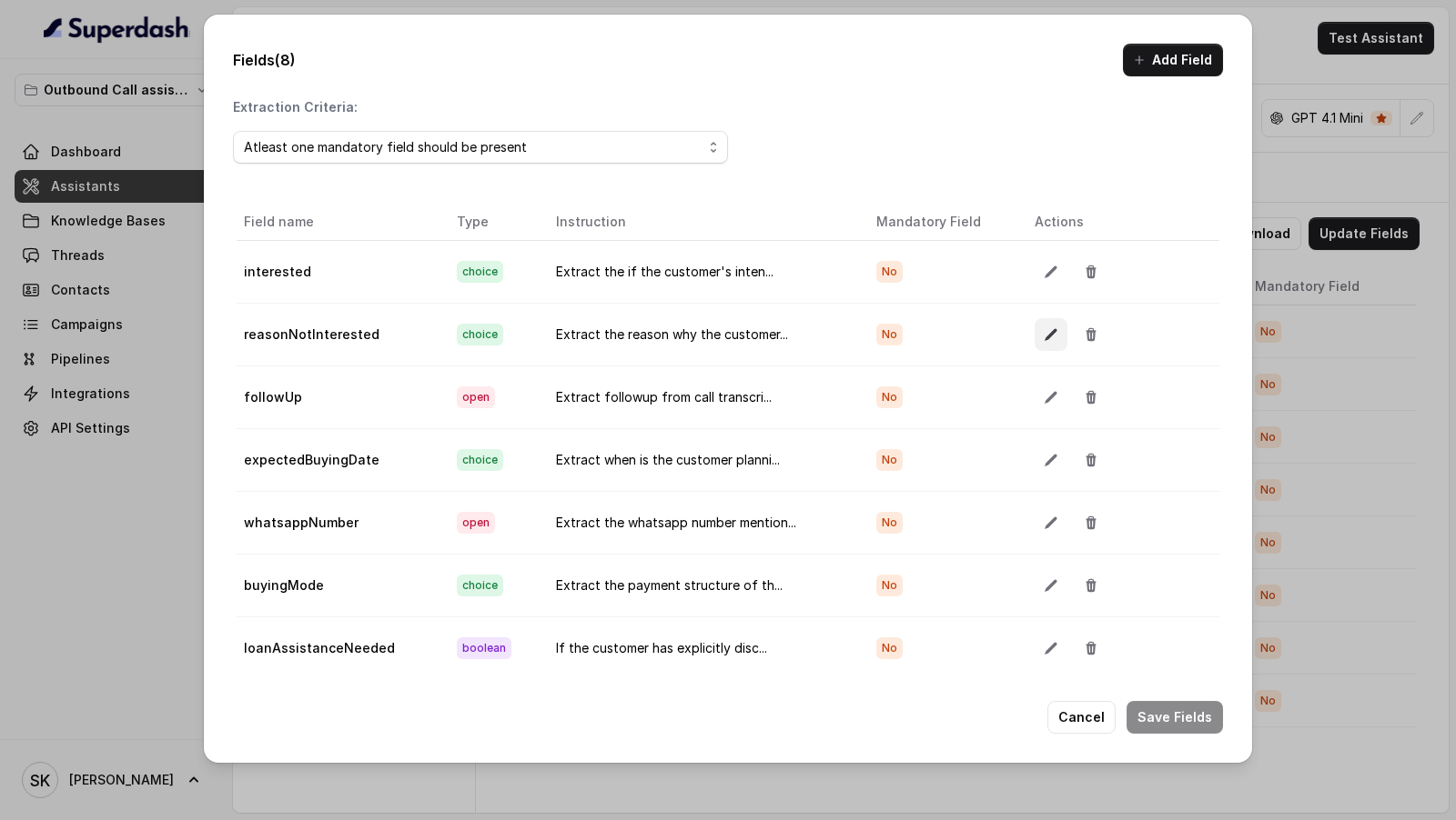
click at [1048, 340] on button "button" at bounding box center [1050, 334] width 33 height 33
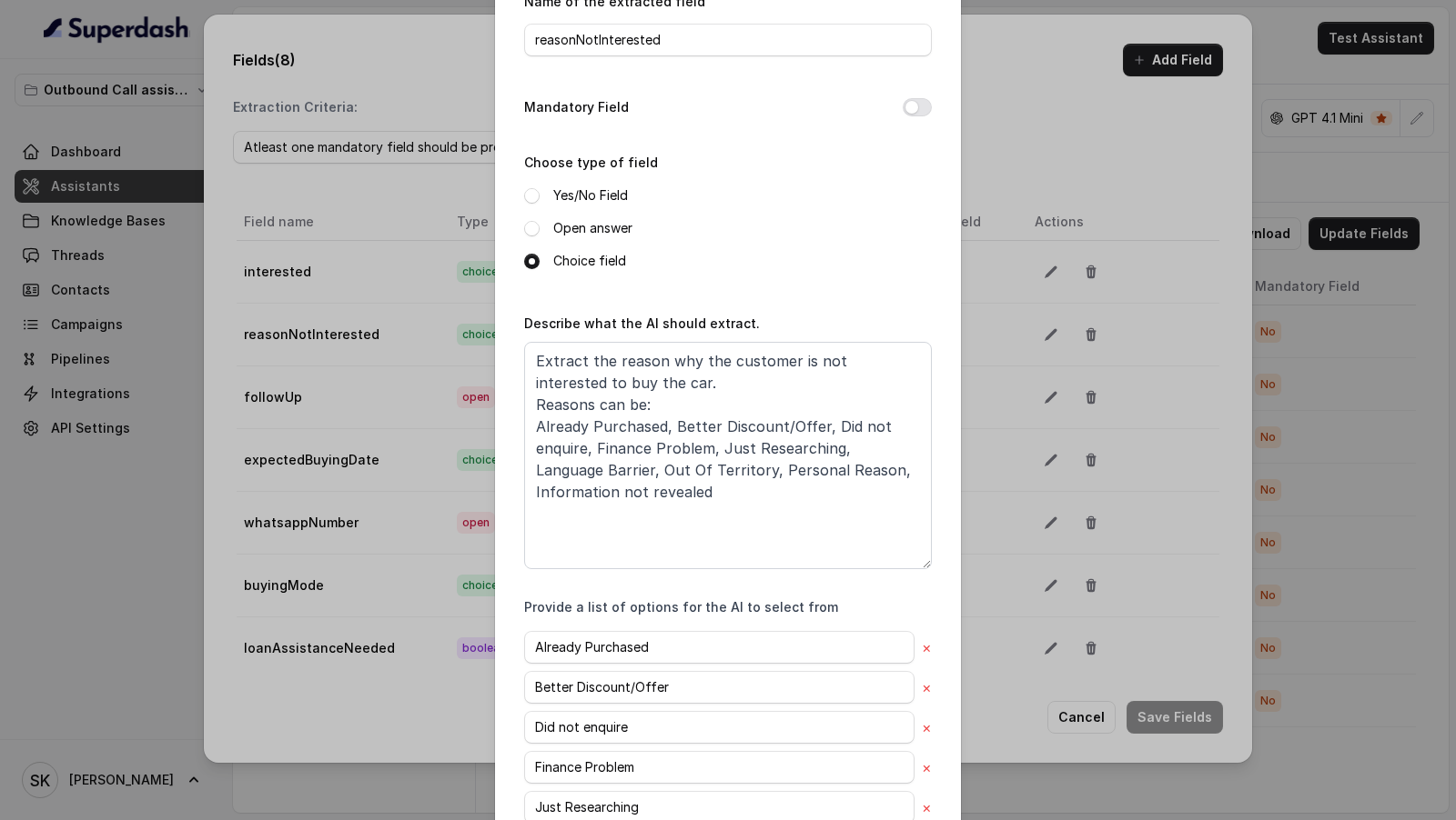
scroll to position [350, 0]
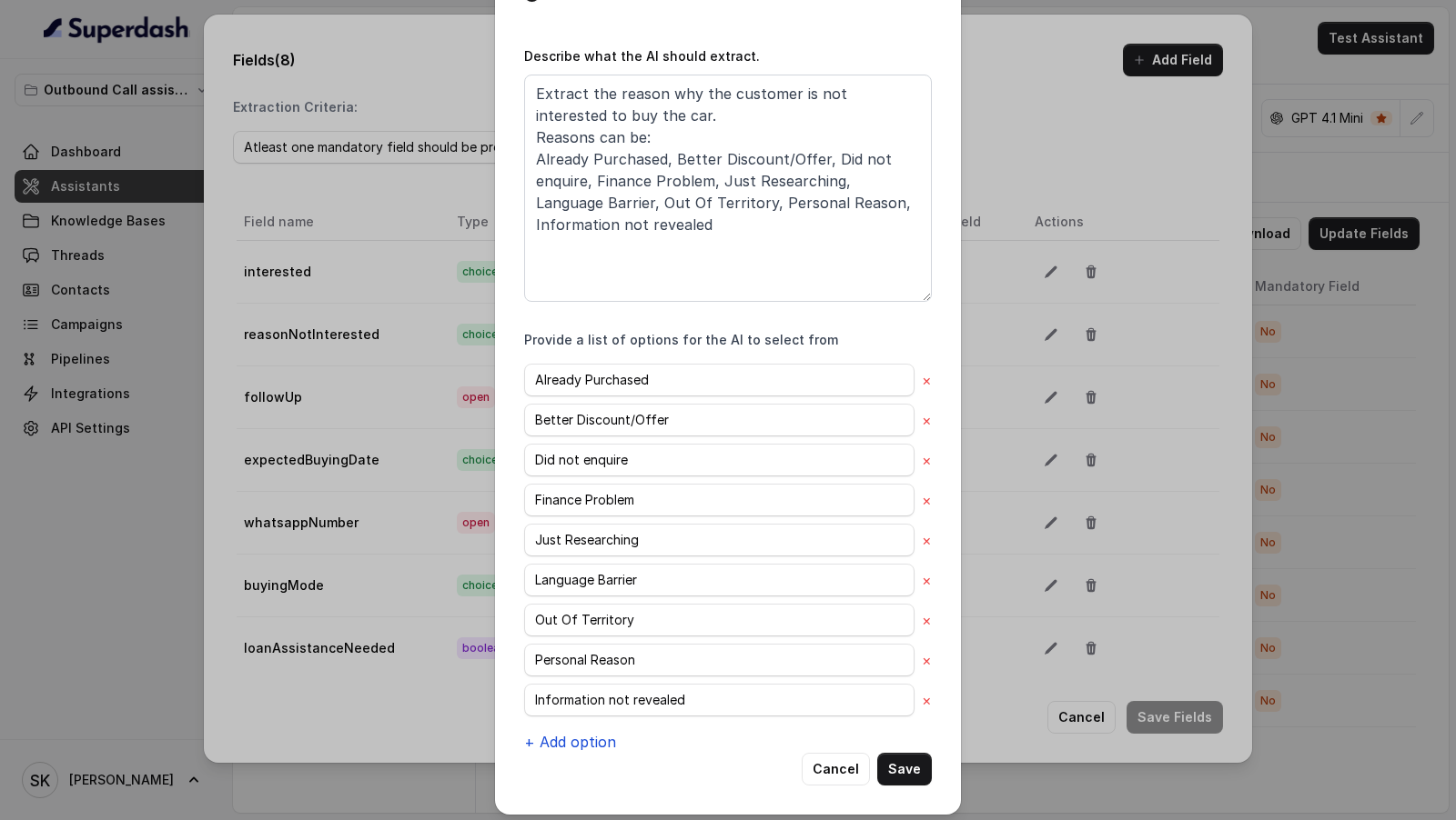
click at [573, 735] on button "+ Add option" at bounding box center [570, 742] width 92 height 22
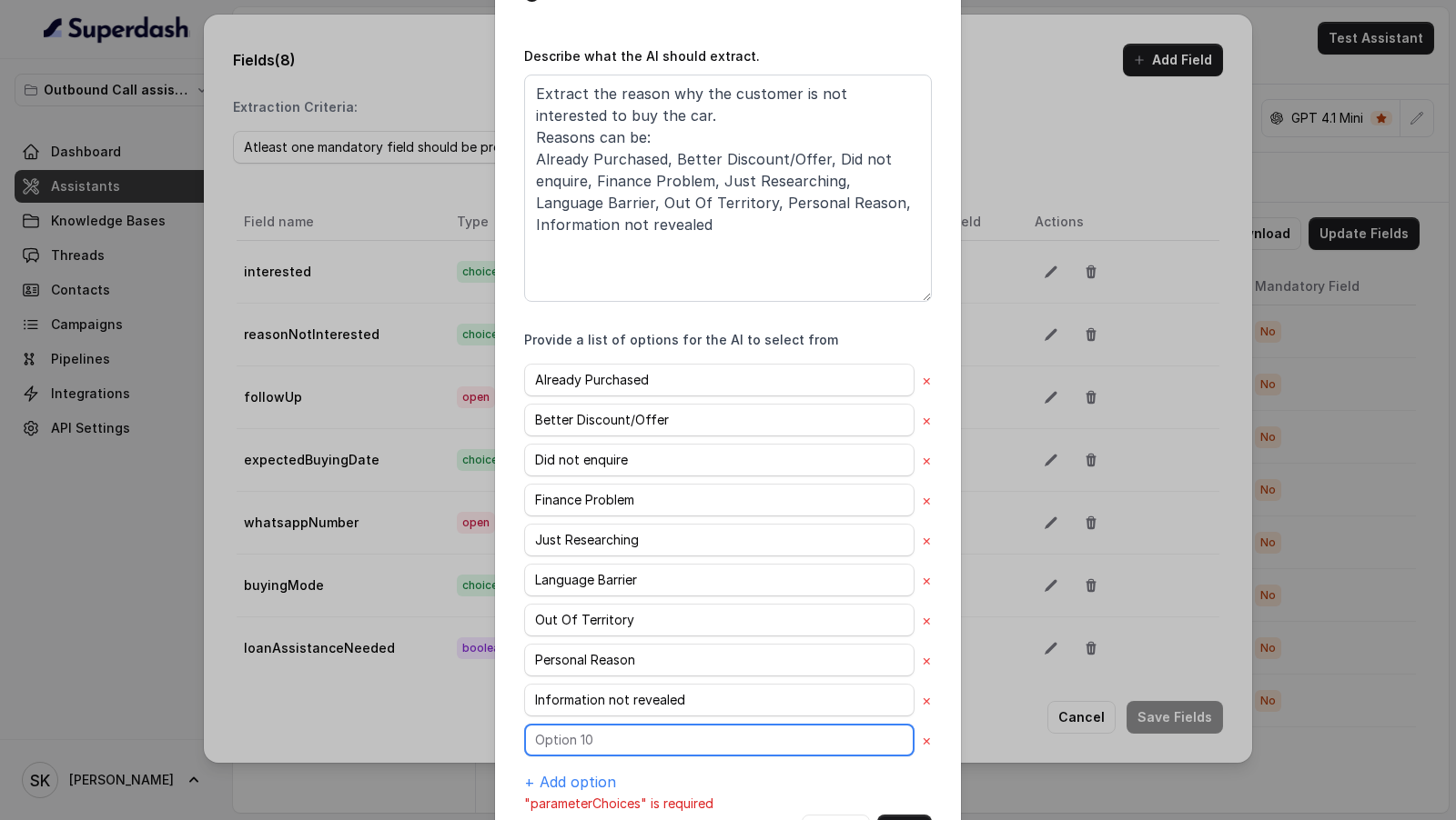
click at [608, 747] on input "text" at bounding box center [719, 740] width 390 height 33
type input "Other"
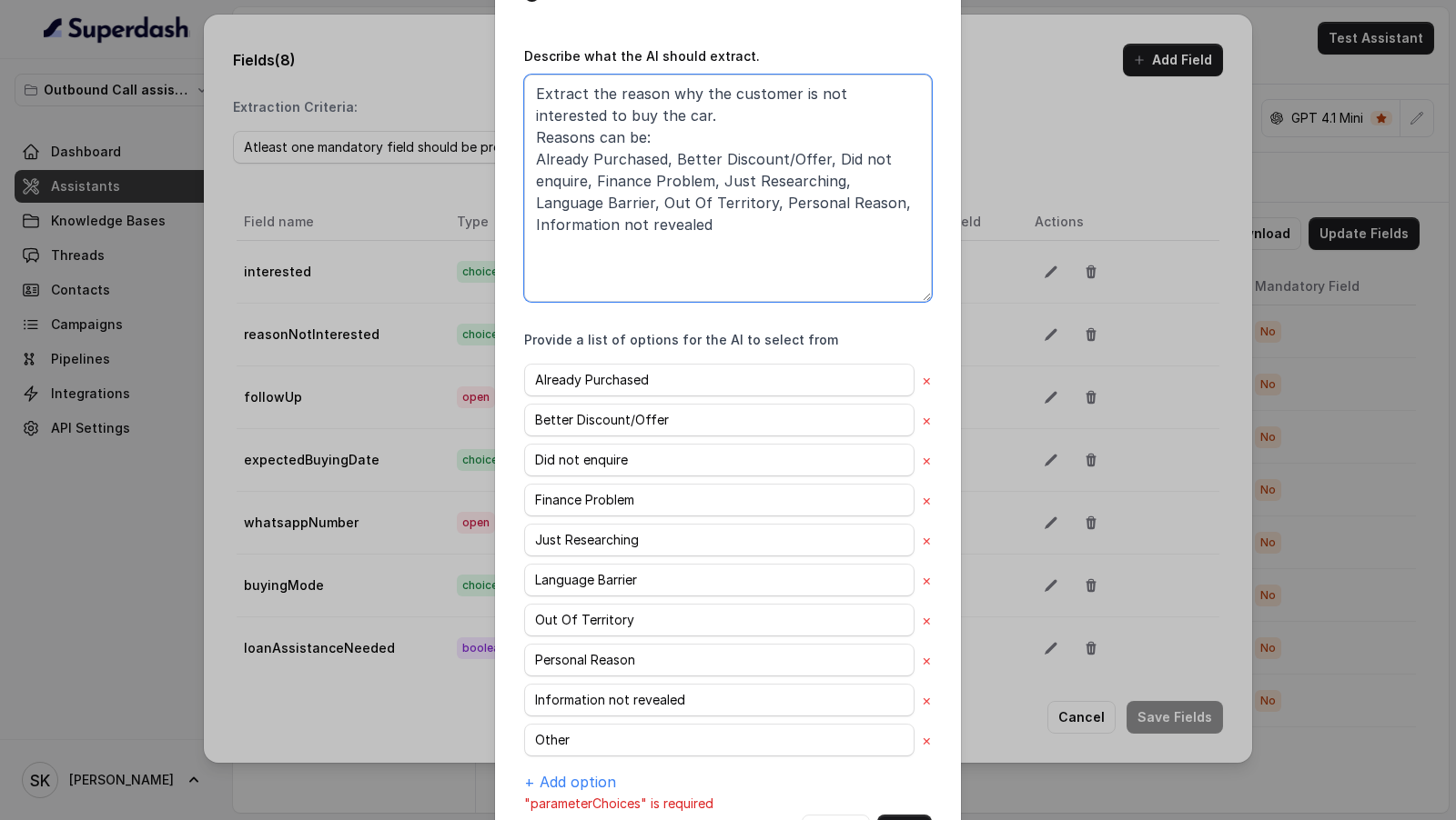
click at [768, 234] on textarea "Extract the reason why the customer is not interested to buy the car. Reasons c…" at bounding box center [727, 188] width 408 height 228
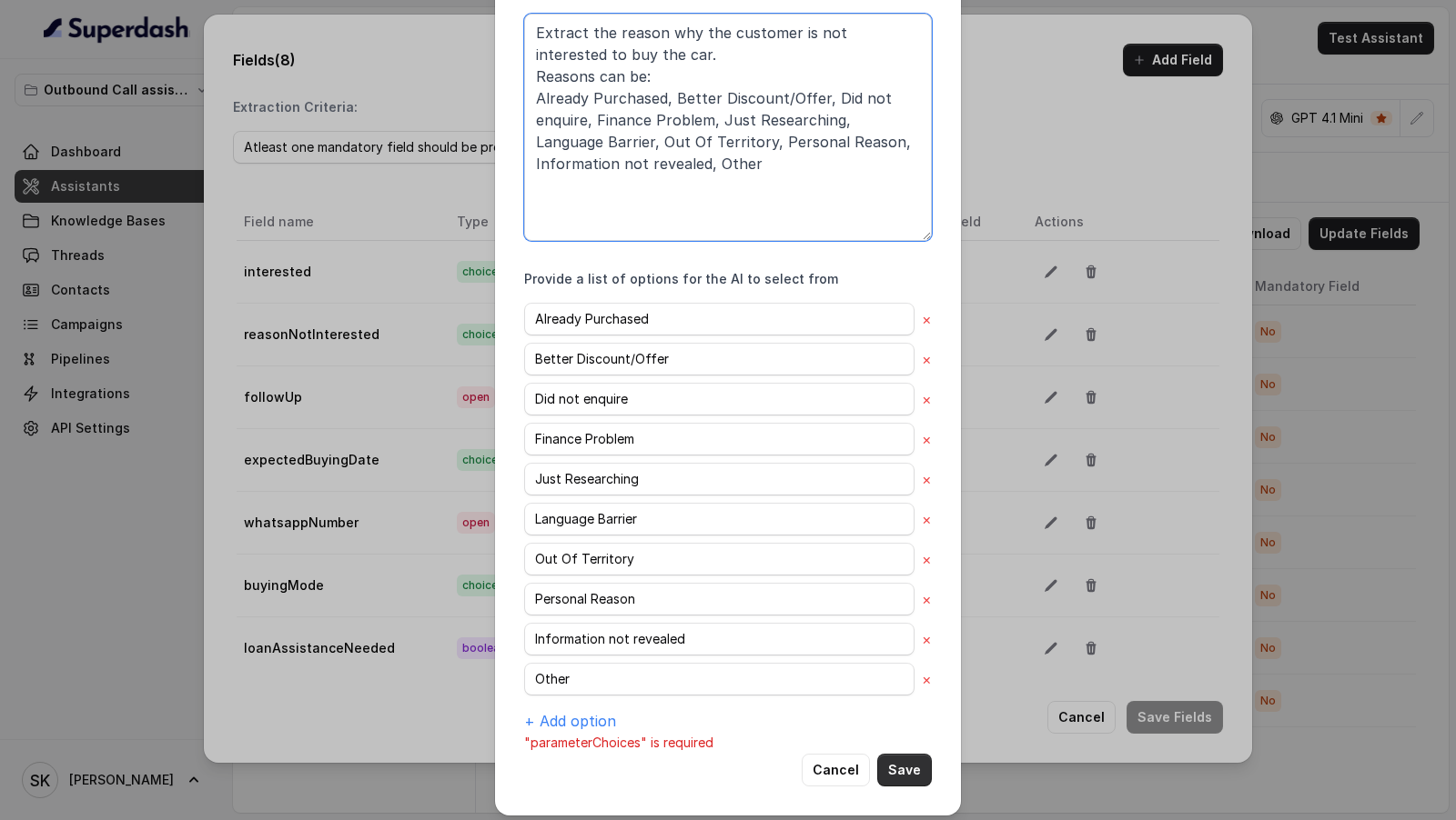
type textarea "Extract the reason why the customer is not interested to buy the car. Reasons c…"
click at [919, 757] on button "Save" at bounding box center [904, 770] width 55 height 33
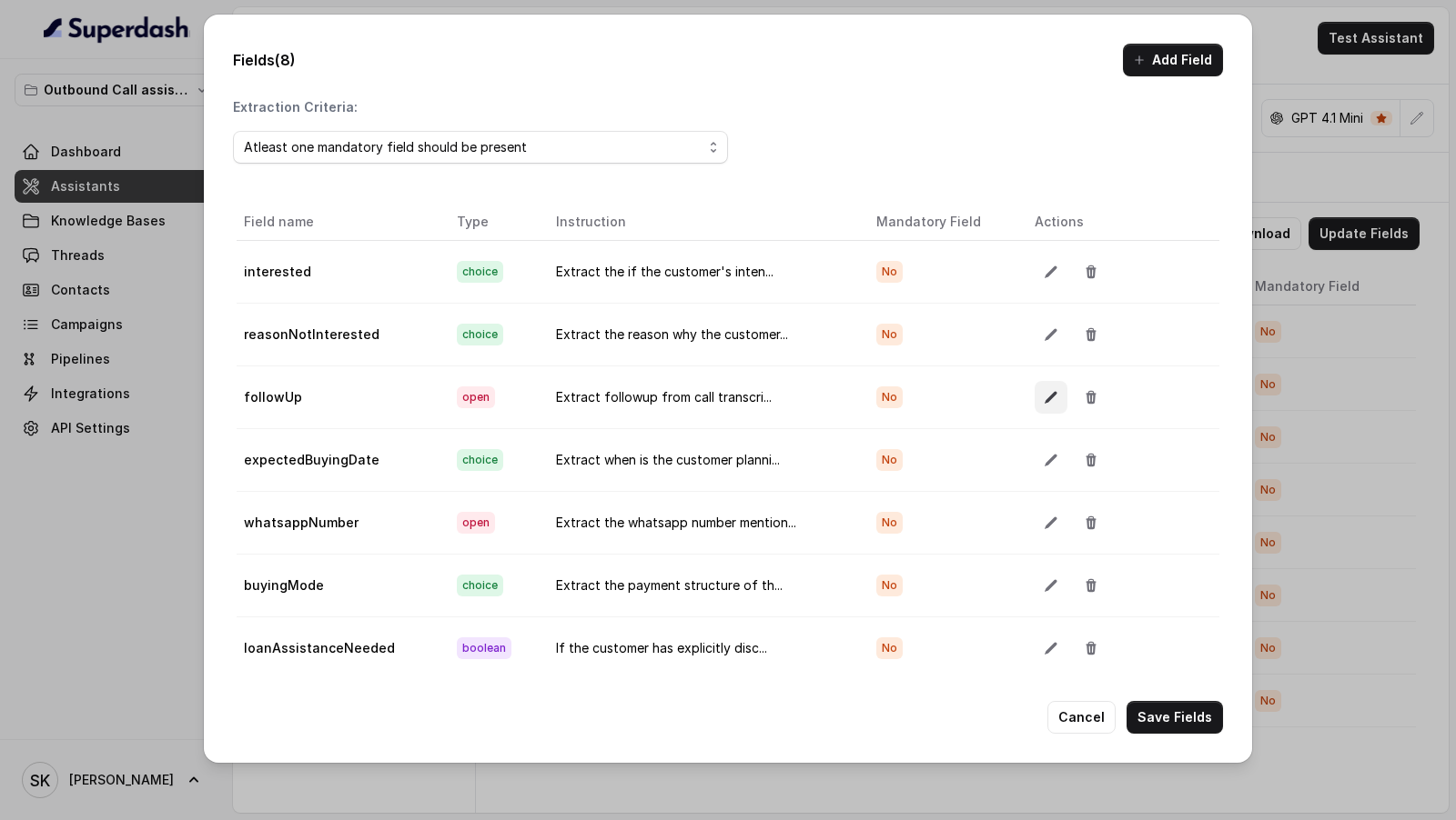
click at [1054, 399] on button "button" at bounding box center [1050, 397] width 33 height 33
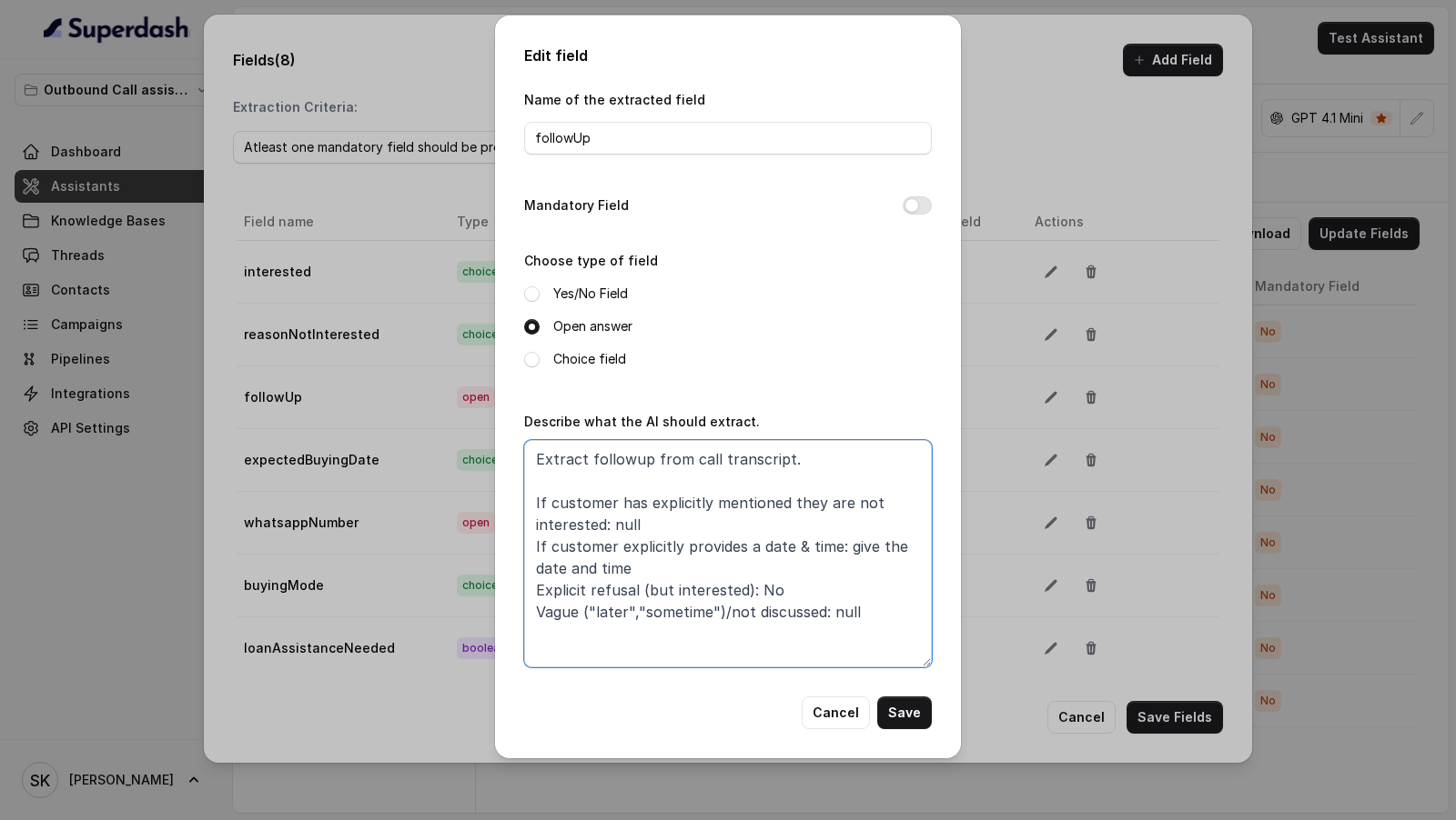
click at [770, 561] on textarea "Extract followup from call transcript. If customer has explicitly mentioned the…" at bounding box center [727, 555] width 408 height 228
type textarea "Extract followup from call transcript. If customer has explicitly mentioned the…"
click at [902, 708] on button "Save" at bounding box center [904, 713] width 55 height 33
